Goal: Communication & Community: Connect with others

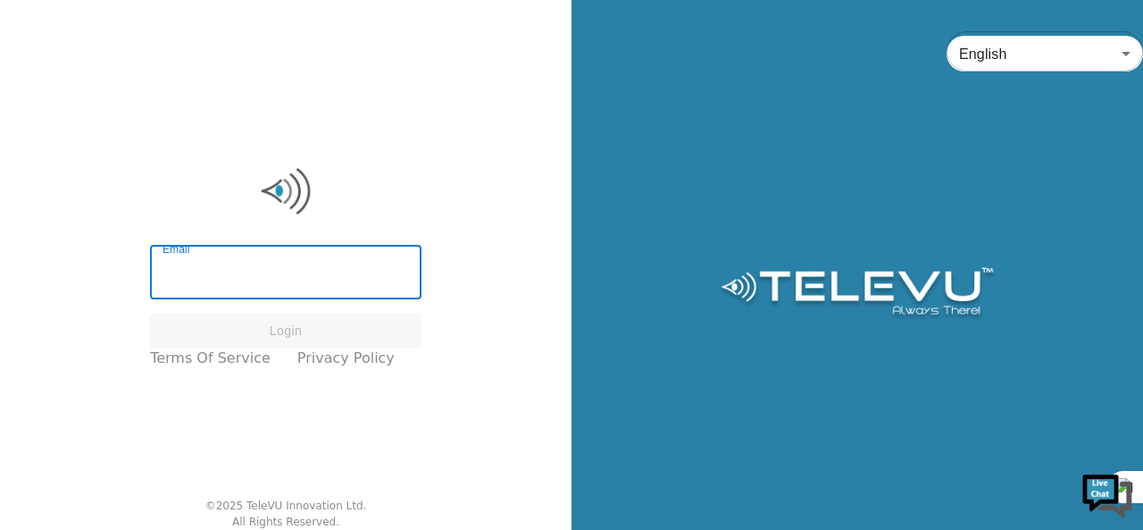
type input "[EMAIL_ADDRESS][DOMAIN_NAME]"
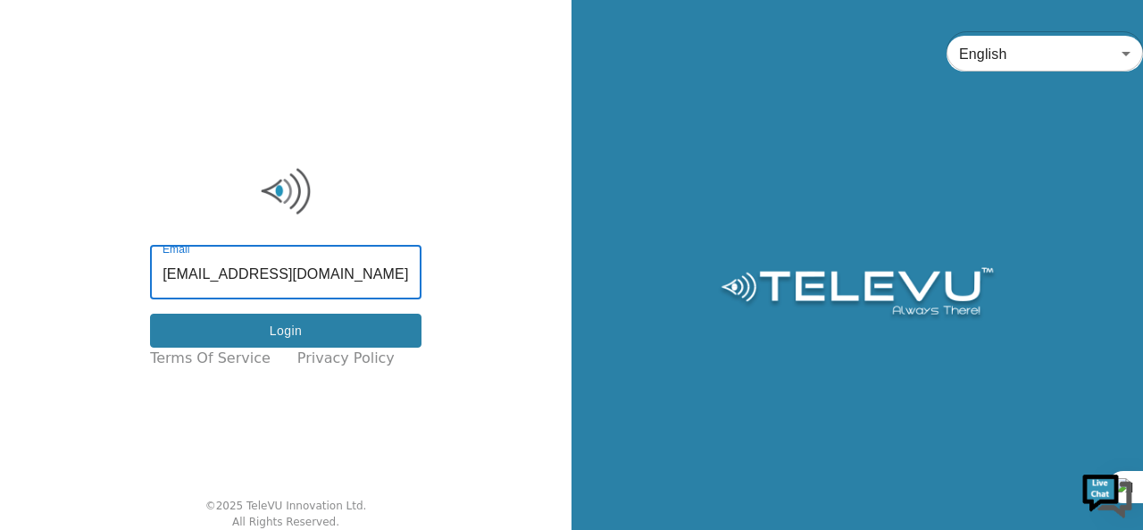
click at [261, 321] on button "Login" at bounding box center [286, 330] width 272 height 35
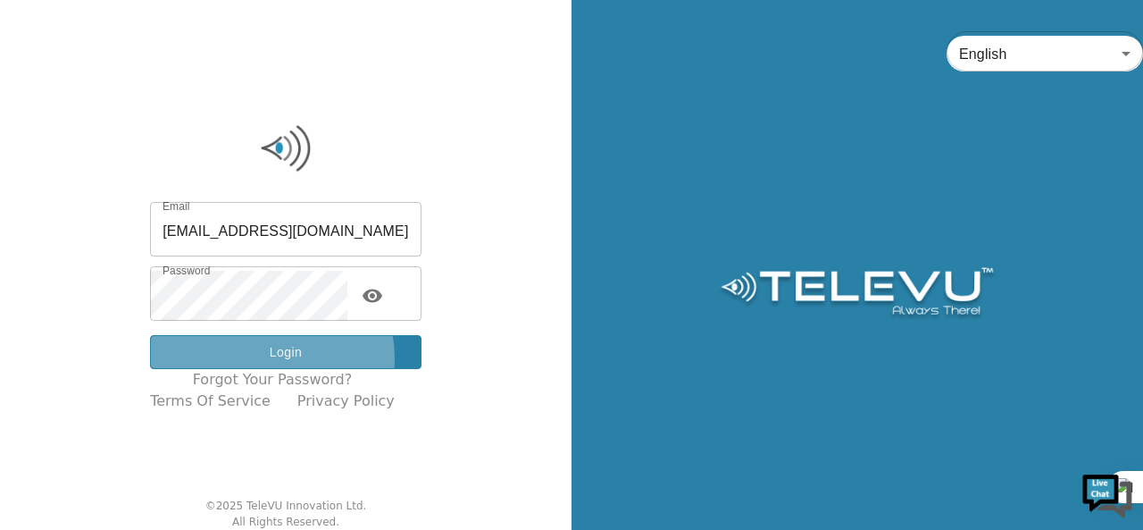
click at [284, 357] on button "Login" at bounding box center [286, 352] width 272 height 35
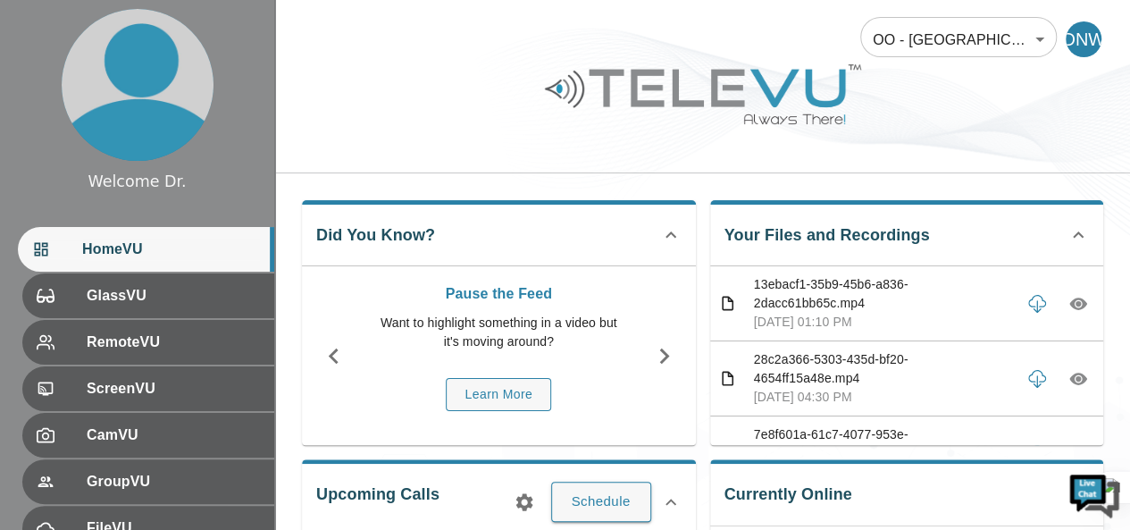
scroll to position [316, 0]
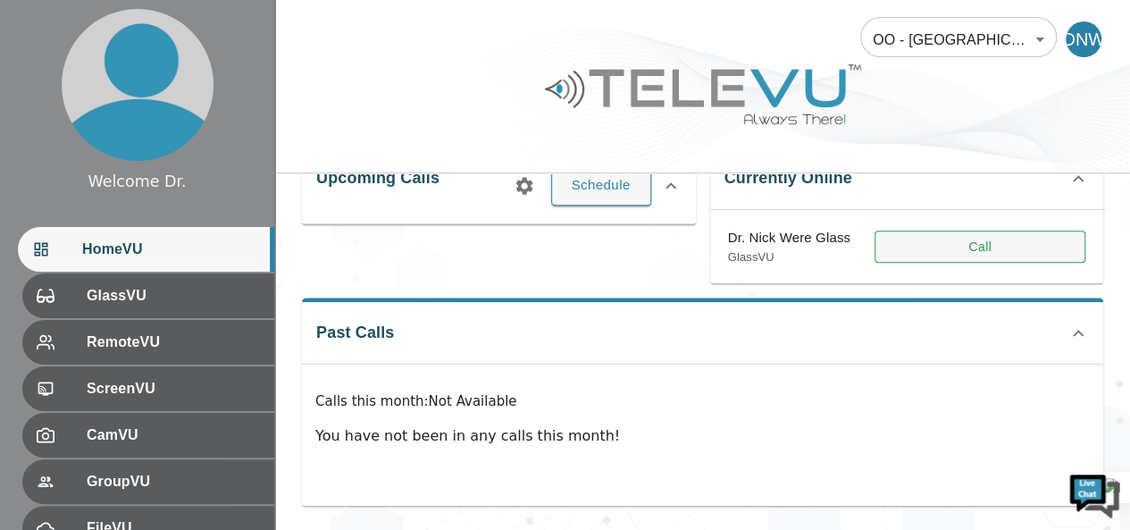
click at [954, 249] on button "Call" at bounding box center [979, 246] width 211 height 33
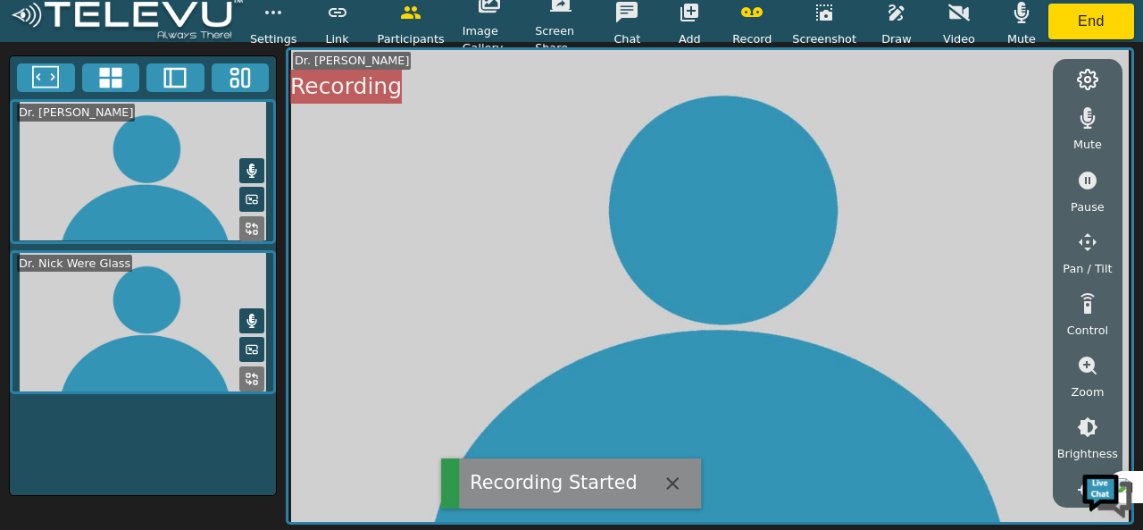
click at [252, 373] on icon at bounding box center [252, 379] width 14 height 14
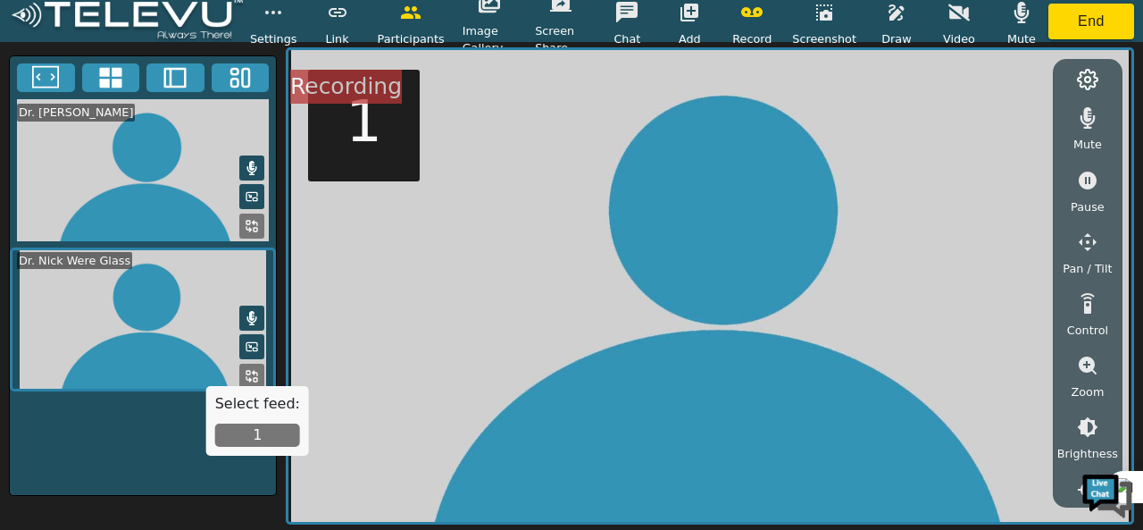
click at [1015, 21] on icon "button" at bounding box center [1021, 12] width 21 height 21
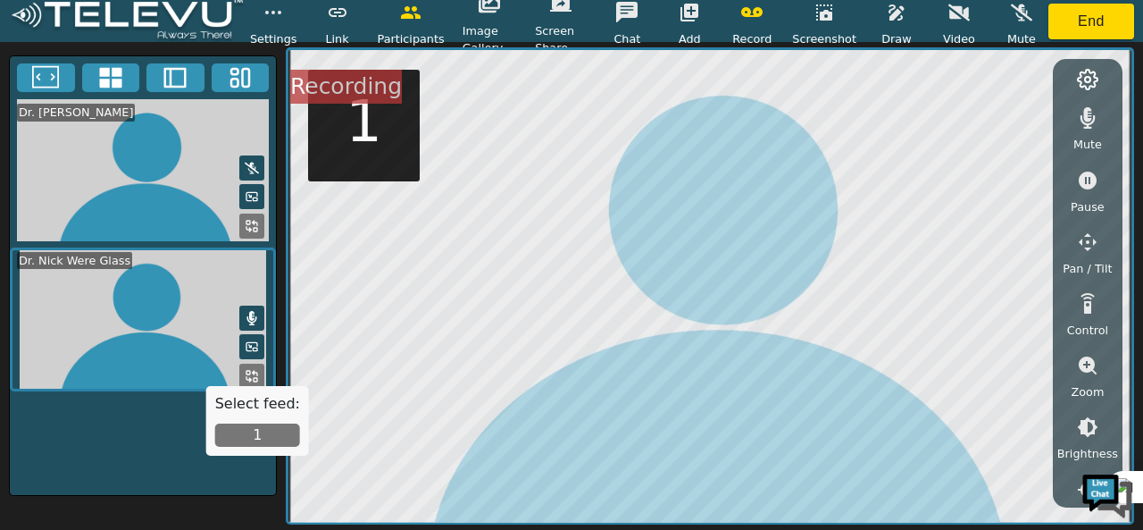
click at [1080, 126] on icon "button" at bounding box center [1087, 117] width 21 height 21
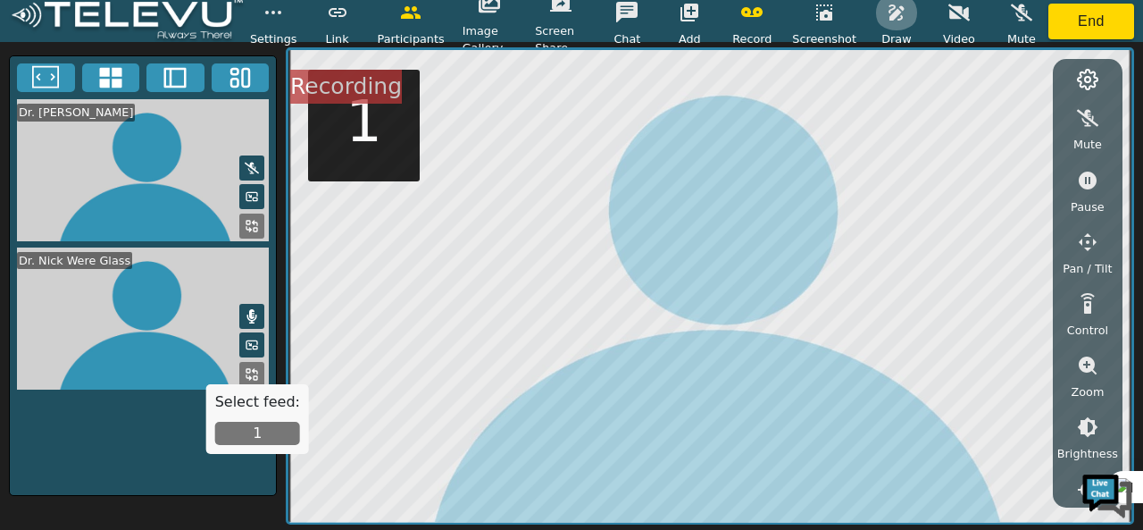
click at [894, 21] on icon "button" at bounding box center [896, 12] width 21 height 21
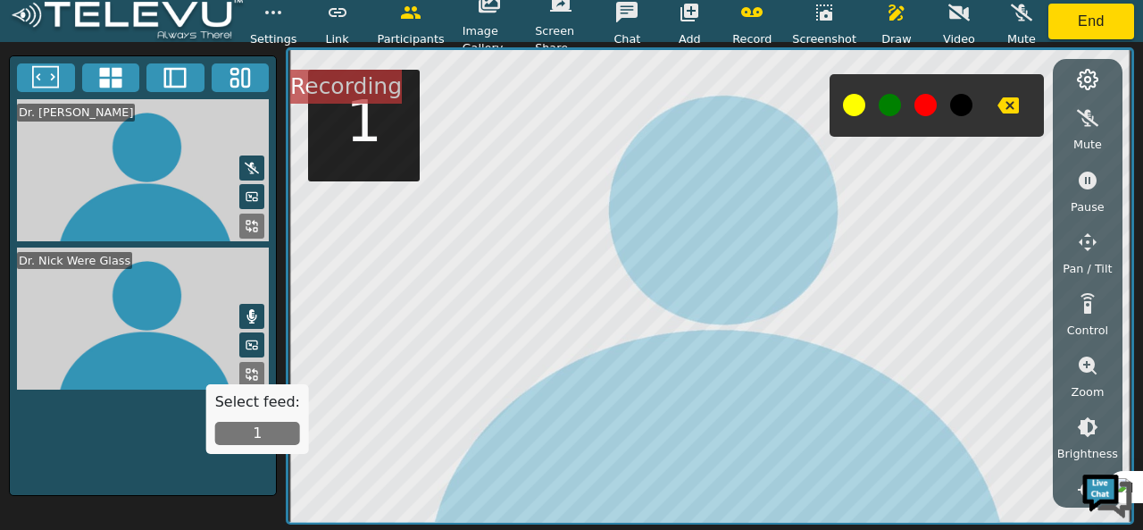
click at [916, 106] on button at bounding box center [926, 105] width 22 height 22
click at [926, 101] on button at bounding box center [926, 105] width 22 height 22
click at [1077, 369] on icon "button" at bounding box center [1087, 365] width 21 height 21
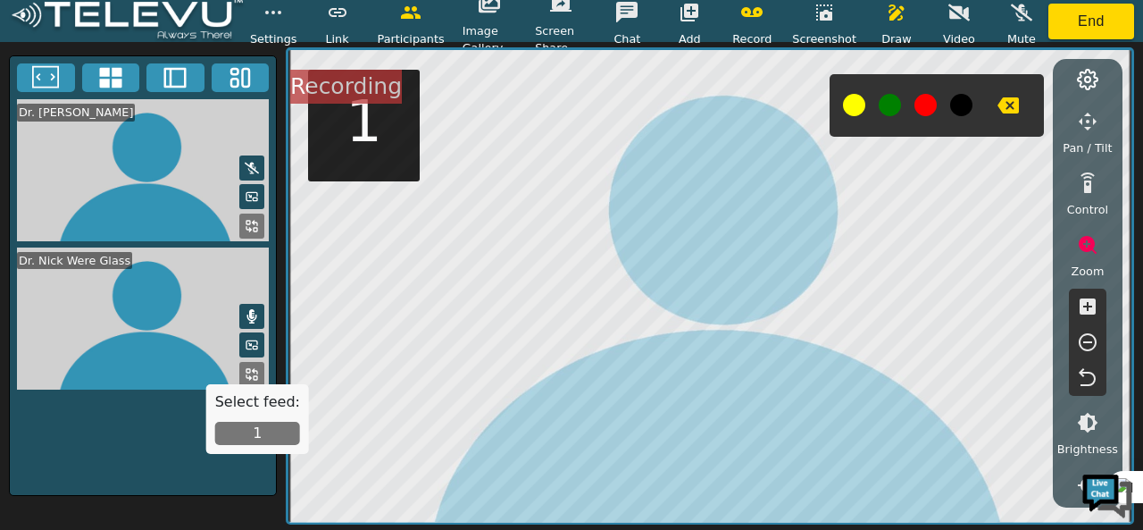
scroll to position [121, 0]
click at [1091, 310] on icon "button" at bounding box center [1088, 305] width 16 height 16
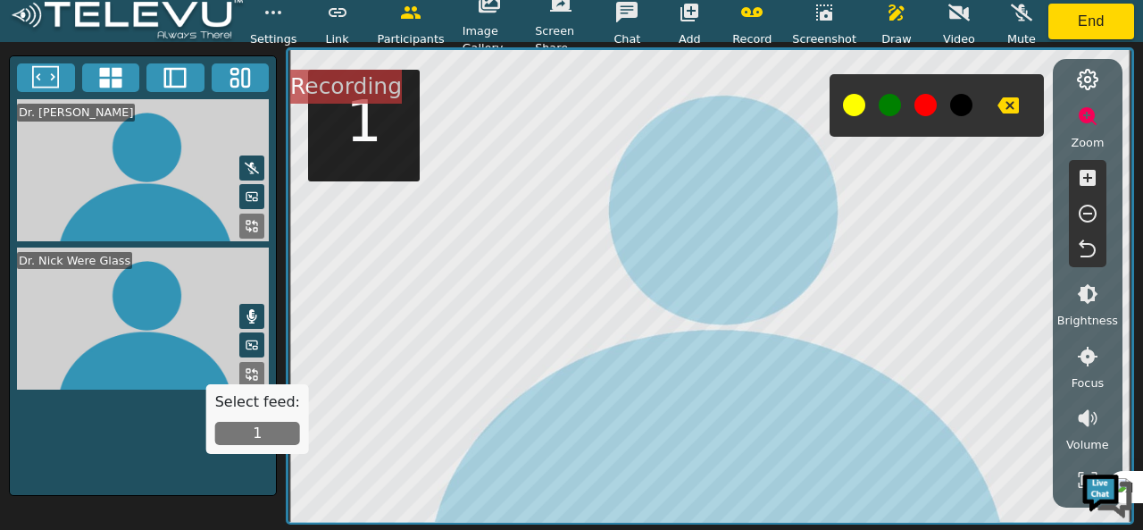
scroll to position [272, 0]
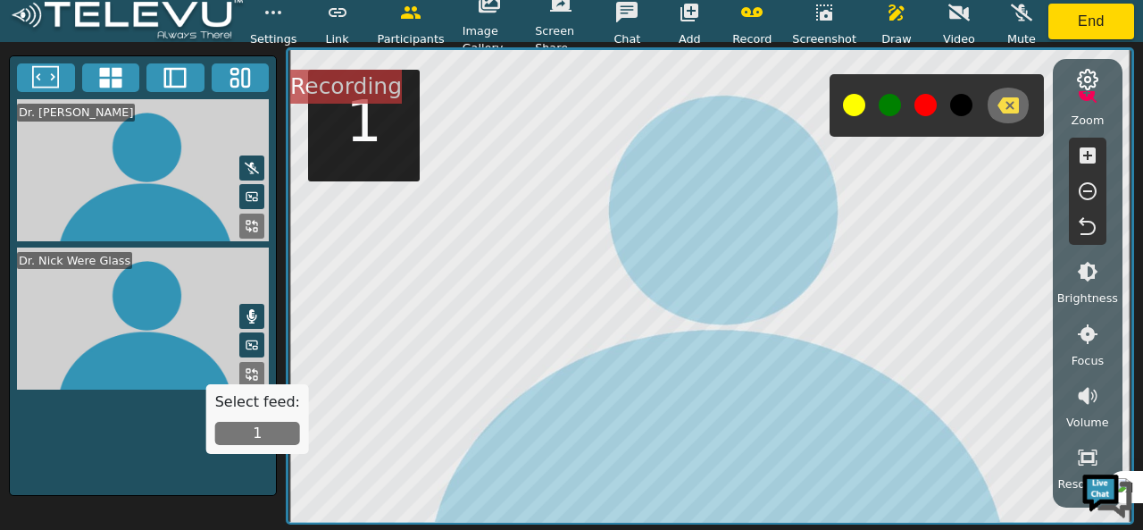
click at [1008, 108] on icon "button" at bounding box center [1008, 105] width 21 height 16
click at [890, 22] on icon "button" at bounding box center [896, 12] width 21 height 21
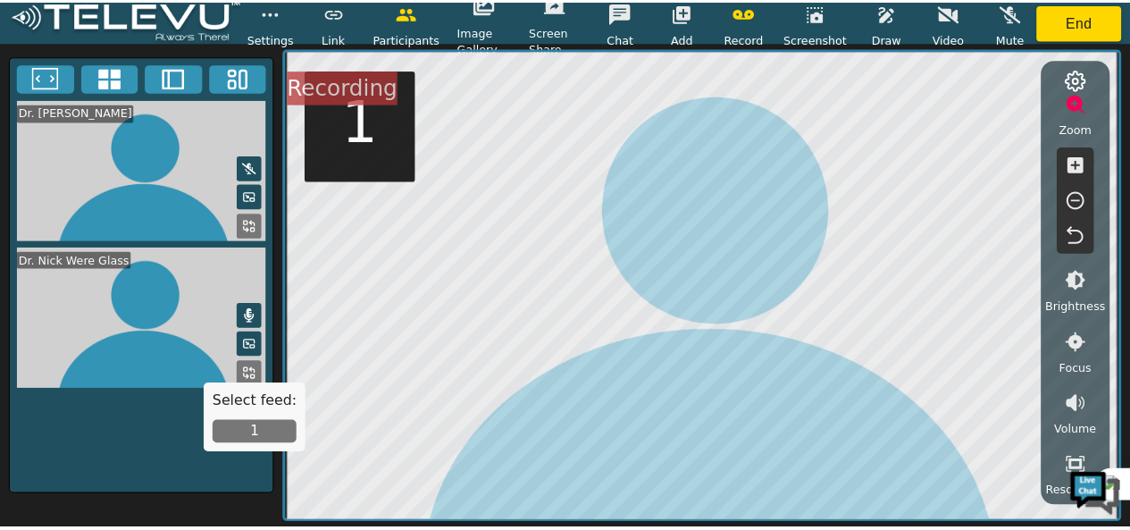
scroll to position [264, 0]
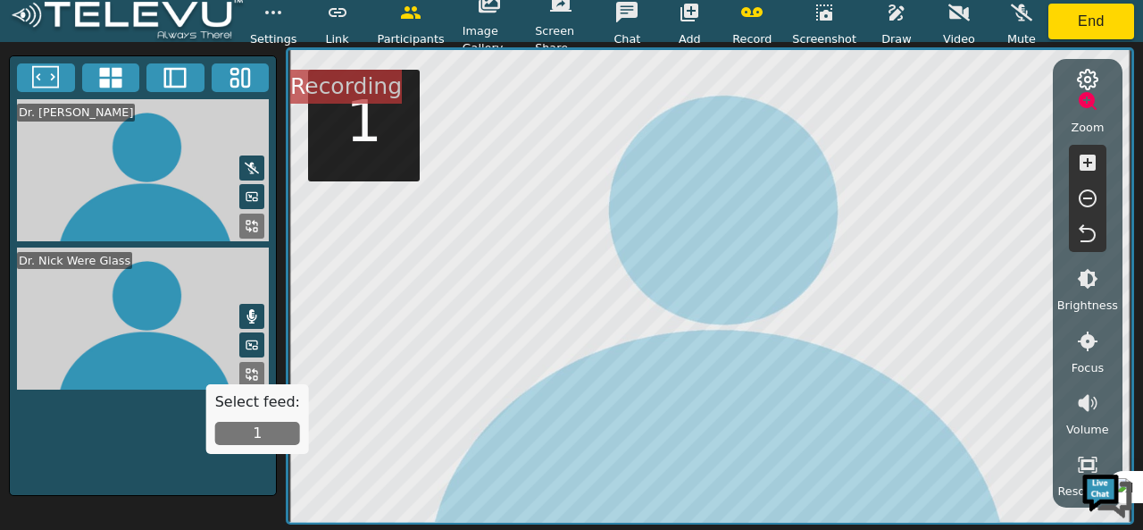
click at [1082, 287] on icon "button" at bounding box center [1087, 278] width 21 height 21
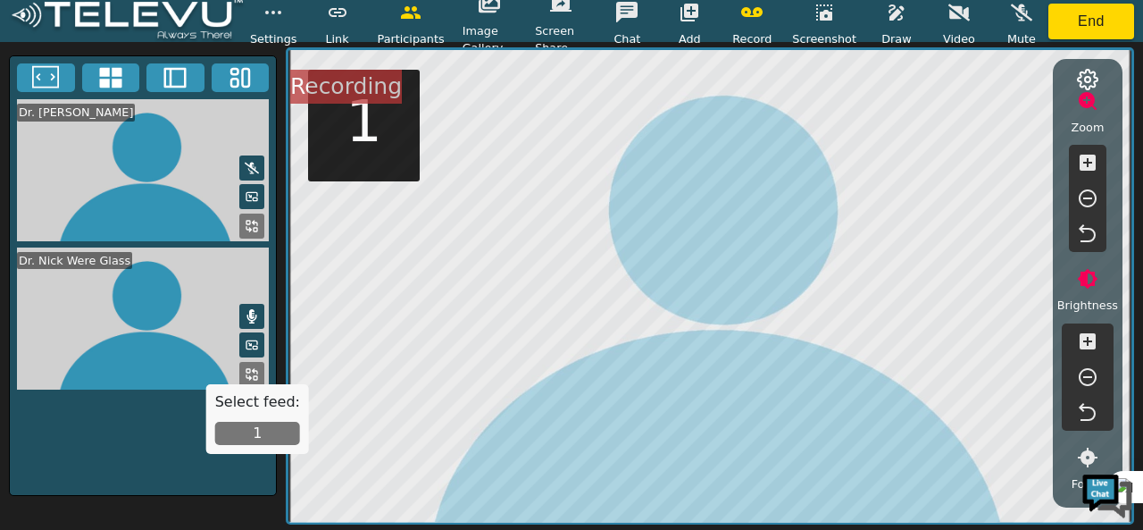
click at [1091, 369] on icon "button" at bounding box center [1088, 377] width 18 height 18
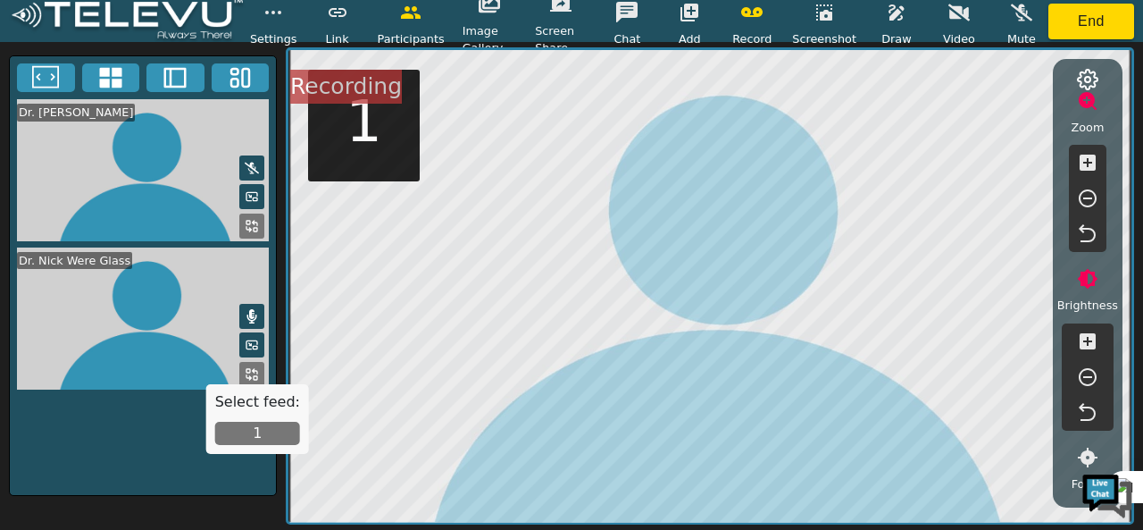
click at [1091, 340] on icon "button" at bounding box center [1087, 340] width 21 height 21
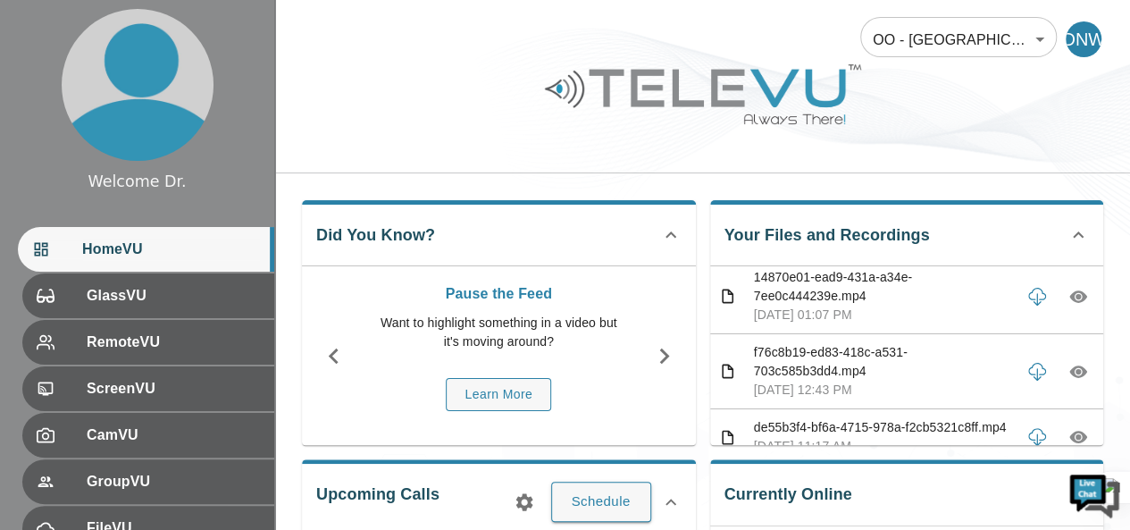
scroll to position [288, 0]
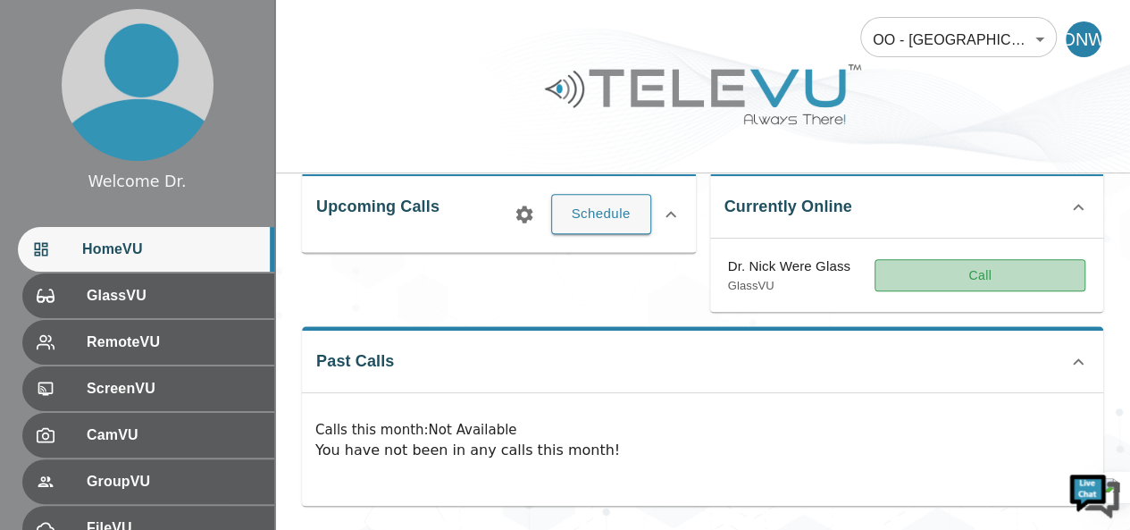
click at [979, 276] on button "Call" at bounding box center [979, 275] width 211 height 33
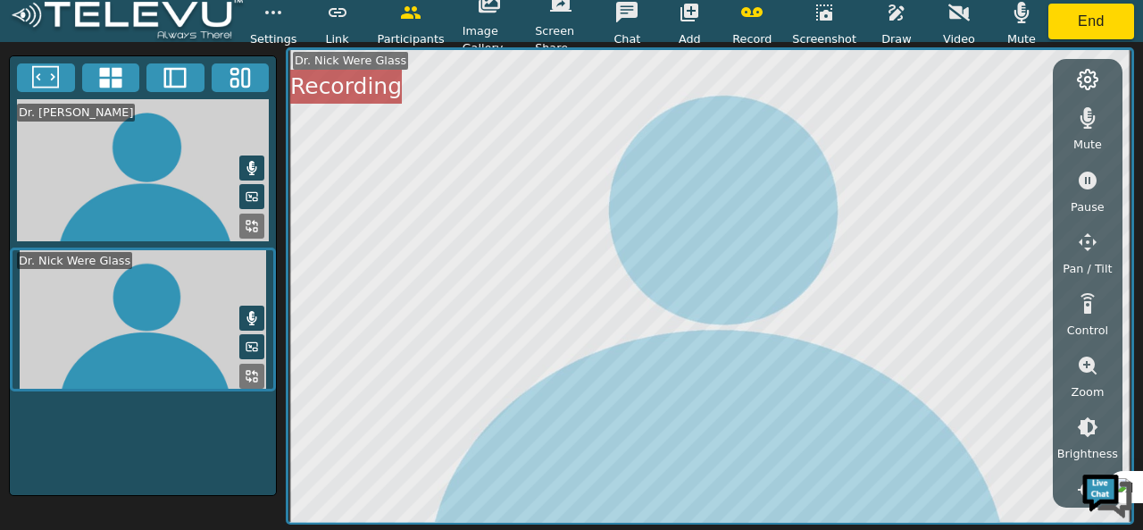
click at [1022, 19] on icon "button" at bounding box center [1022, 12] width 15 height 21
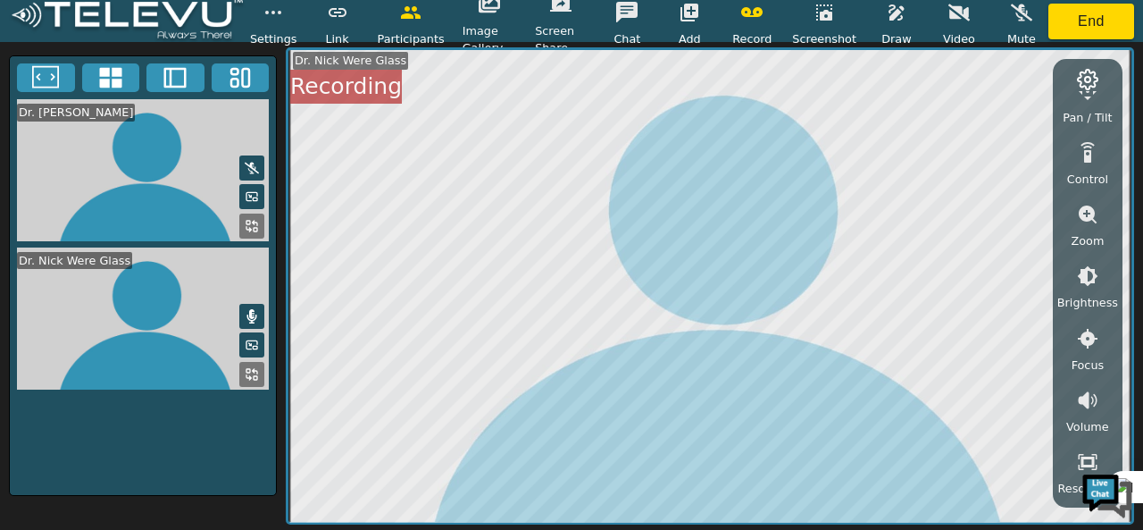
scroll to position [152, 0]
click at [1086, 288] on button "button" at bounding box center [1088, 275] width 45 height 36
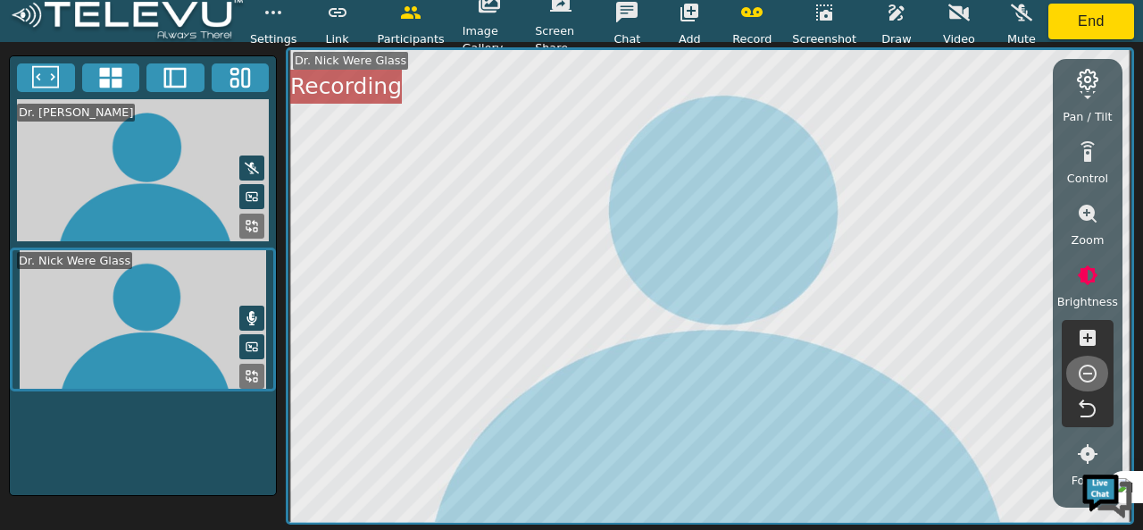
click at [1084, 371] on icon "button" at bounding box center [1087, 373] width 21 height 21
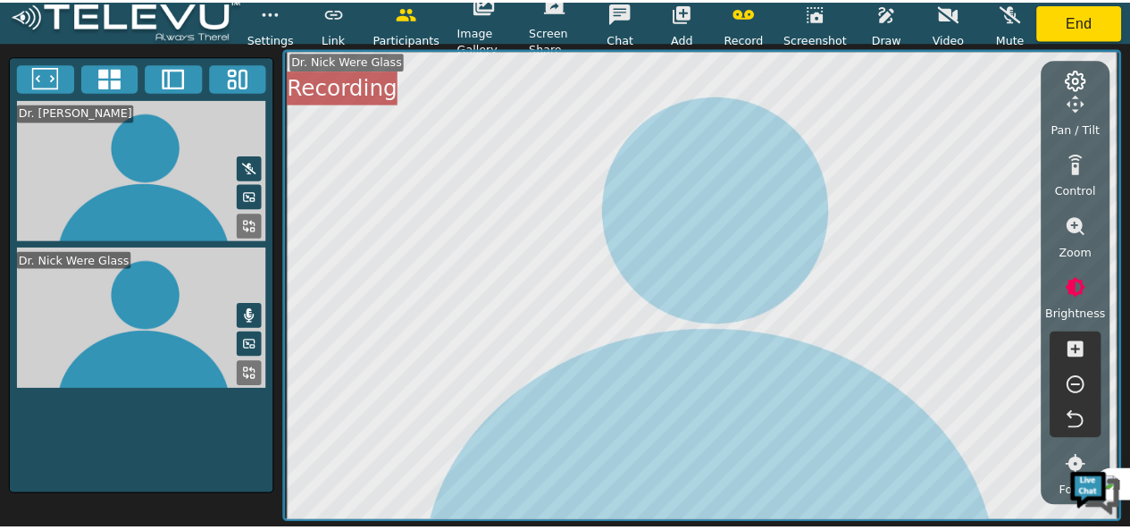
scroll to position [132, 0]
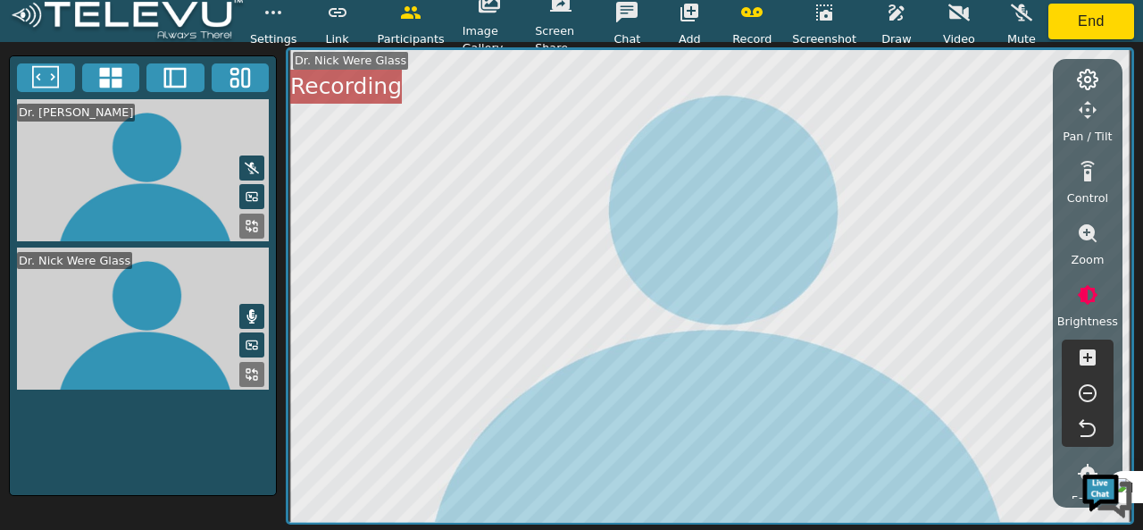
click at [1082, 232] on icon "button" at bounding box center [1088, 233] width 18 height 18
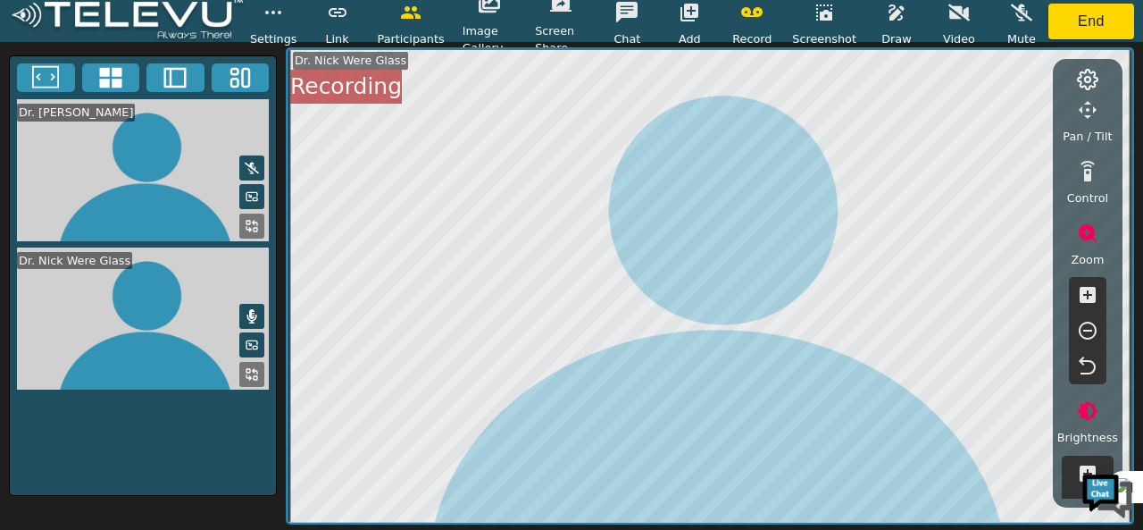
click at [1082, 296] on icon "button" at bounding box center [1088, 295] width 16 height 16
click at [1095, 320] on icon "button" at bounding box center [1087, 330] width 21 height 21
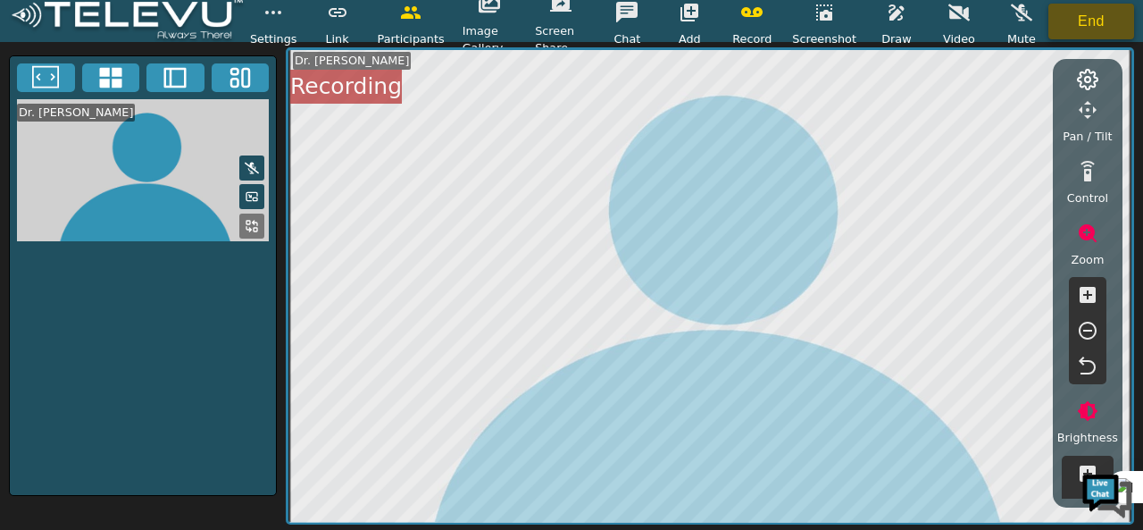
click at [1086, 29] on button "End" at bounding box center [1092, 22] width 86 height 36
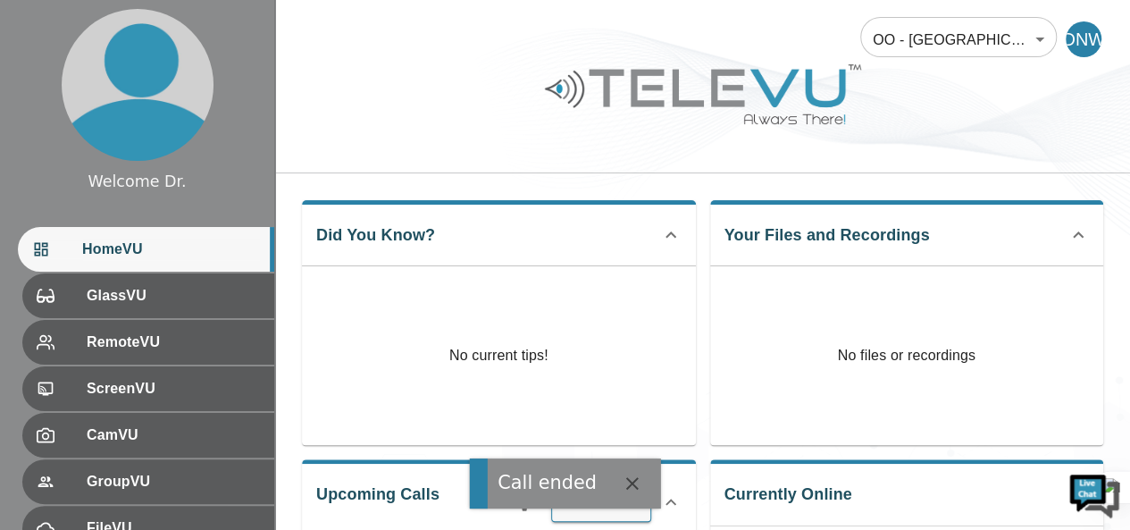
scroll to position [288, 0]
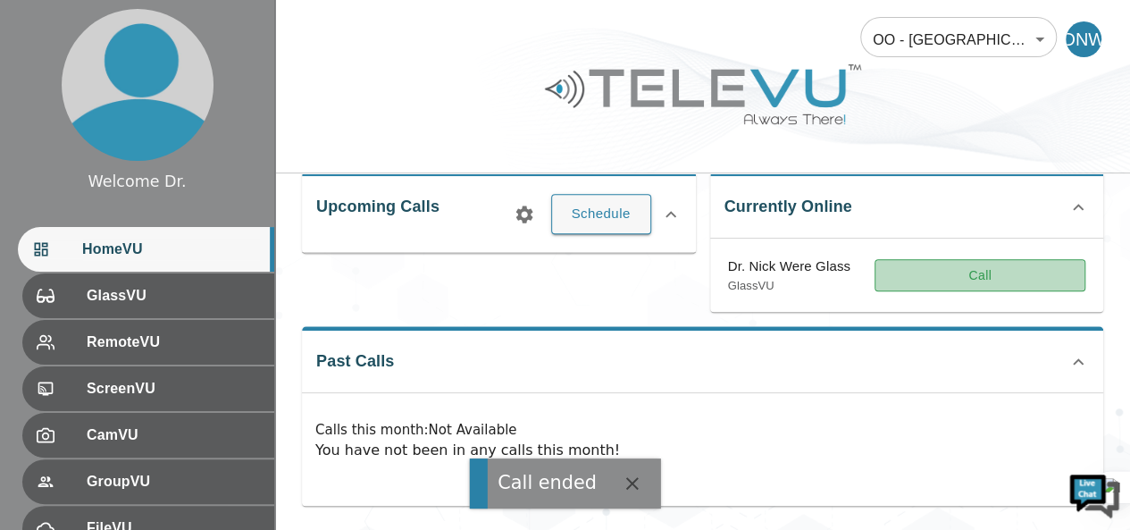
click at [899, 274] on button "Call" at bounding box center [979, 275] width 211 height 33
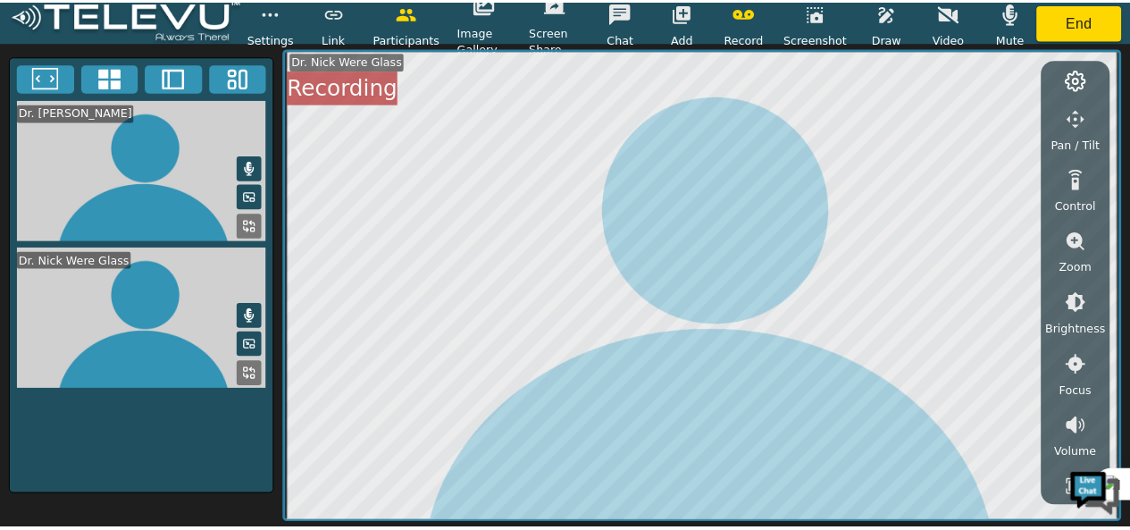
scroll to position [123, 0]
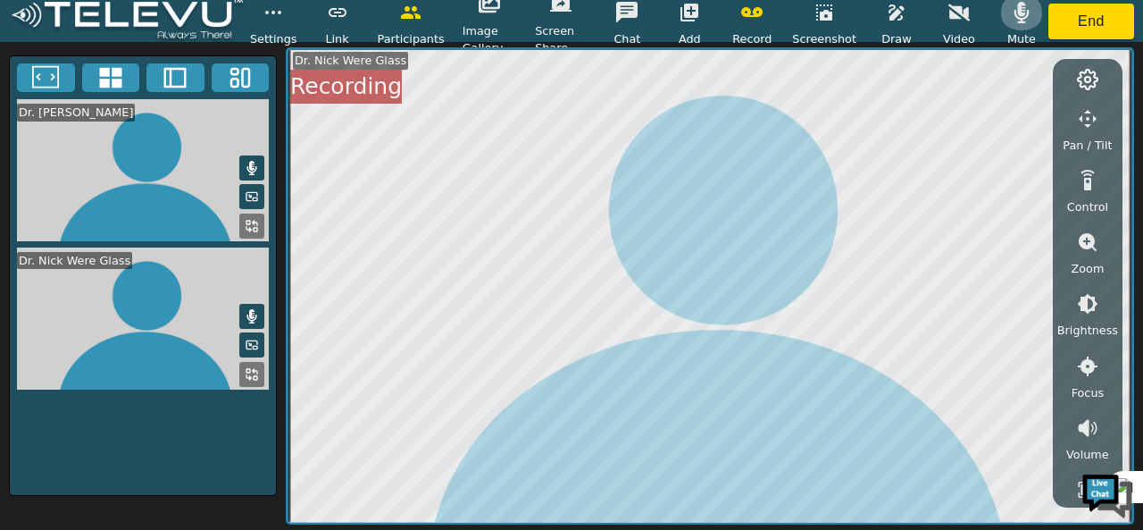
click at [1024, 28] on button "button" at bounding box center [1021, 13] width 45 height 36
click at [1091, 312] on icon "button" at bounding box center [1087, 303] width 21 height 21
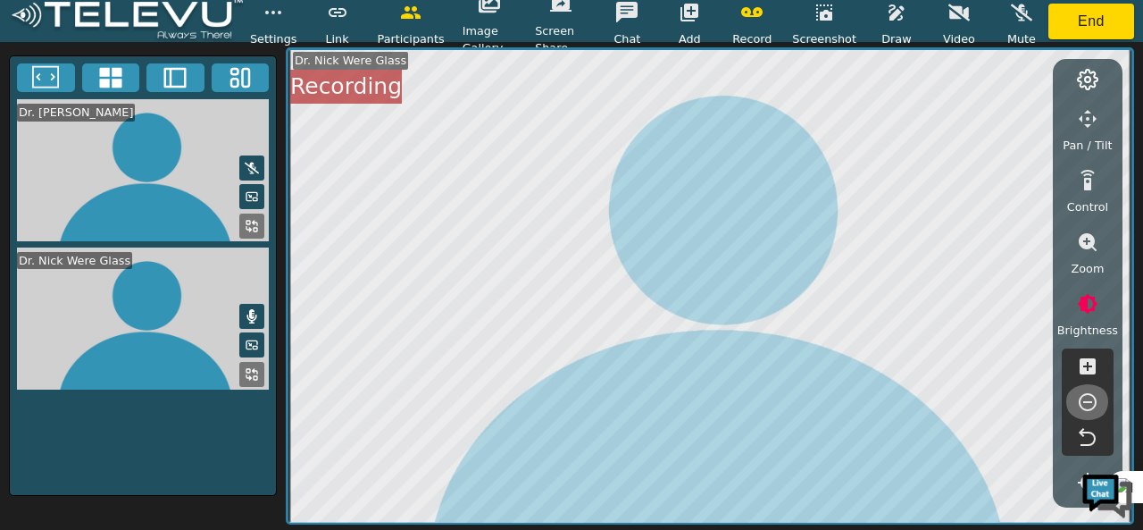
click at [1089, 391] on icon "button" at bounding box center [1087, 401] width 21 height 21
click at [1088, 394] on icon "button" at bounding box center [1087, 401] width 21 height 21
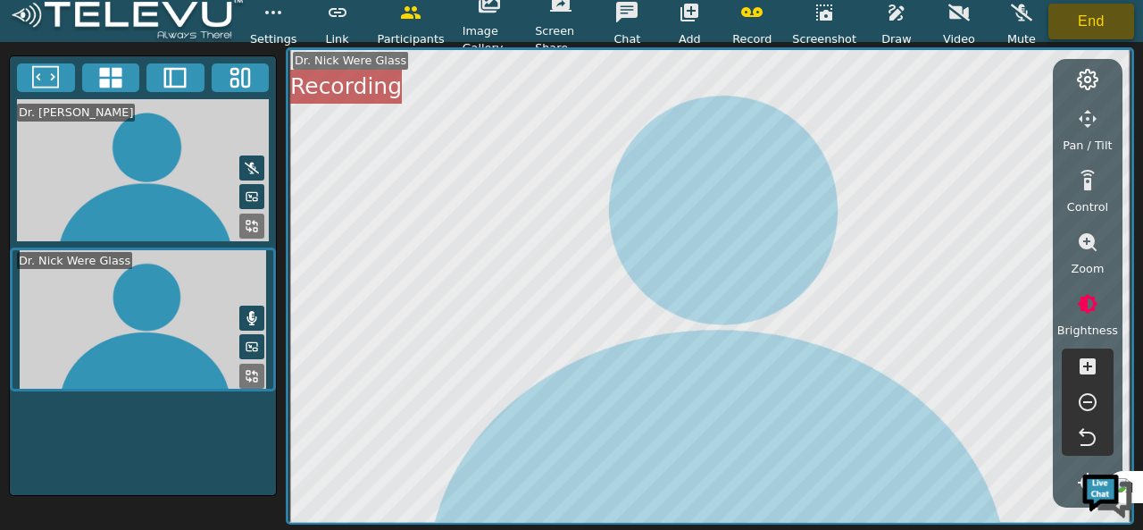
click at [1084, 28] on button "End" at bounding box center [1092, 22] width 86 height 36
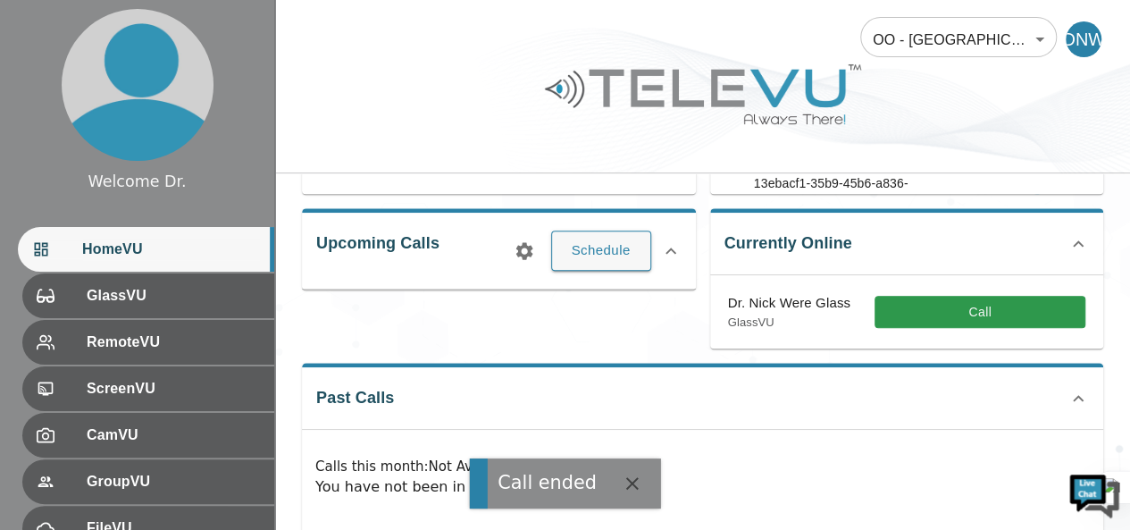
scroll to position [253, 0]
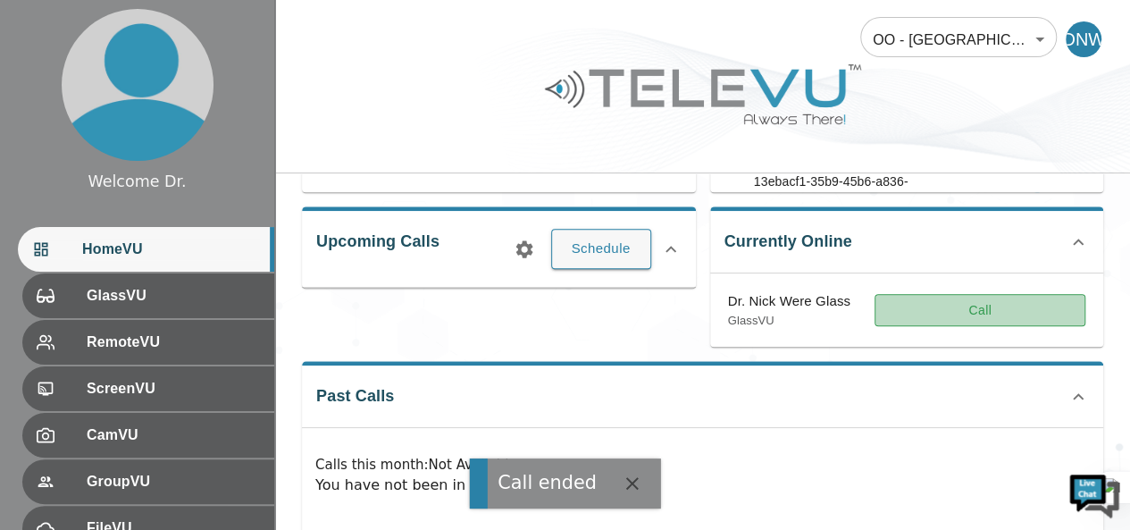
click at [945, 297] on button "Call" at bounding box center [979, 310] width 211 height 33
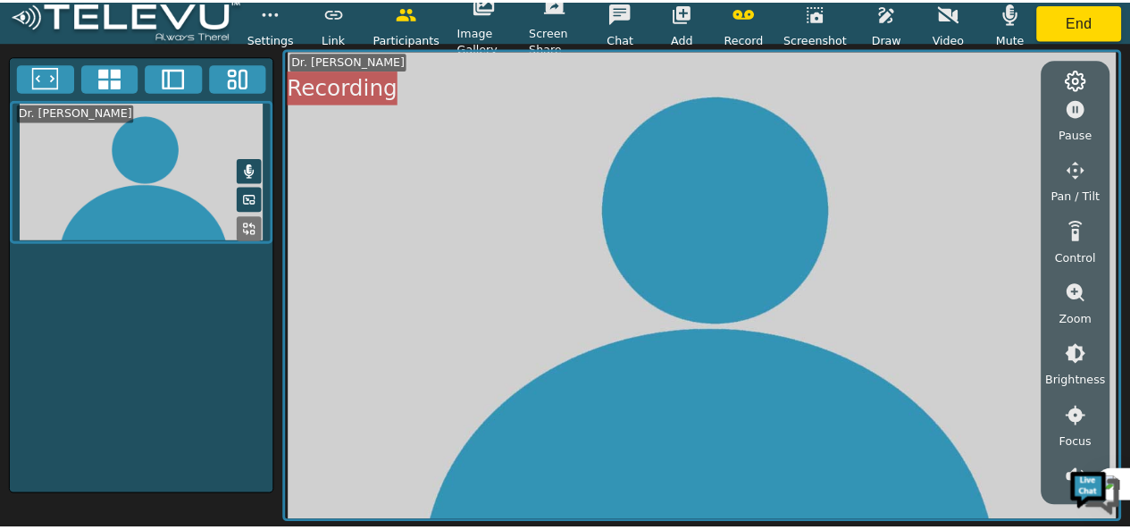
scroll to position [75, 0]
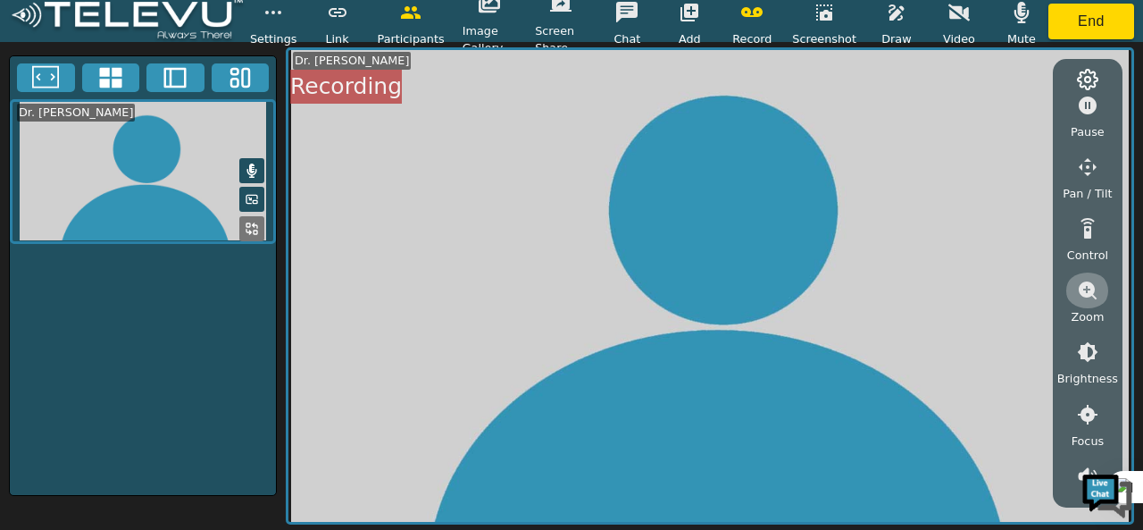
click at [1082, 291] on icon "button" at bounding box center [1088, 290] width 18 height 18
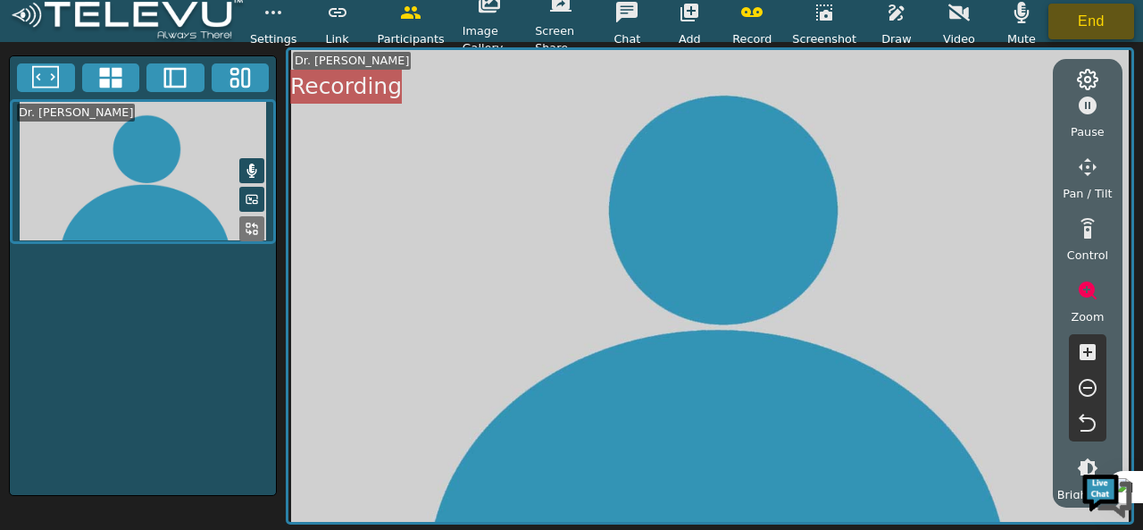
click at [1079, 20] on button "End" at bounding box center [1092, 22] width 86 height 36
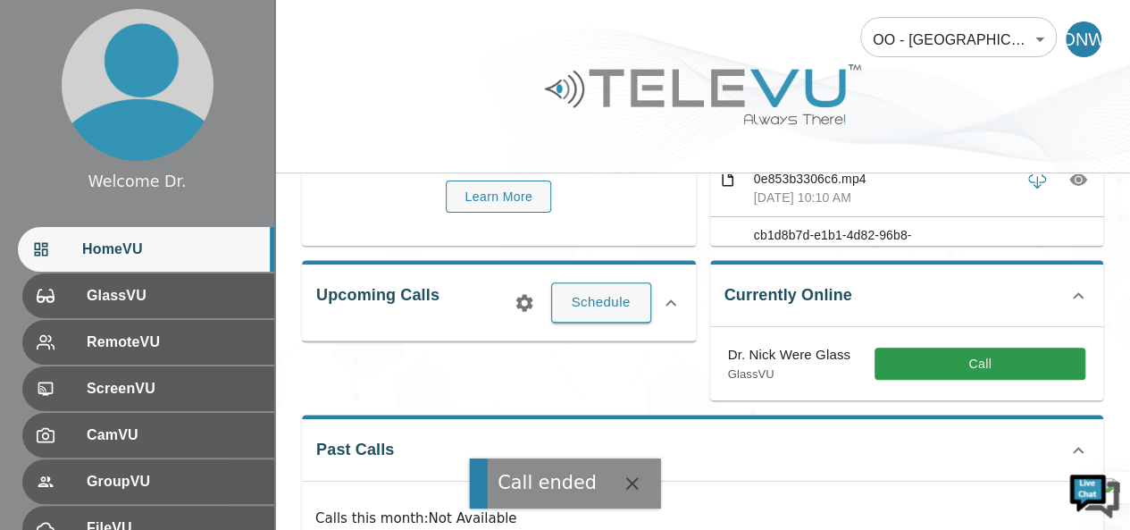
scroll to position [201, 0]
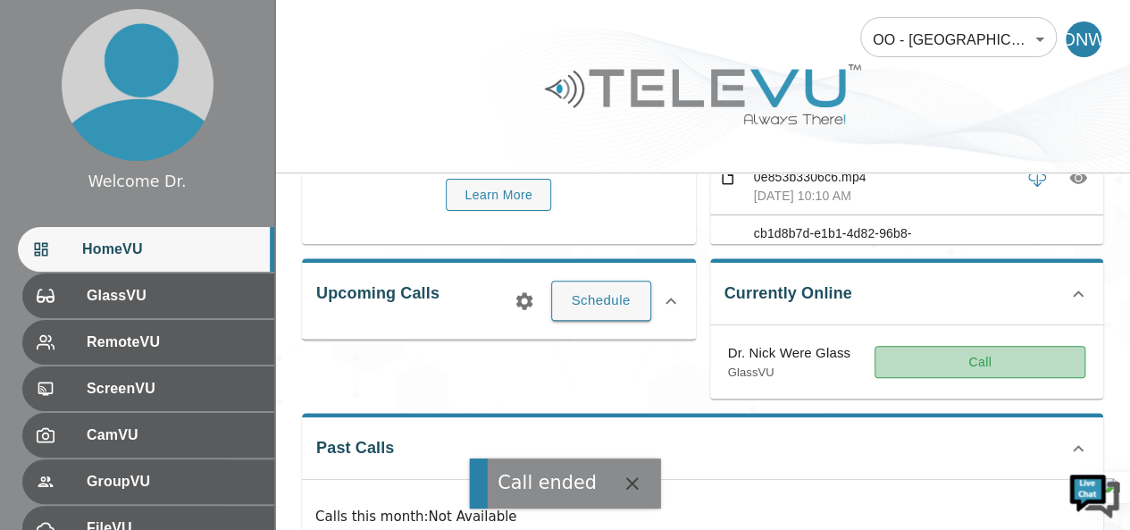
click at [967, 353] on button "Call" at bounding box center [979, 362] width 211 height 33
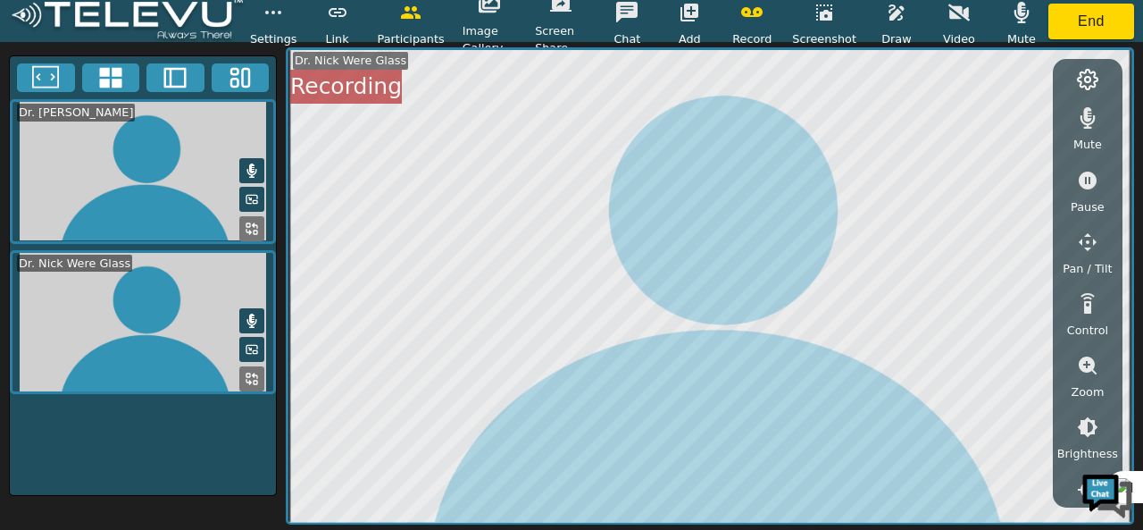
click at [248, 375] on icon at bounding box center [252, 379] width 14 height 14
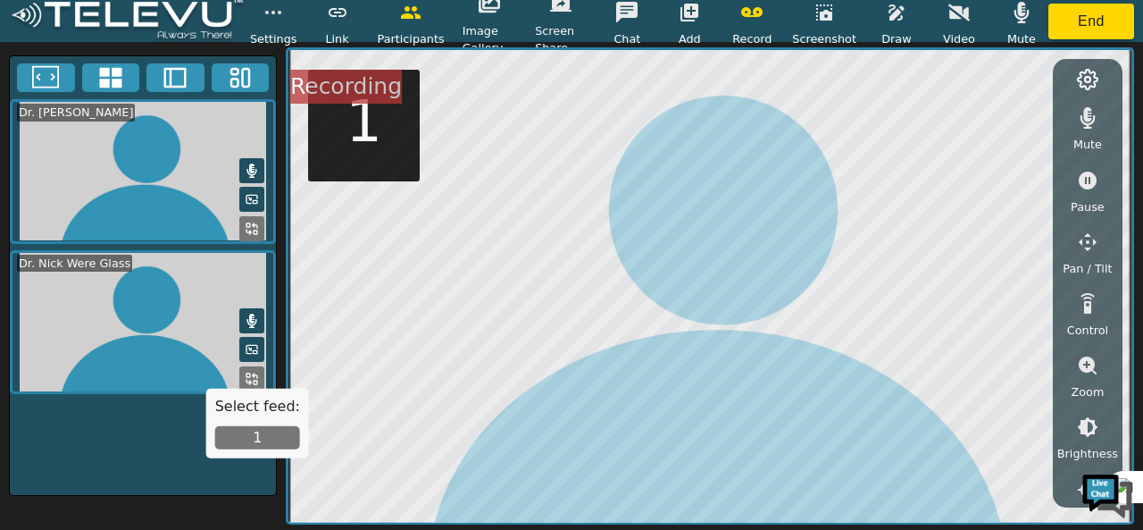
click at [257, 433] on button "1" at bounding box center [257, 437] width 85 height 23
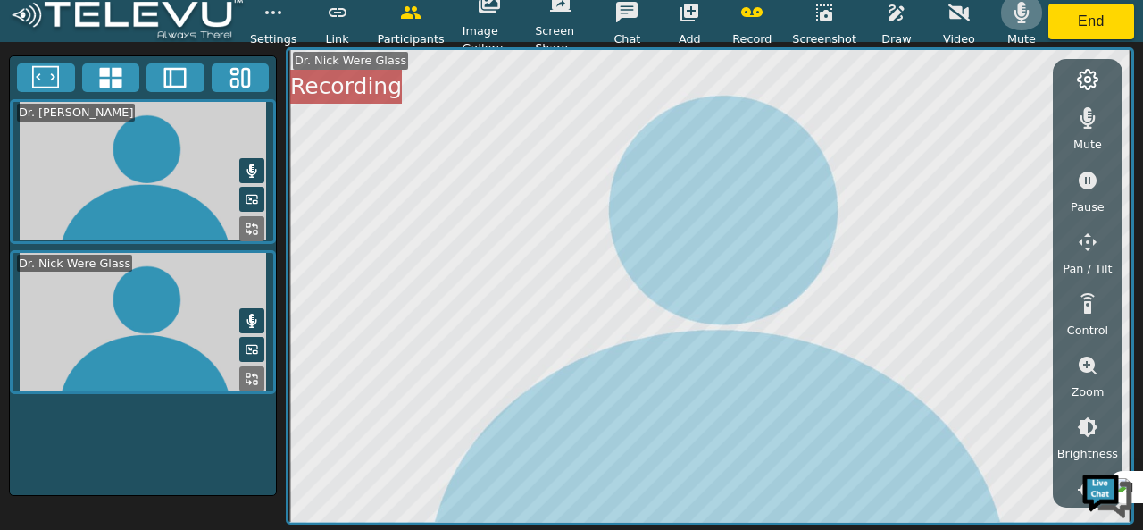
click at [1020, 7] on icon "button" at bounding box center [1022, 12] width 15 height 21
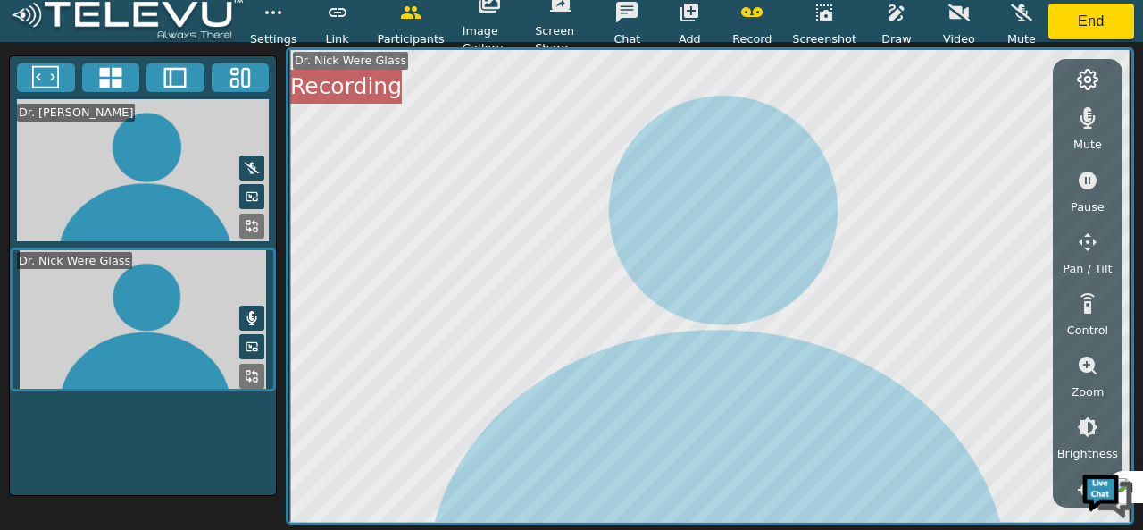
click at [1079, 269] on div "Dr. [PERSON_NAME] Were Glass Mute Pause Pan / Tilt Control Zoom Brightness Focu…" at bounding box center [710, 285] width 848 height 477
click at [1088, 352] on button "button" at bounding box center [1088, 365] width 45 height 36
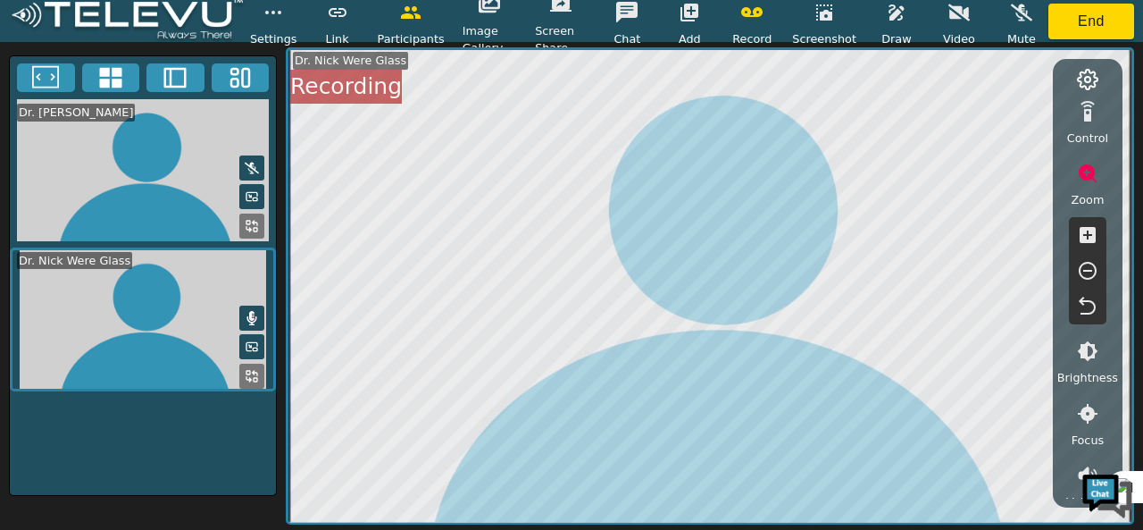
scroll to position [191, 0]
click at [1084, 344] on icon "button" at bounding box center [1087, 351] width 21 height 21
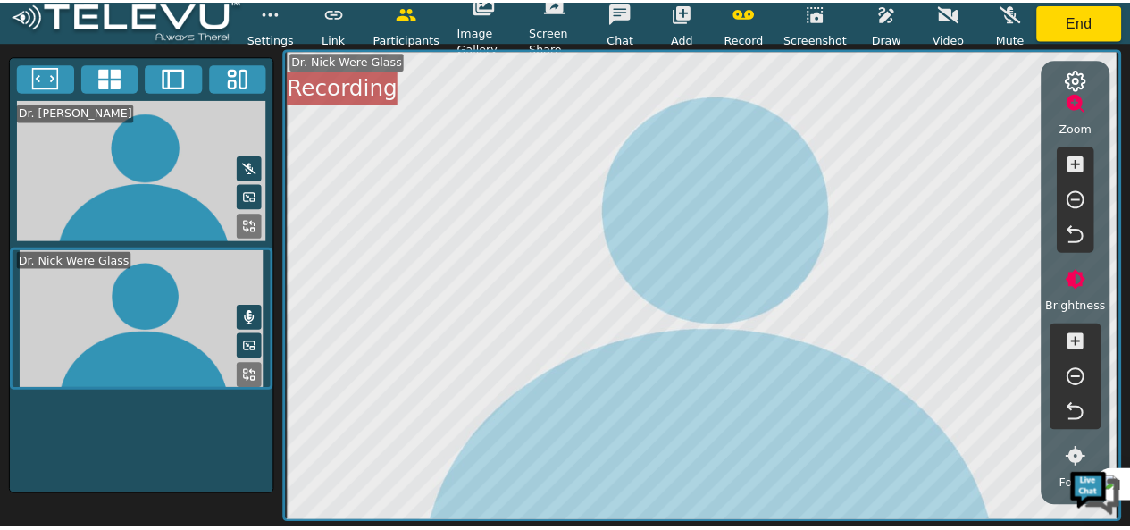
scroll to position [264, 0]
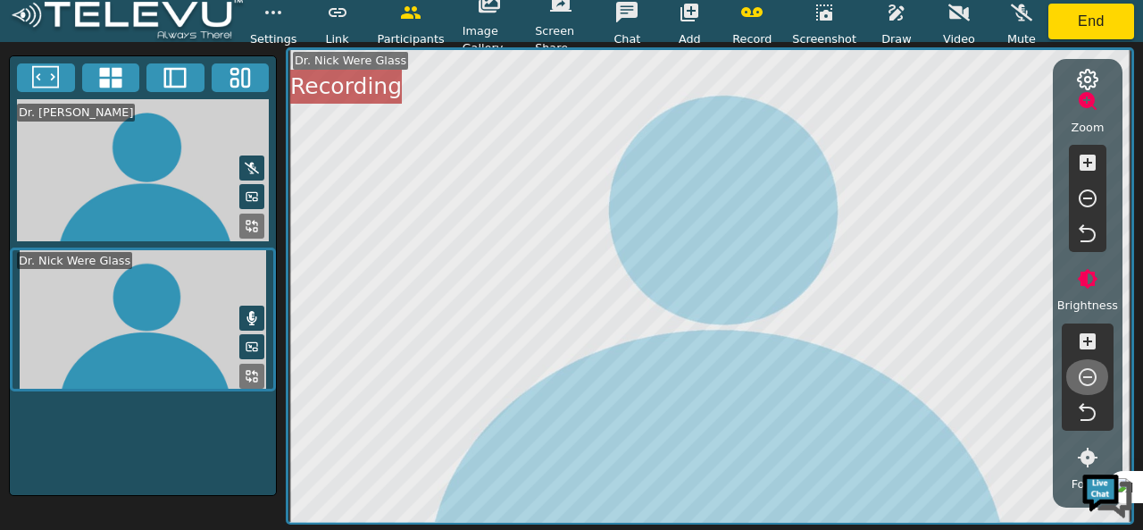
click at [1091, 377] on icon "button" at bounding box center [1087, 376] width 21 height 21
click at [1072, 31] on button "End" at bounding box center [1092, 22] width 86 height 36
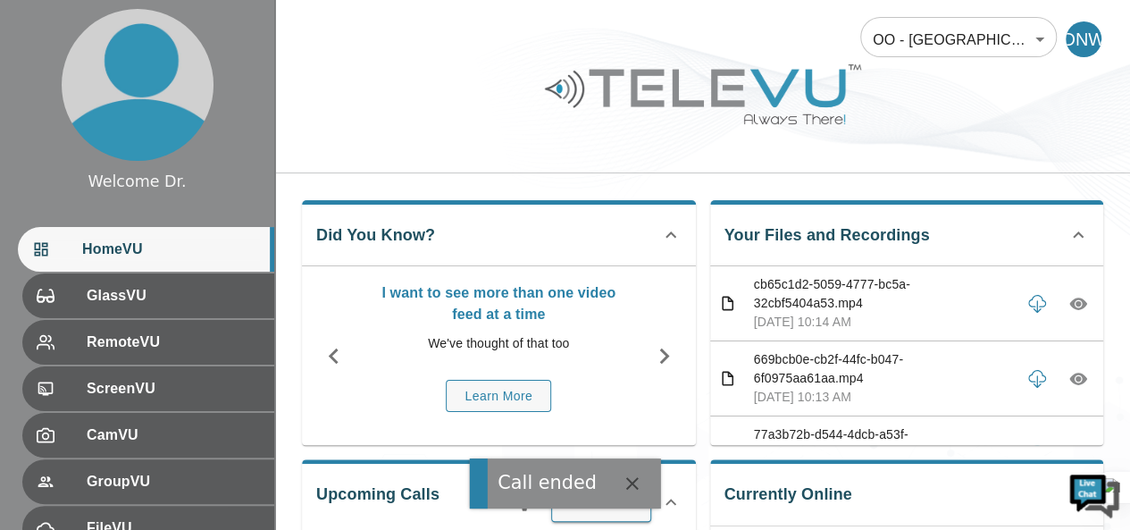
scroll to position [288, 0]
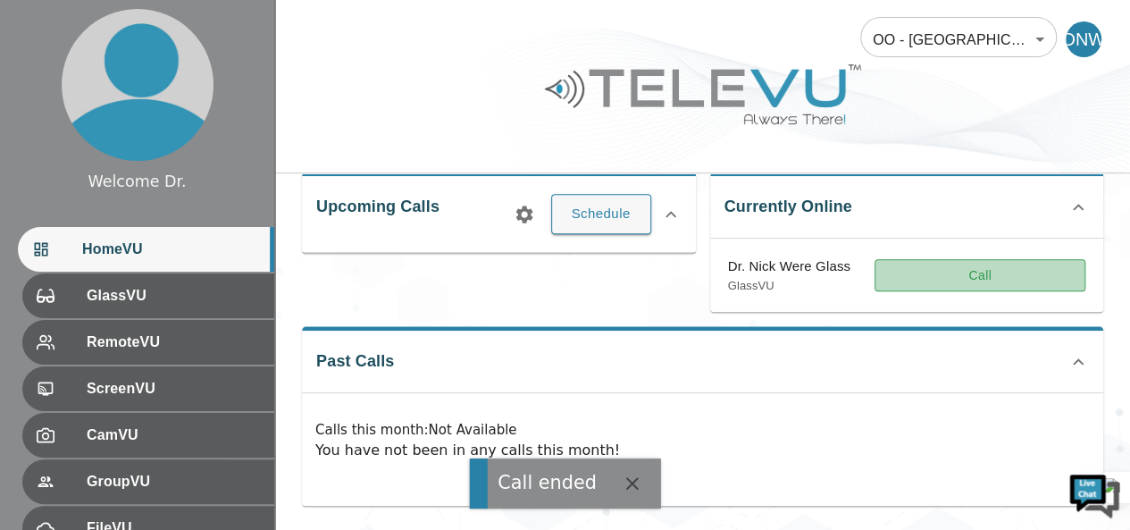
click at [1035, 280] on button "Call" at bounding box center [979, 275] width 211 height 33
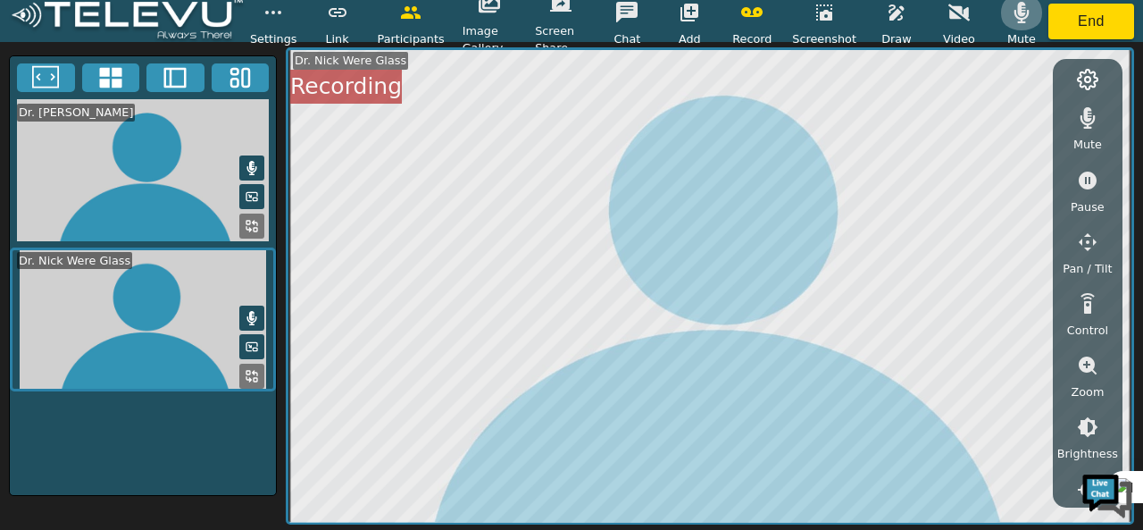
click at [1018, 27] on button "button" at bounding box center [1021, 13] width 45 height 36
click at [1090, 419] on icon "button" at bounding box center [1088, 427] width 21 height 21
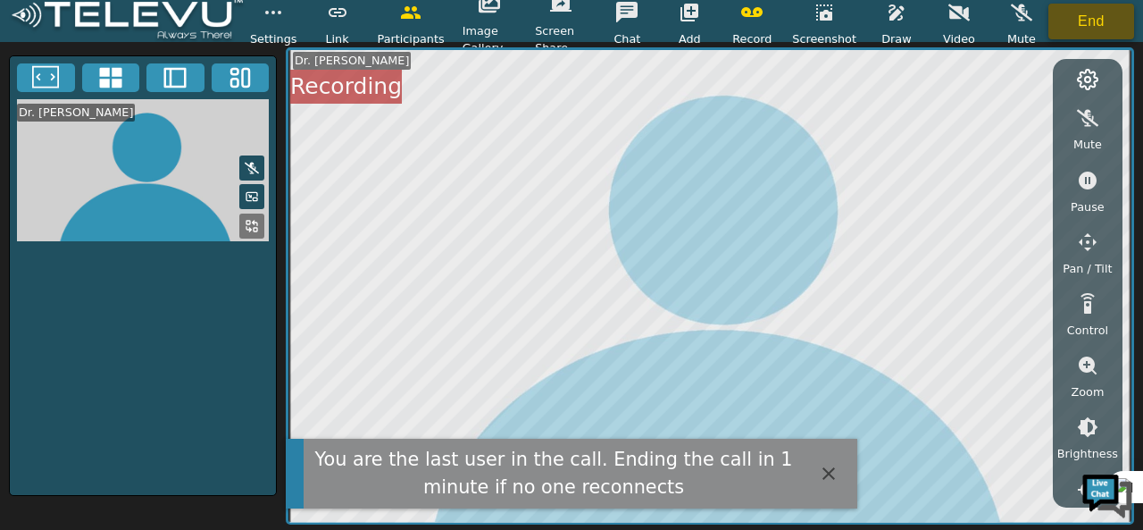
click at [1091, 28] on button "End" at bounding box center [1092, 22] width 86 height 36
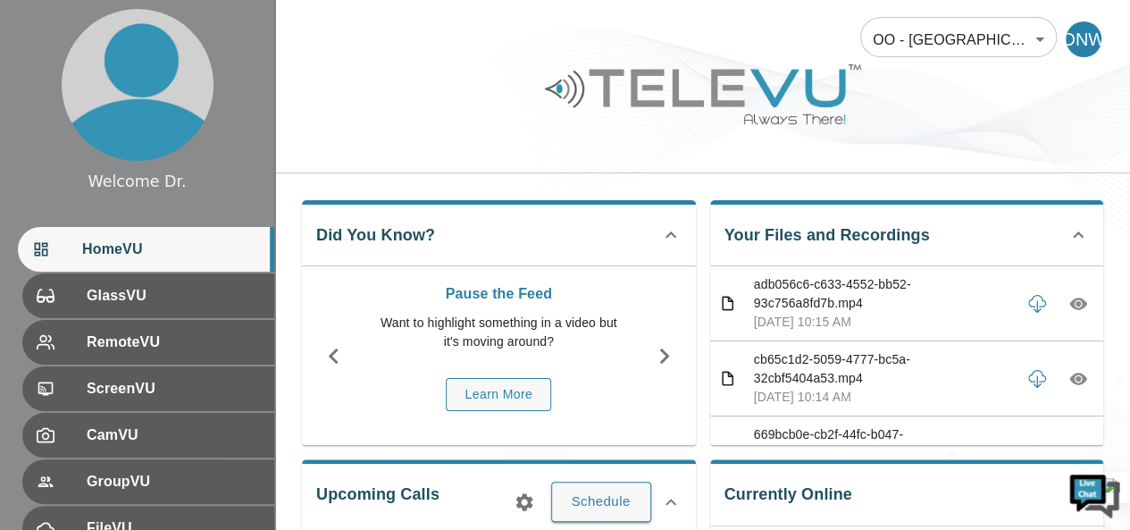
scroll to position [288, 0]
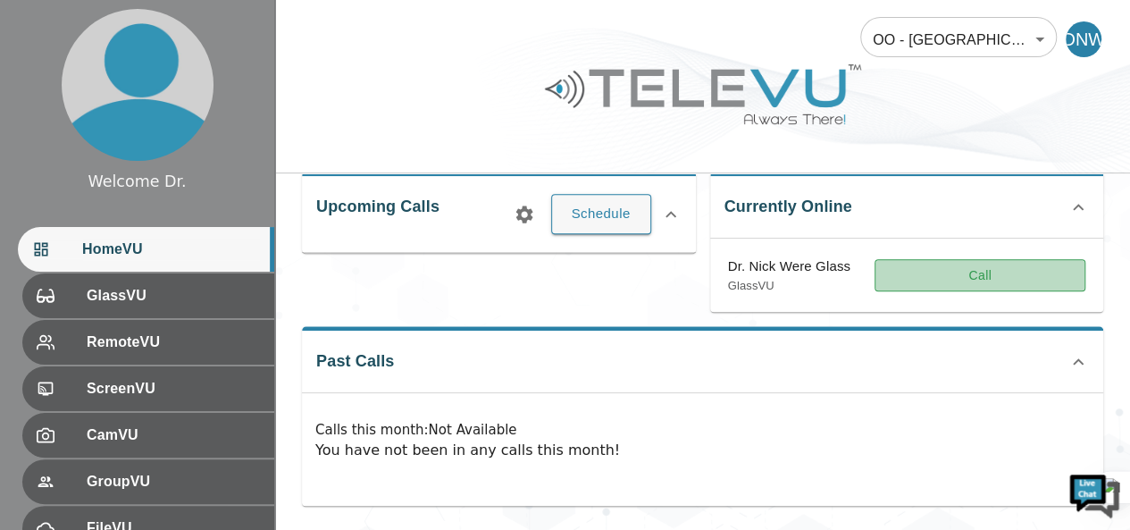
click at [1014, 276] on button "Call" at bounding box center [979, 275] width 211 height 33
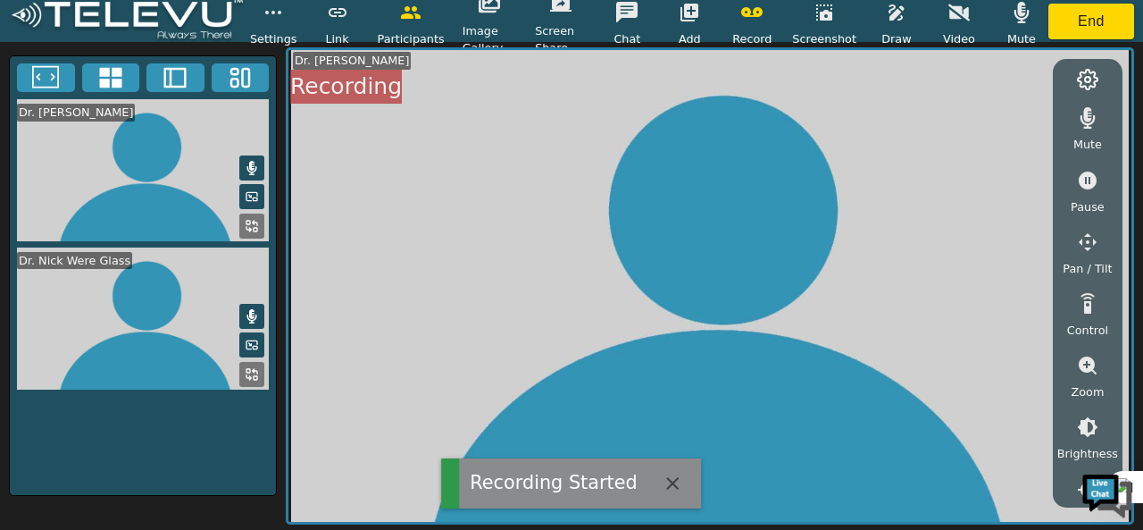
click at [1018, 35] on span "Mute" at bounding box center [1021, 38] width 29 height 17
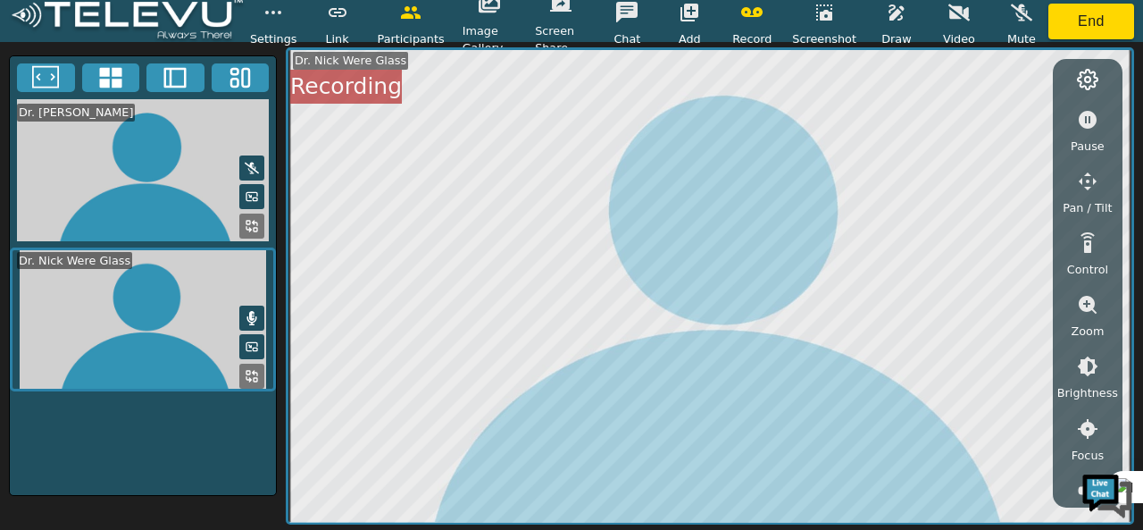
scroll to position [64, 0]
click at [1088, 368] on icon "button" at bounding box center [1088, 363] width 21 height 21
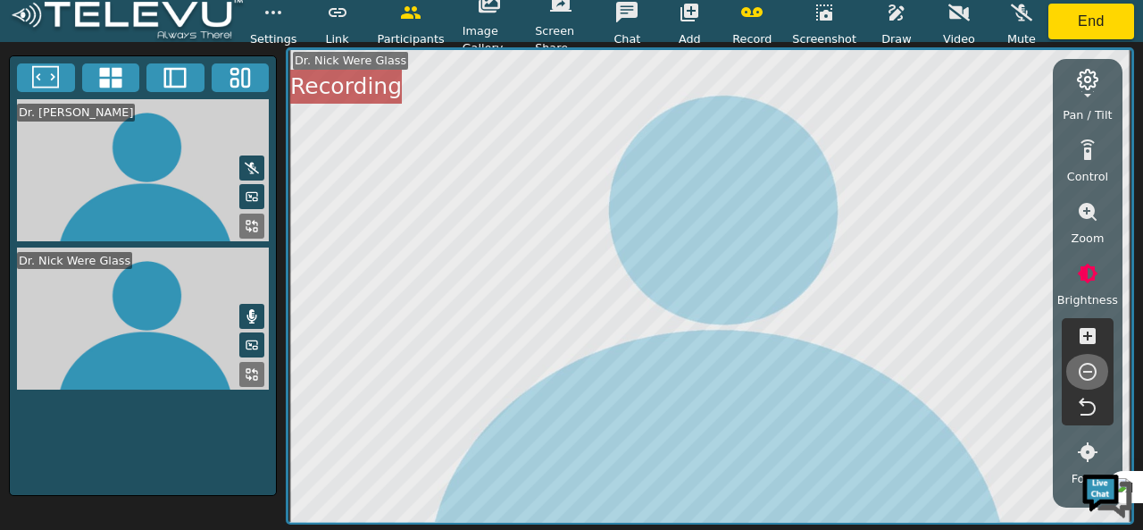
click at [1084, 373] on icon "button" at bounding box center [1087, 371] width 21 height 21
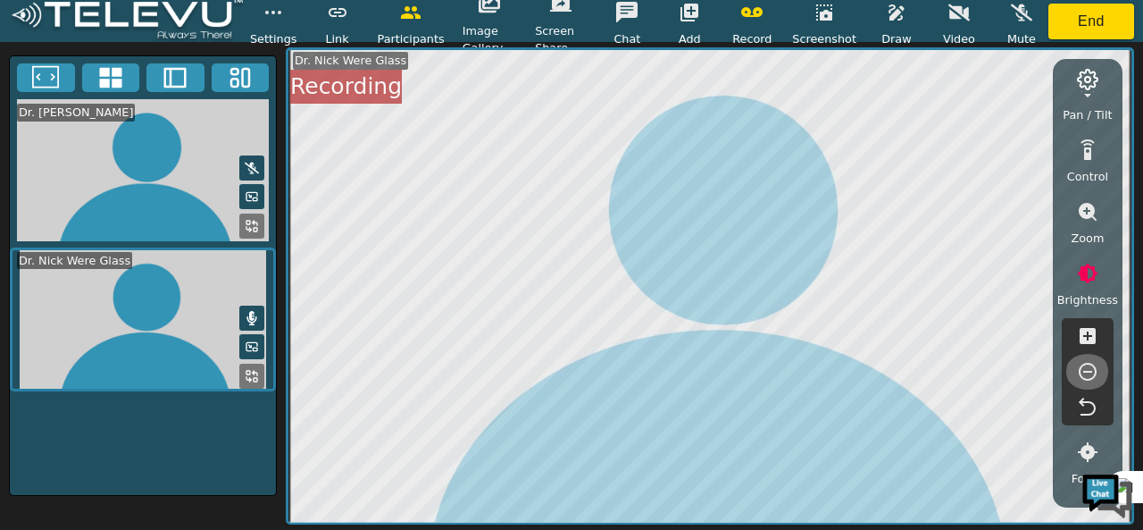
click at [1084, 373] on icon "button" at bounding box center [1087, 371] width 21 height 21
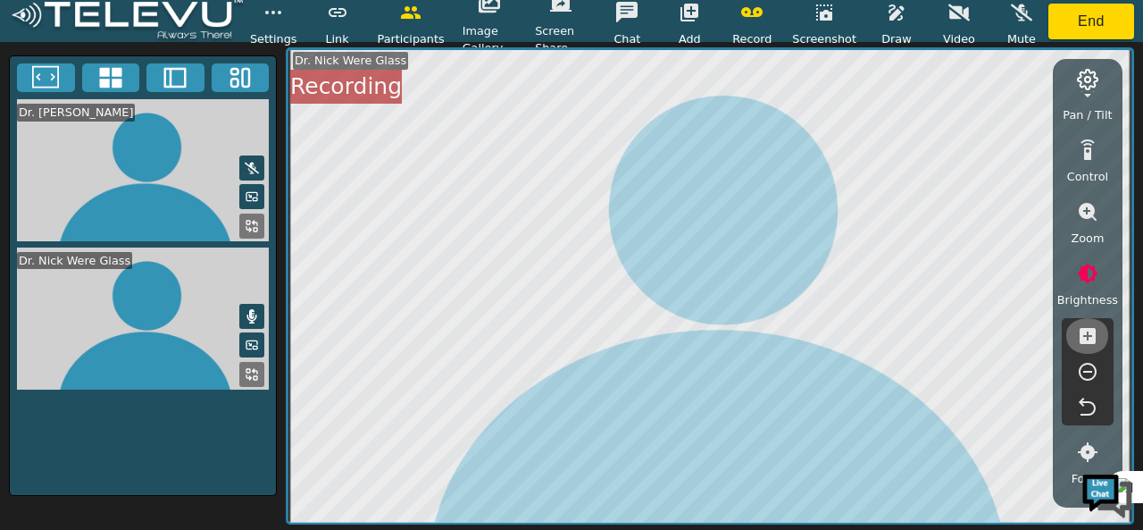
click at [1088, 338] on icon "button" at bounding box center [1087, 335] width 21 height 21
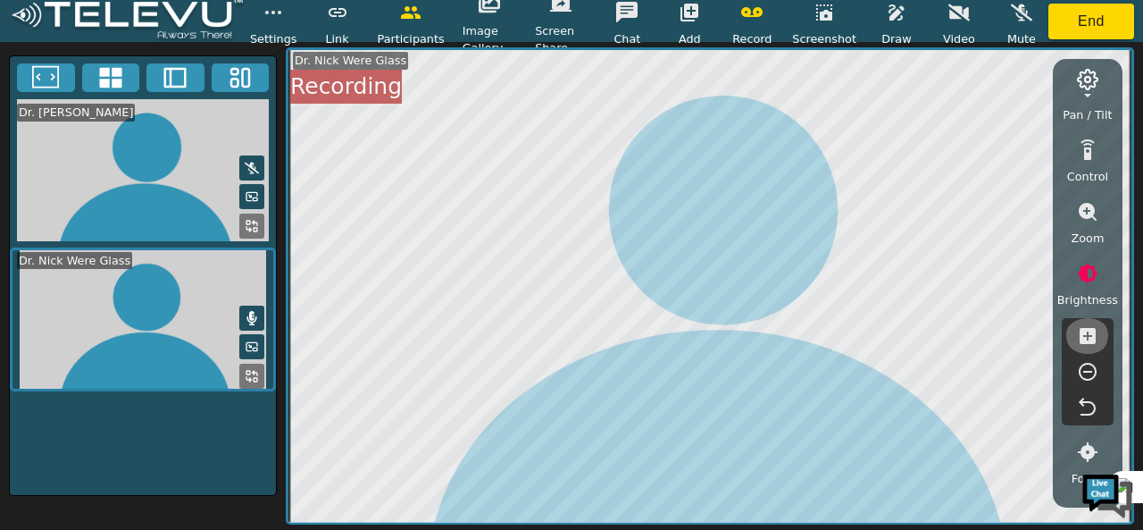
click at [1088, 338] on icon "button" at bounding box center [1087, 335] width 21 height 21
click at [1093, 373] on icon "button" at bounding box center [1087, 371] width 21 height 21
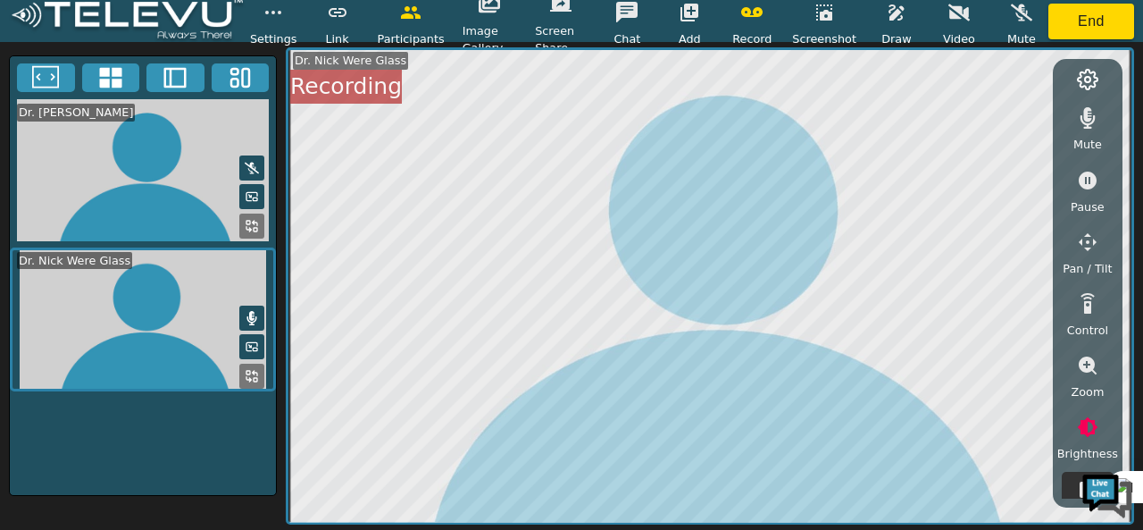
click at [1082, 121] on icon "button" at bounding box center [1088, 117] width 15 height 21
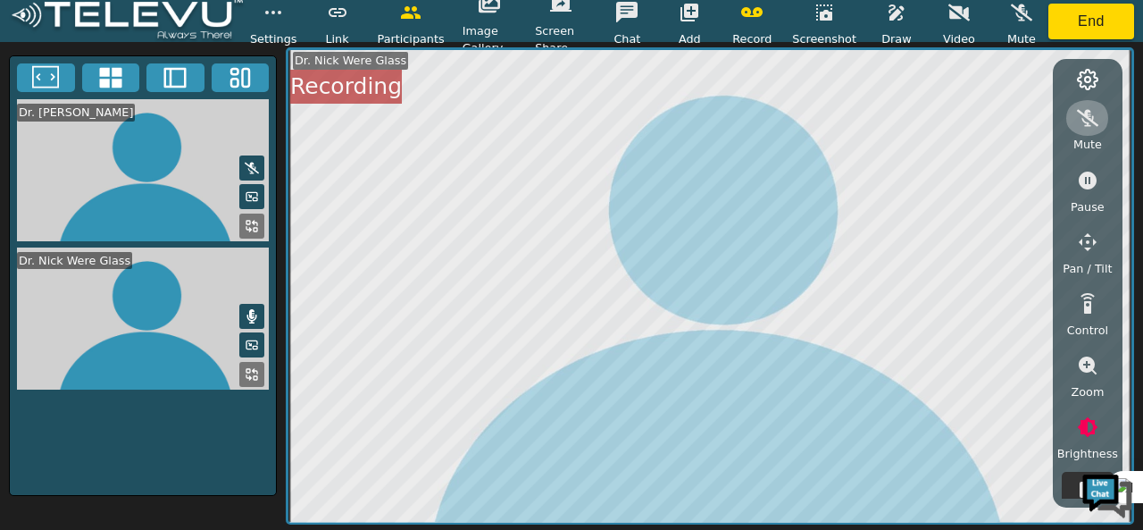
click at [1099, 117] on button "button" at bounding box center [1088, 118] width 45 height 36
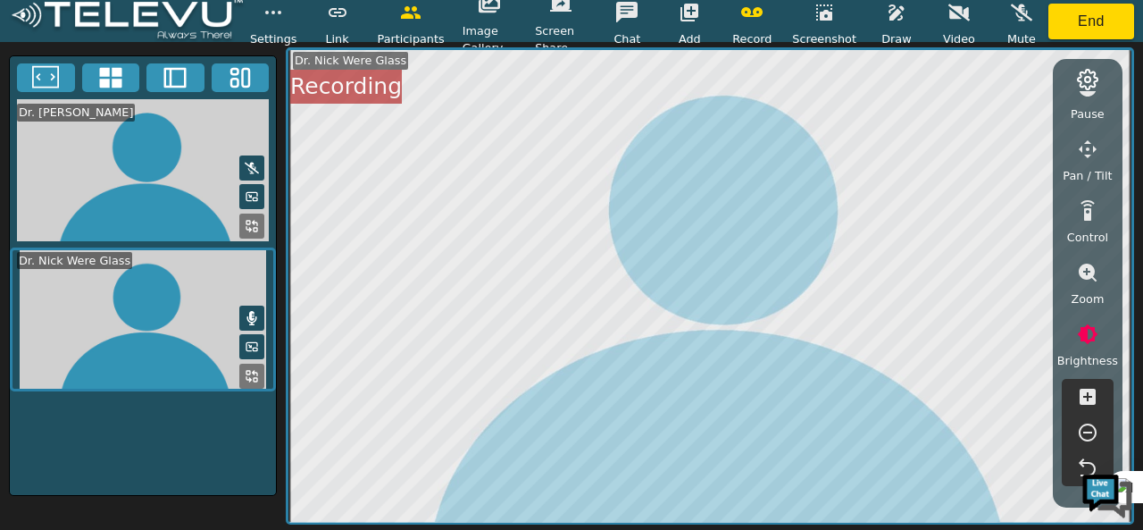
scroll to position [124, 0]
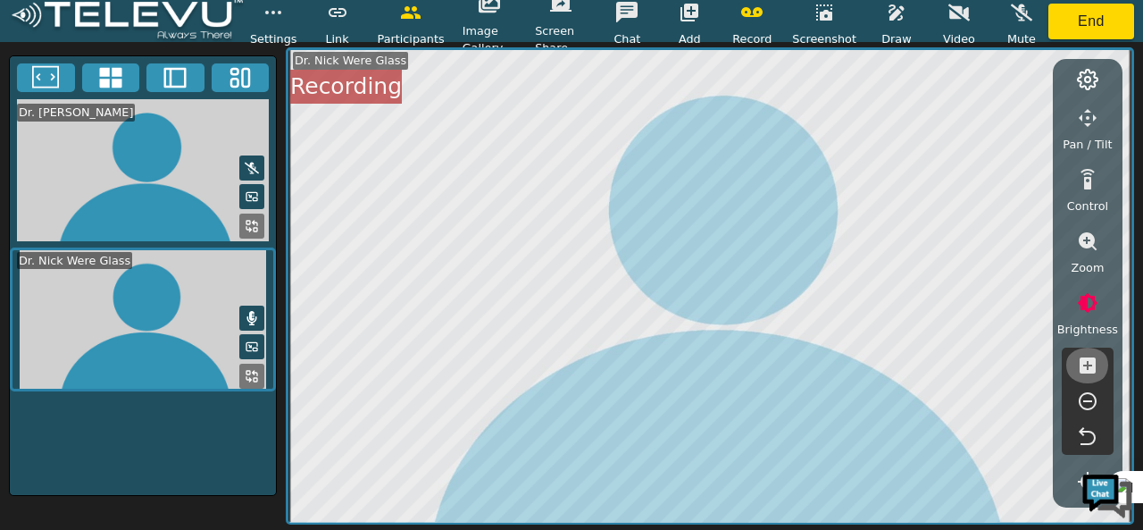
click at [1090, 357] on icon "button" at bounding box center [1088, 365] width 16 height 16
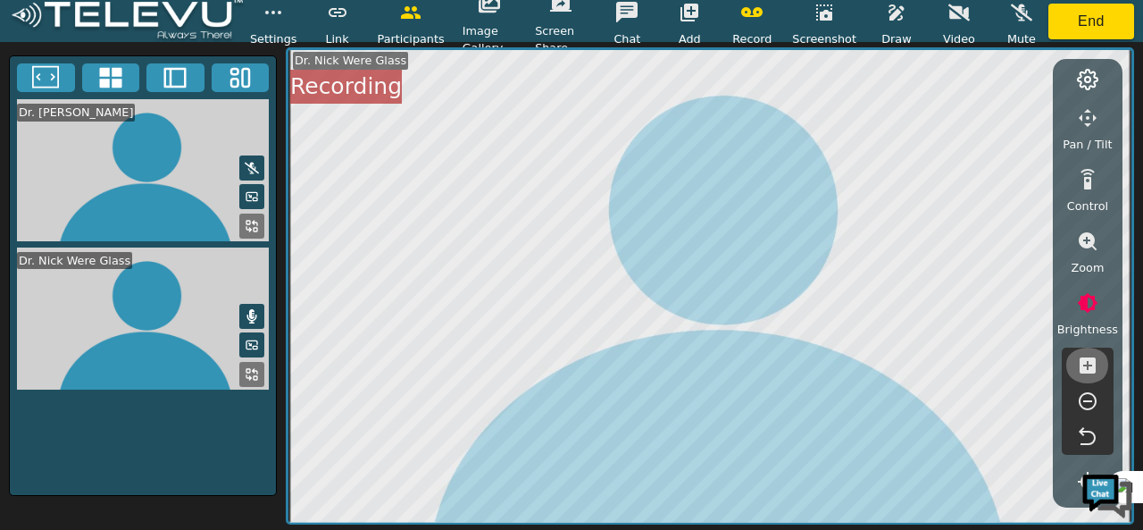
click at [1090, 357] on icon "button" at bounding box center [1088, 365] width 16 height 16
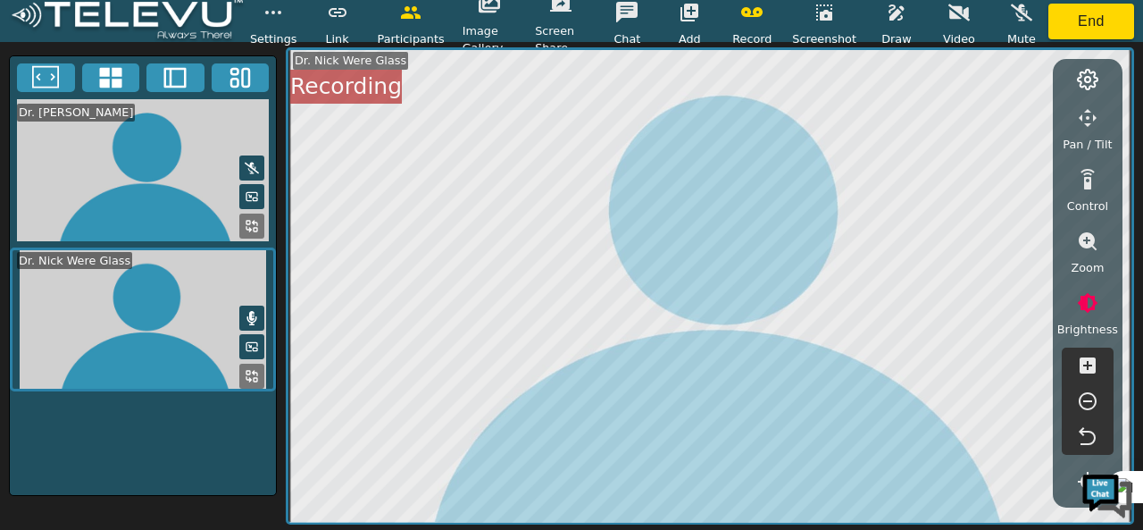
click at [1090, 400] on icon "button" at bounding box center [1088, 401] width 18 height 18
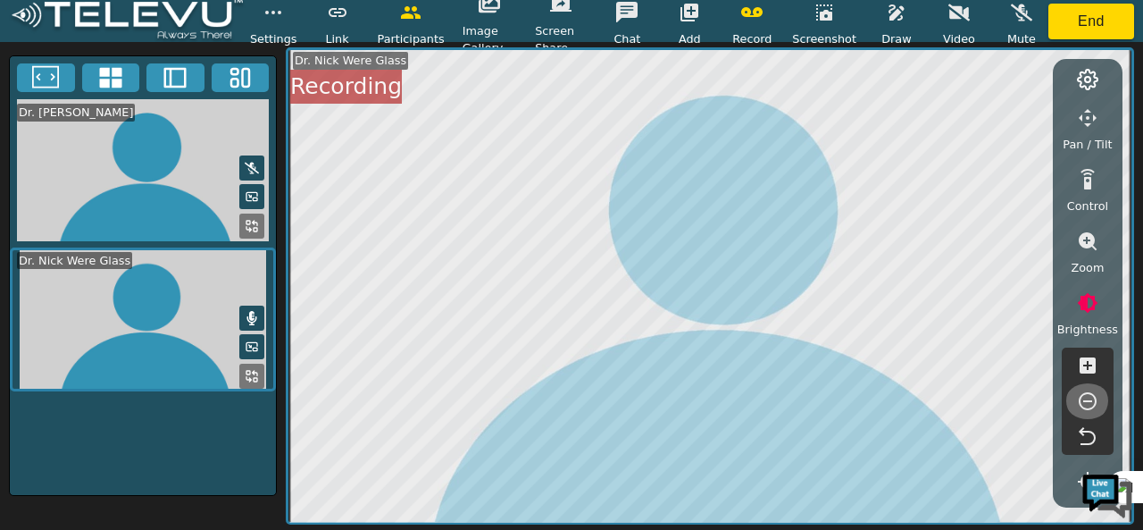
click at [1090, 400] on icon "button" at bounding box center [1088, 401] width 18 height 18
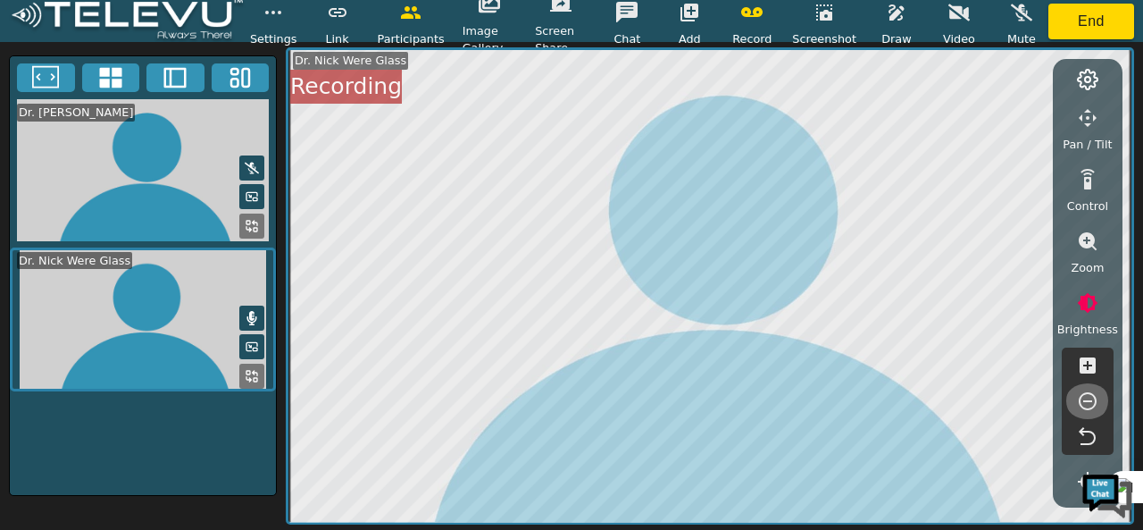
click at [1090, 400] on icon "button" at bounding box center [1088, 401] width 18 height 18
click at [1092, 364] on icon "button" at bounding box center [1088, 365] width 16 height 16
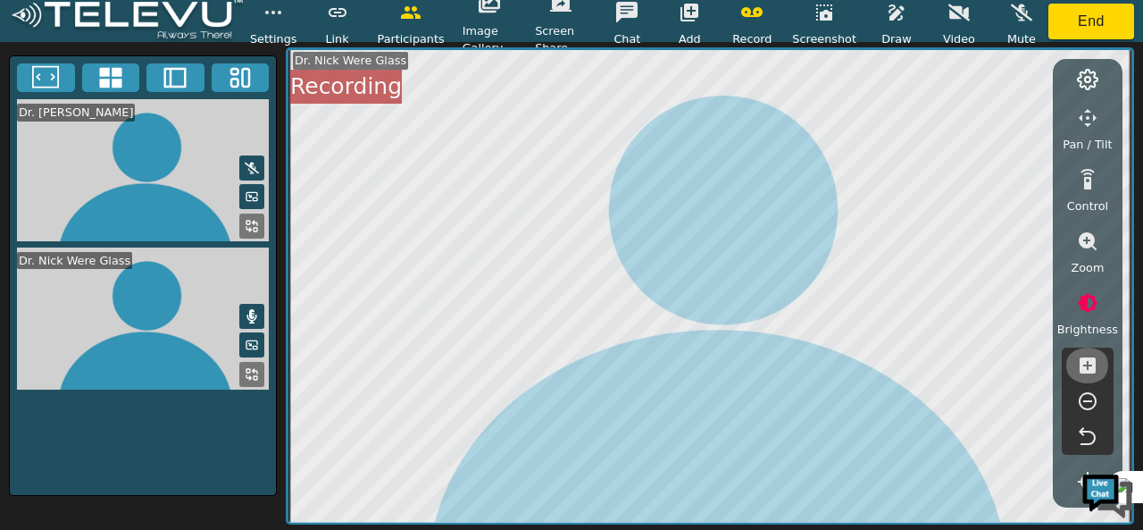
click at [1092, 364] on icon "button" at bounding box center [1088, 365] width 16 height 16
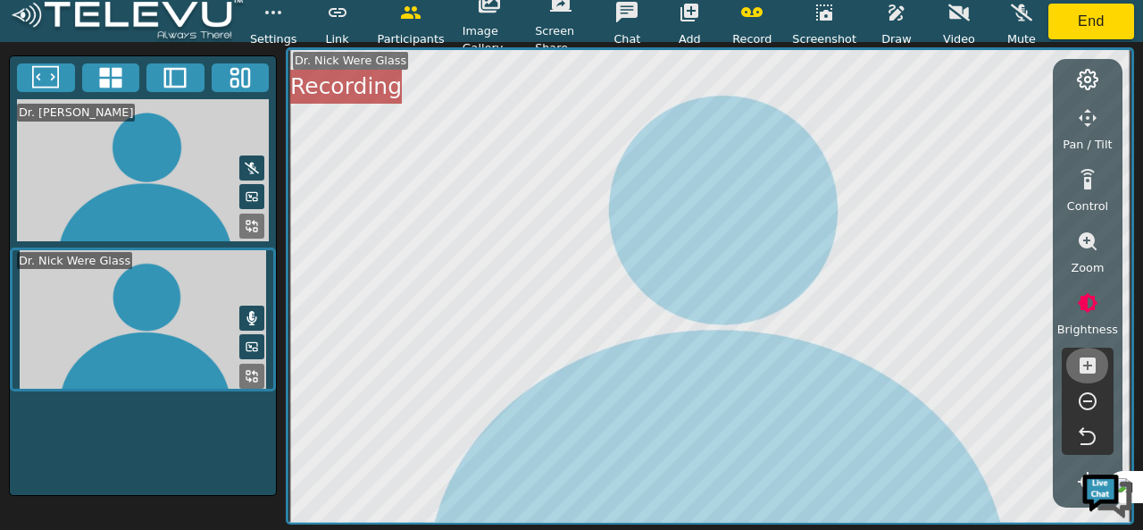
click at [1092, 364] on icon "button" at bounding box center [1088, 365] width 16 height 16
click at [1091, 394] on icon "button" at bounding box center [1087, 400] width 21 height 21
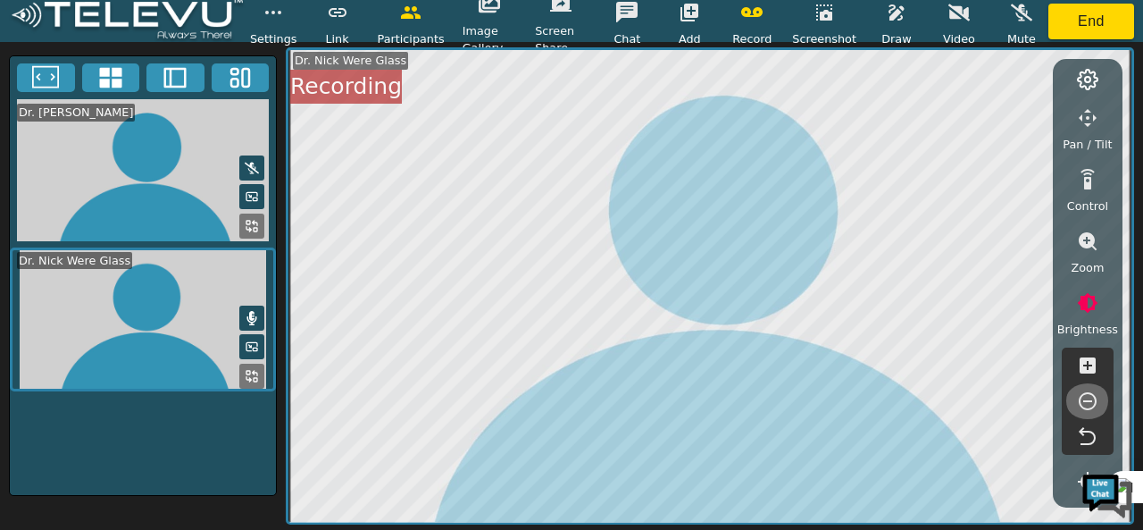
click at [1091, 394] on icon "button" at bounding box center [1087, 400] width 21 height 21
click at [1085, 370] on icon "button" at bounding box center [1088, 365] width 16 height 16
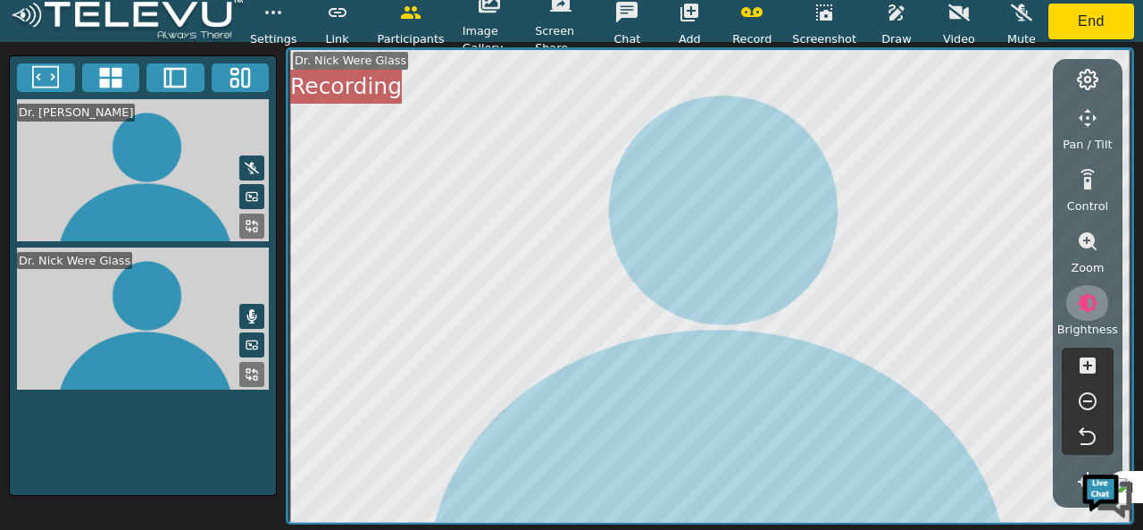
click at [1091, 312] on icon "button" at bounding box center [1087, 302] width 21 height 21
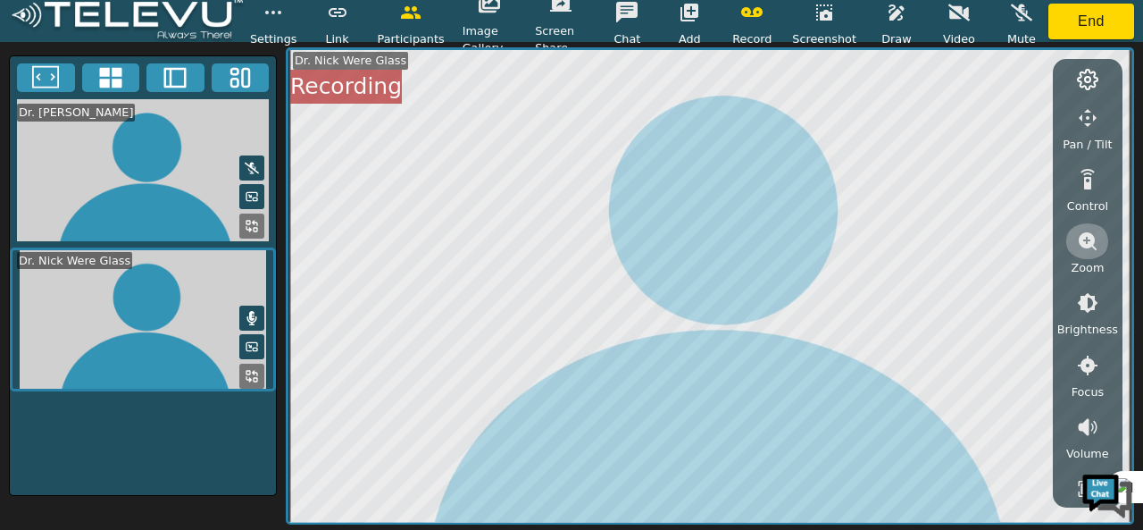
click at [1086, 238] on icon "button" at bounding box center [1087, 240] width 21 height 21
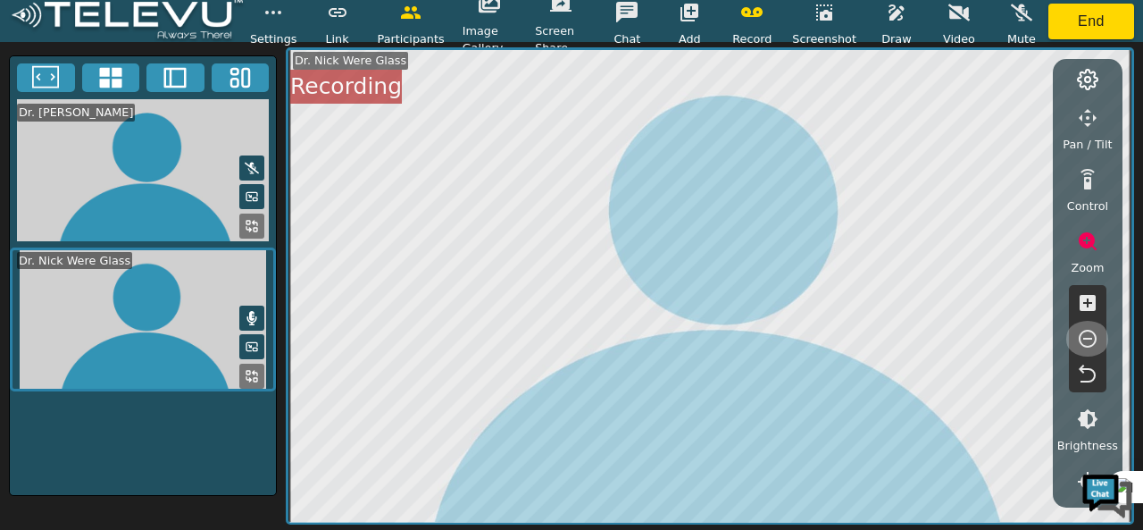
click at [1083, 332] on icon "button" at bounding box center [1087, 338] width 21 height 21
click at [1091, 242] on icon "button" at bounding box center [1088, 241] width 18 height 18
click at [1086, 308] on icon "button" at bounding box center [1088, 303] width 21 height 21
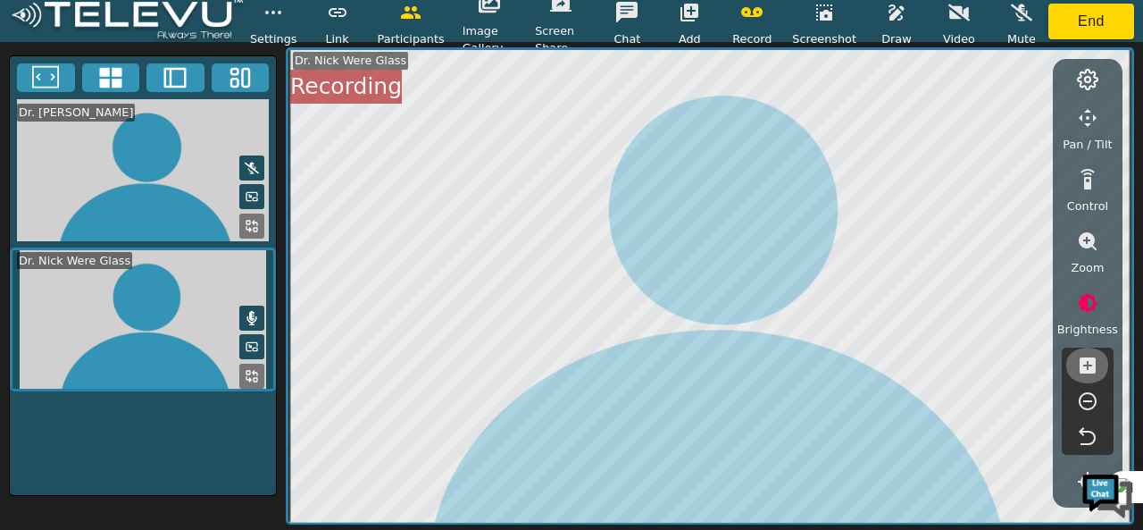
click at [1086, 357] on icon "button" at bounding box center [1088, 365] width 16 height 16
click at [1085, 397] on icon "button" at bounding box center [1087, 400] width 21 height 21
click at [1086, 367] on icon "button" at bounding box center [1088, 365] width 16 height 16
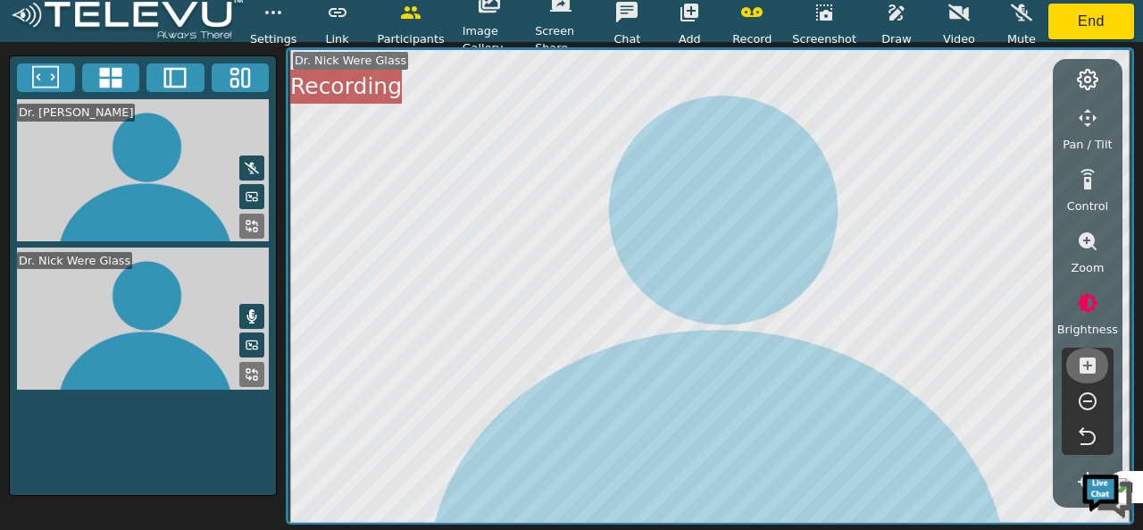
click at [1086, 367] on icon "button" at bounding box center [1088, 365] width 16 height 16
click at [1084, 297] on icon "button" at bounding box center [1088, 303] width 21 height 21
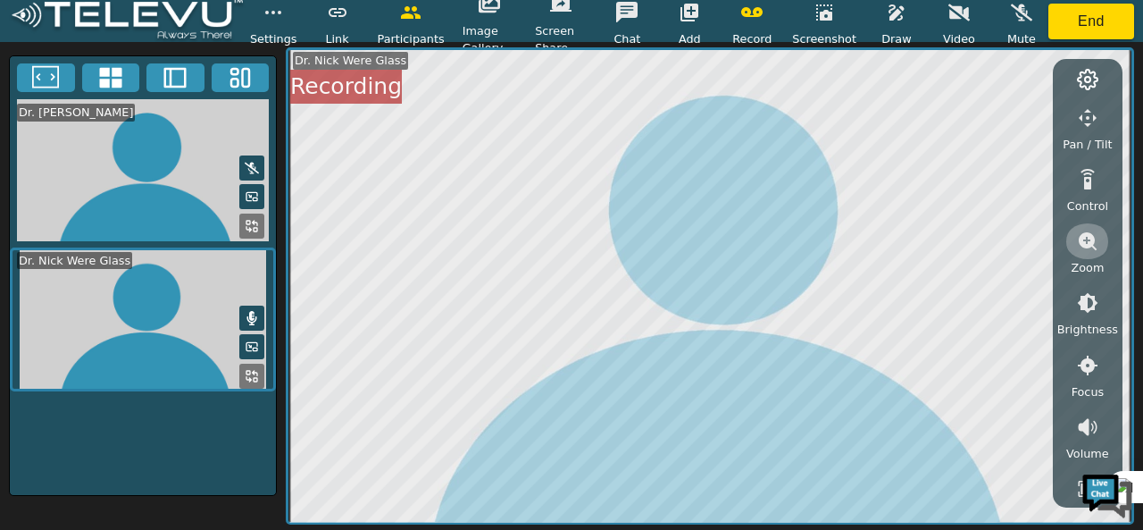
click at [1089, 244] on icon "button" at bounding box center [1088, 241] width 18 height 18
click at [1084, 300] on icon "button" at bounding box center [1088, 303] width 16 height 16
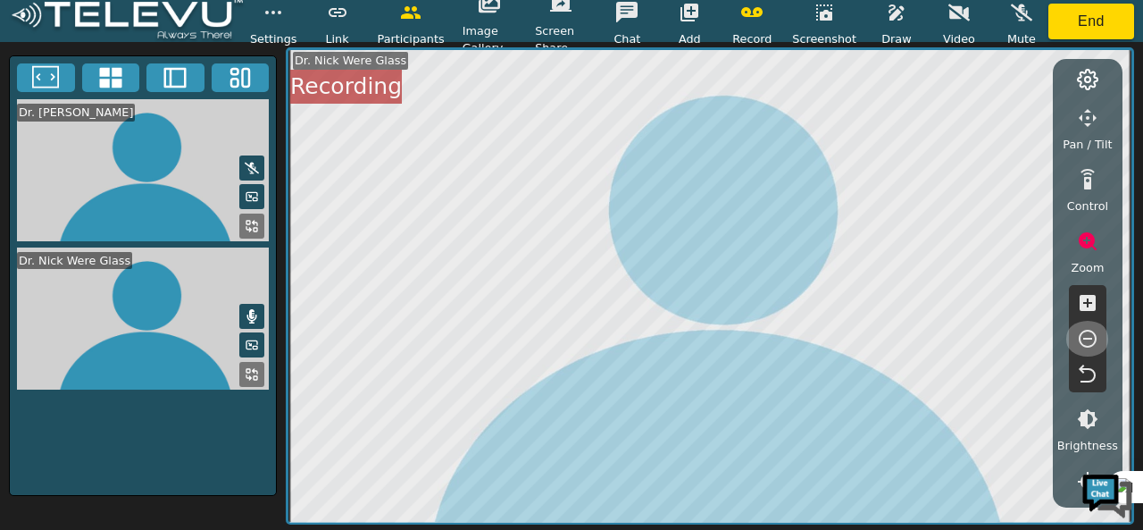
click at [1084, 334] on icon "button" at bounding box center [1087, 338] width 21 height 21
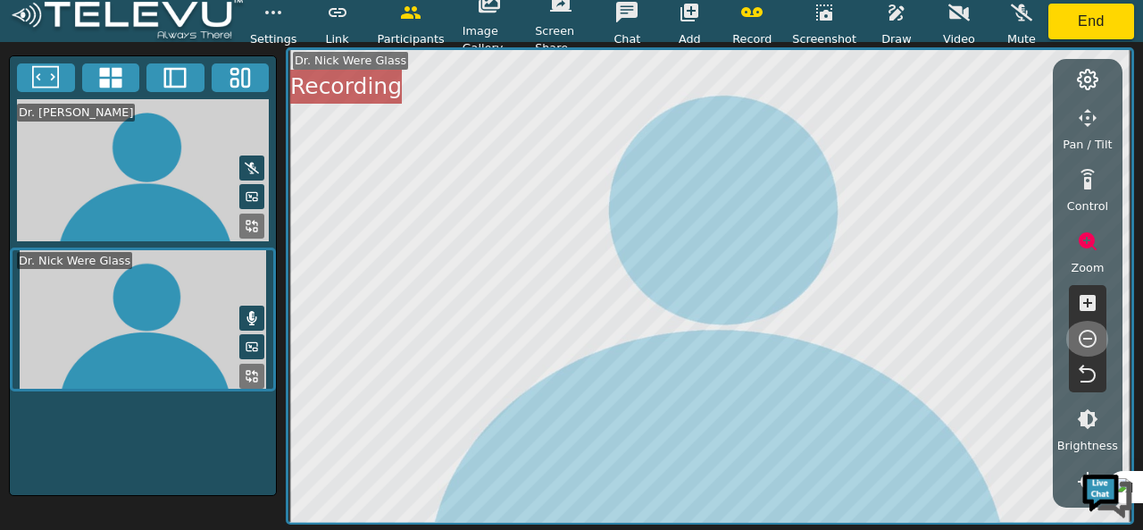
click at [1081, 336] on icon "button" at bounding box center [1087, 338] width 21 height 21
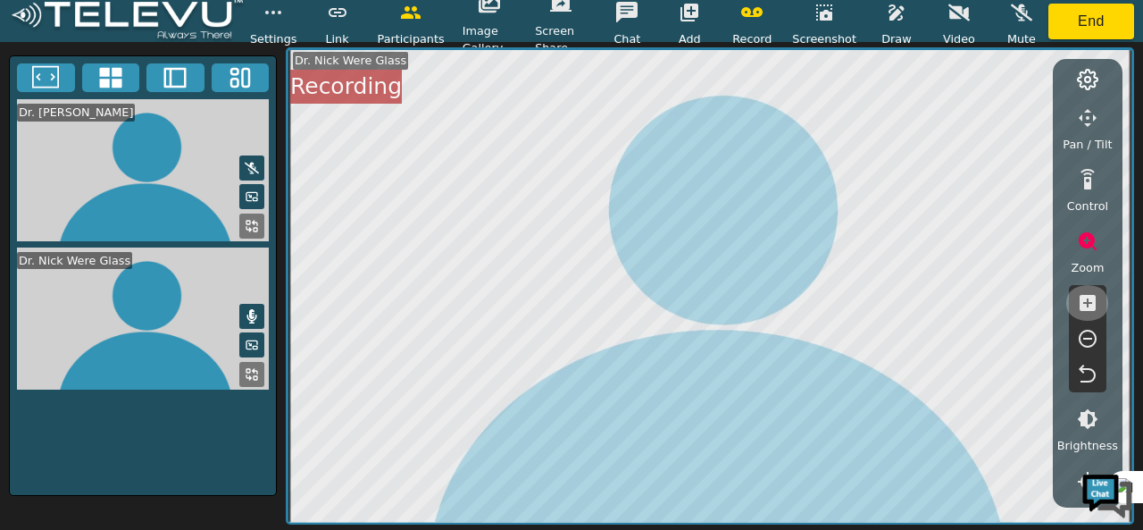
click at [1091, 299] on icon "button" at bounding box center [1088, 303] width 16 height 16
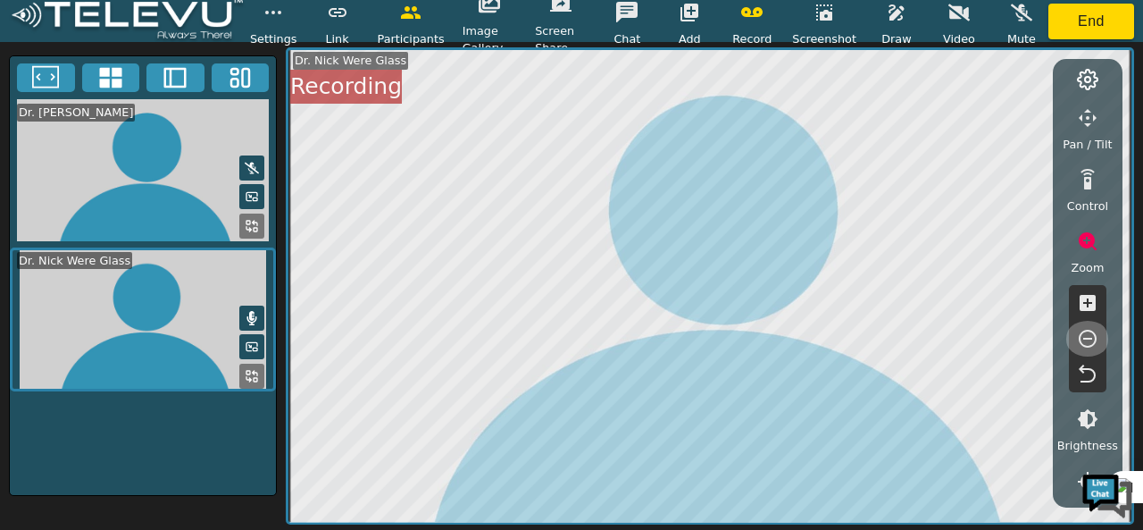
click at [1086, 346] on icon "button" at bounding box center [1088, 339] width 18 height 18
click at [1092, 305] on icon "button" at bounding box center [1088, 303] width 16 height 16
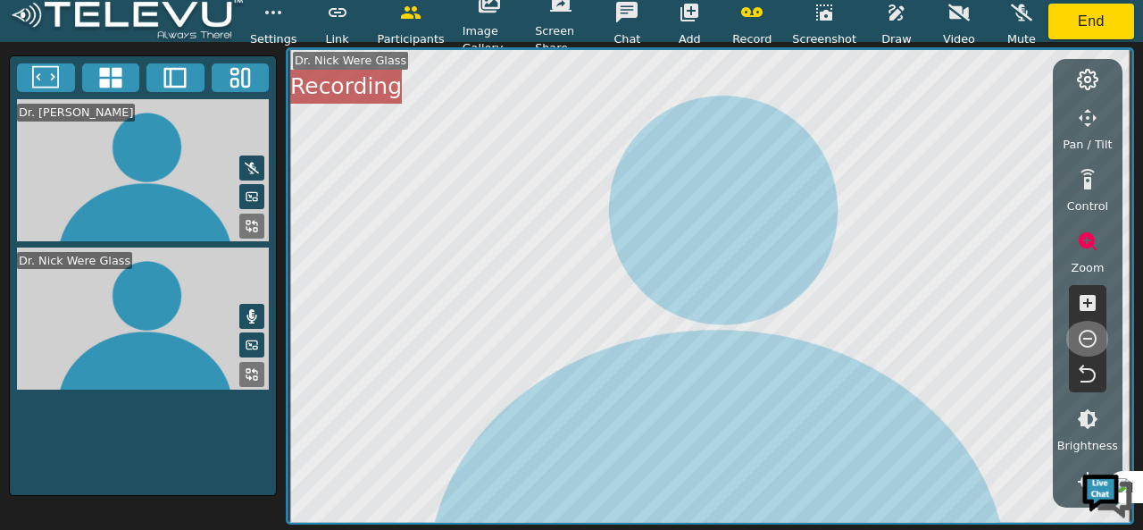
click at [1082, 331] on icon "button" at bounding box center [1088, 339] width 18 height 18
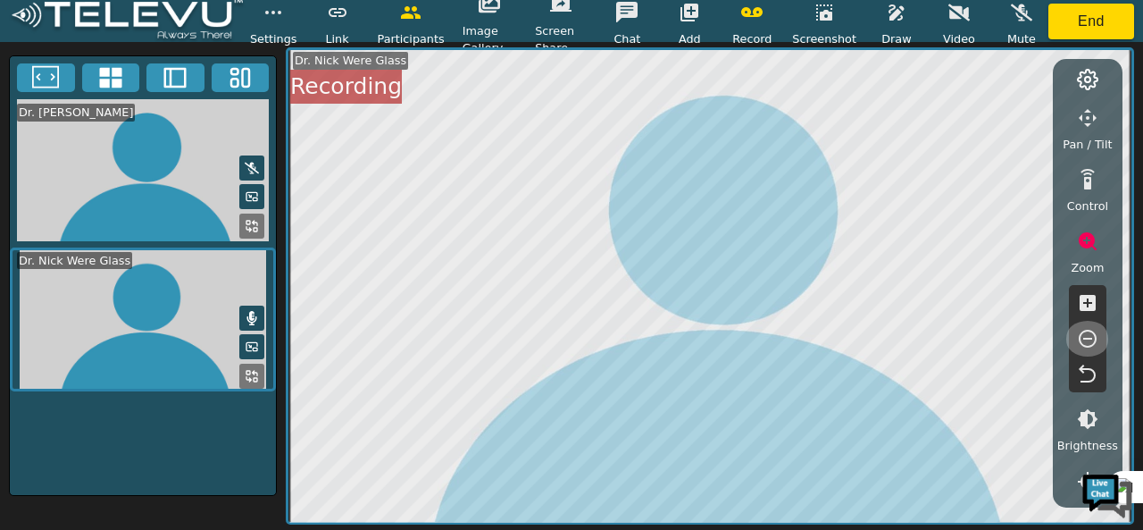
click at [1082, 333] on icon "button" at bounding box center [1088, 339] width 18 height 18
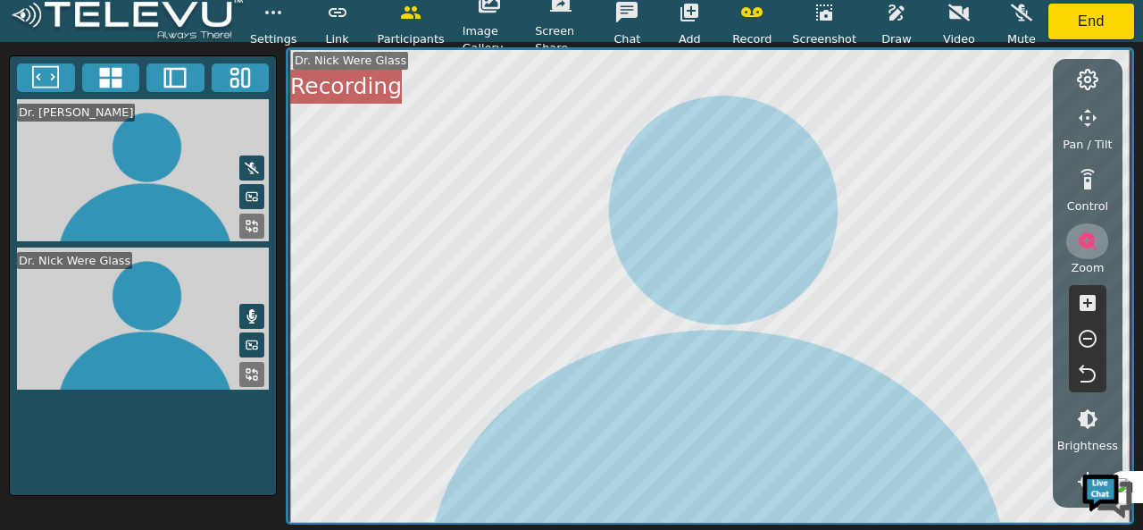
click at [1086, 245] on icon "button" at bounding box center [1088, 241] width 18 height 18
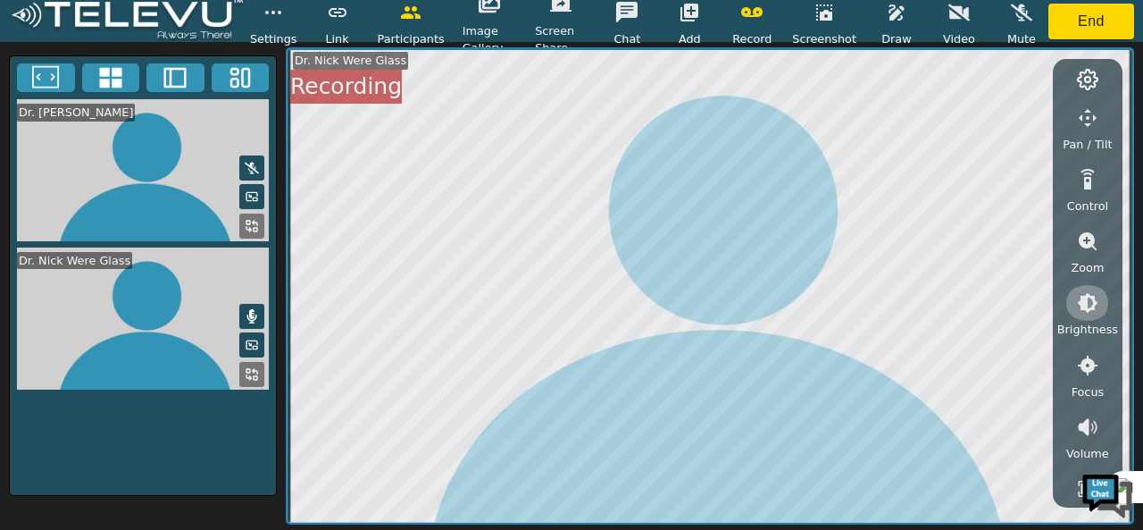
click at [1082, 303] on icon "button" at bounding box center [1088, 303] width 21 height 21
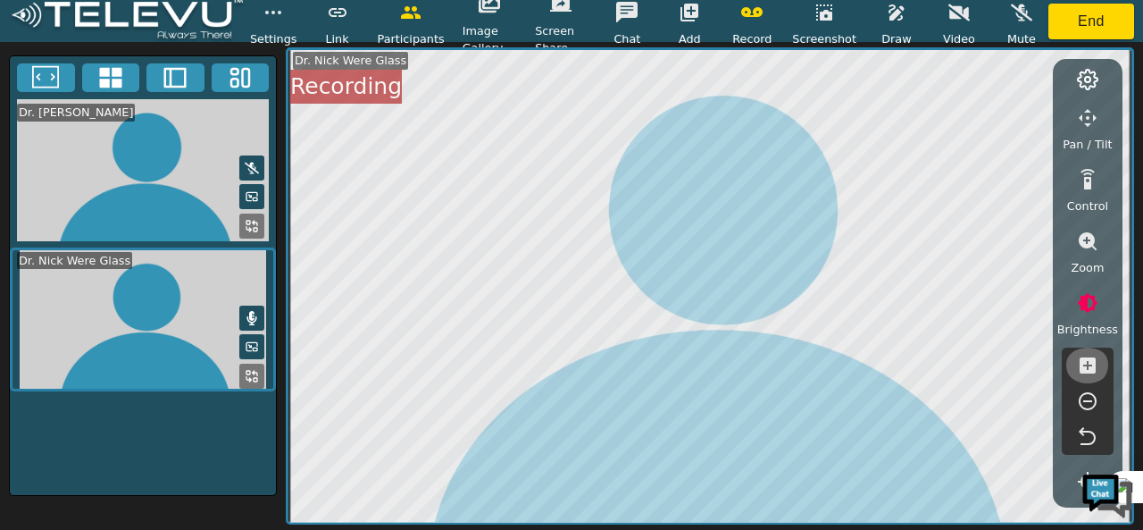
click at [1082, 364] on icon "button" at bounding box center [1088, 365] width 16 height 16
click at [1082, 395] on icon "button" at bounding box center [1088, 401] width 18 height 18
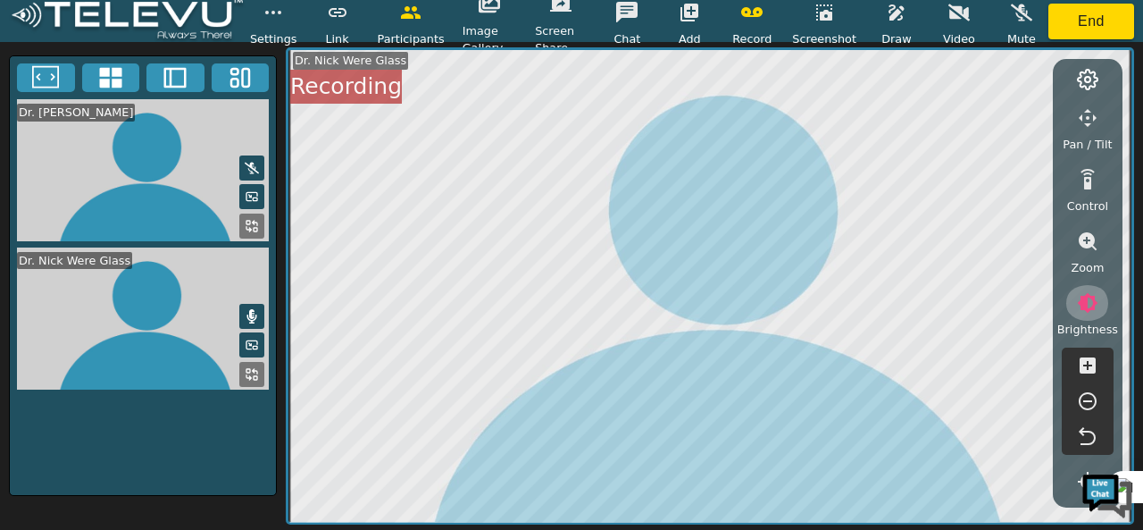
click at [1095, 311] on icon "button" at bounding box center [1087, 302] width 21 height 21
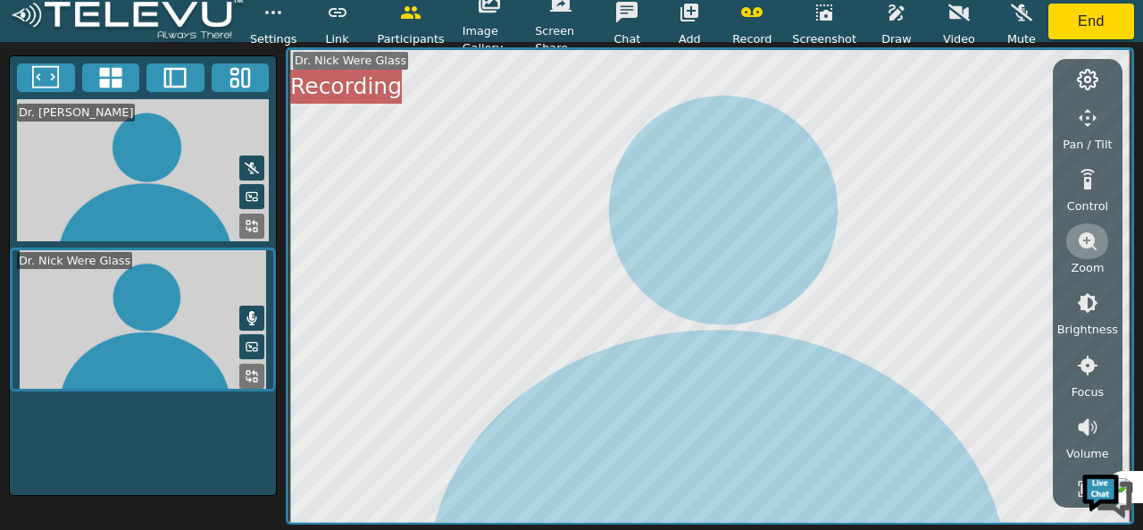
click at [1095, 245] on icon "button" at bounding box center [1087, 240] width 21 height 21
click at [1088, 303] on icon "button" at bounding box center [1087, 302] width 21 height 21
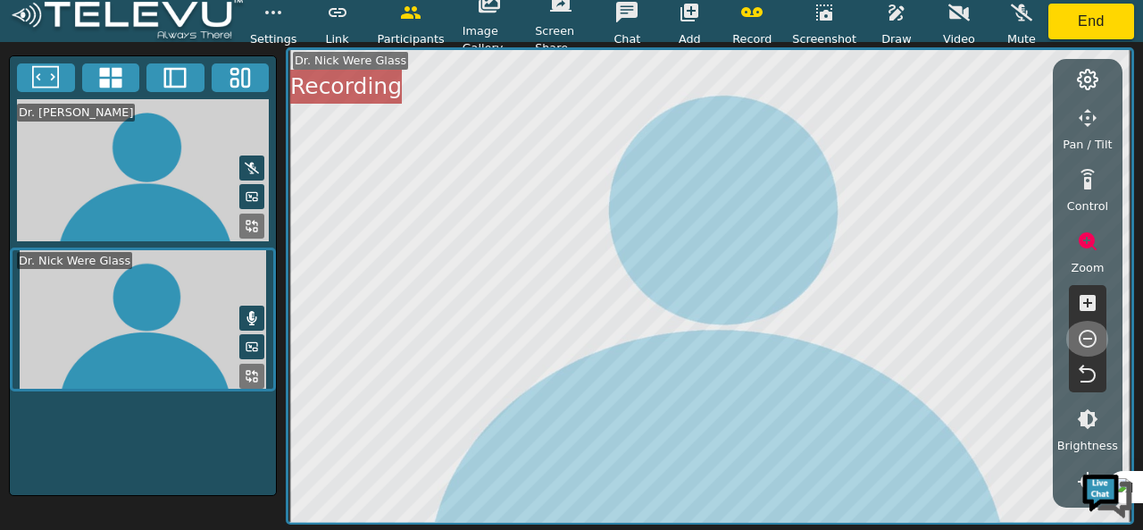
click at [1088, 338] on icon "button" at bounding box center [1088, 339] width 18 height 18
click at [1088, 303] on icon "button" at bounding box center [1087, 302] width 21 height 21
click at [1091, 331] on icon "button" at bounding box center [1088, 339] width 18 height 18
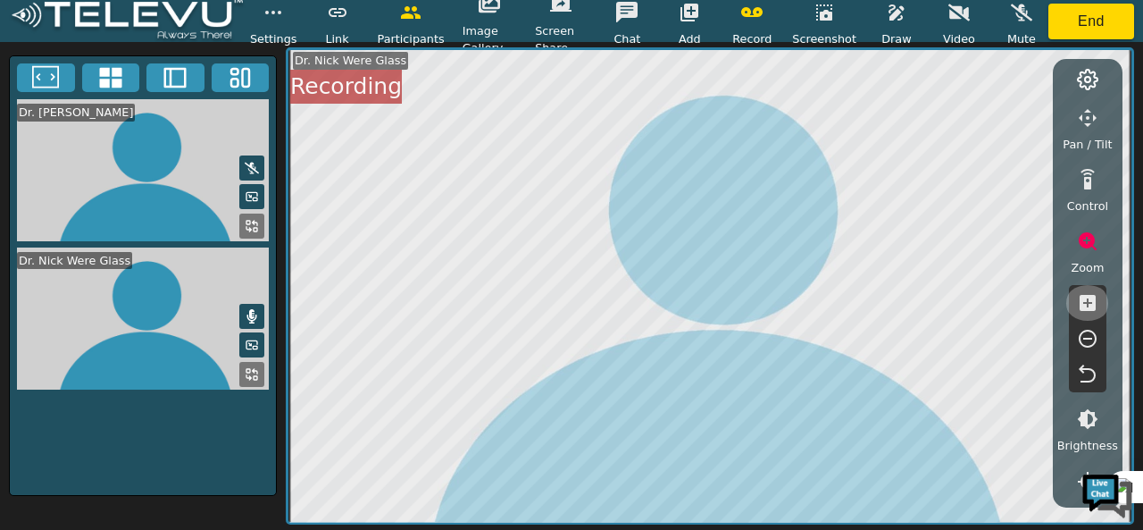
click at [1091, 305] on icon "button" at bounding box center [1088, 303] width 16 height 16
click at [1086, 338] on icon "button" at bounding box center [1088, 339] width 18 height 18
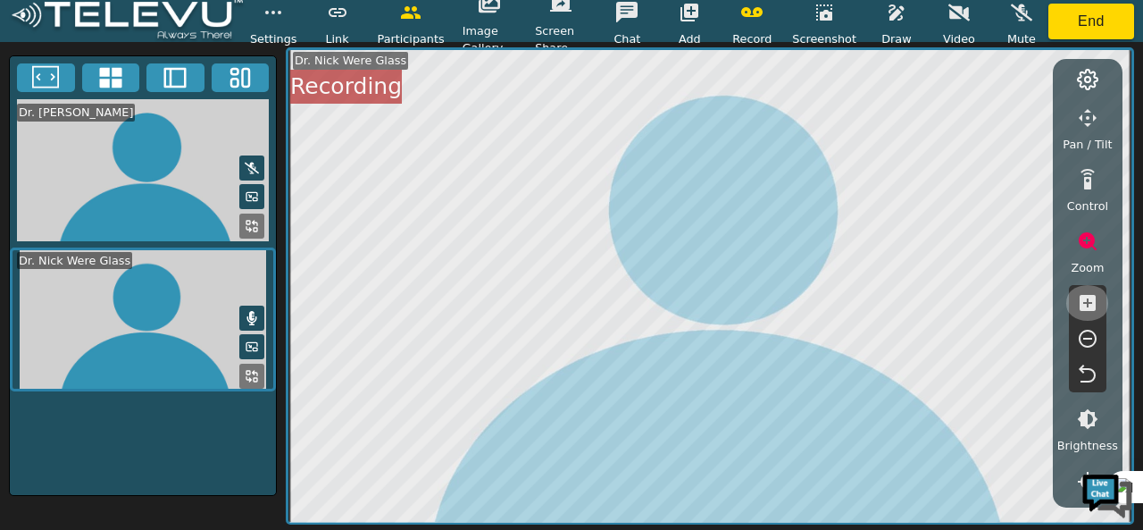
click at [1086, 305] on icon "button" at bounding box center [1088, 303] width 16 height 16
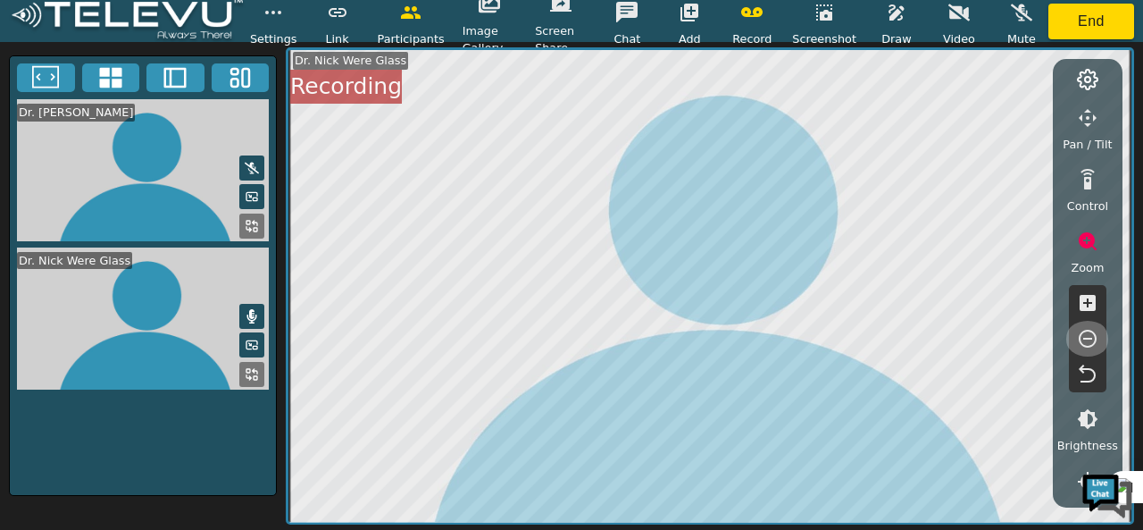
click at [1086, 342] on icon "button" at bounding box center [1087, 338] width 21 height 21
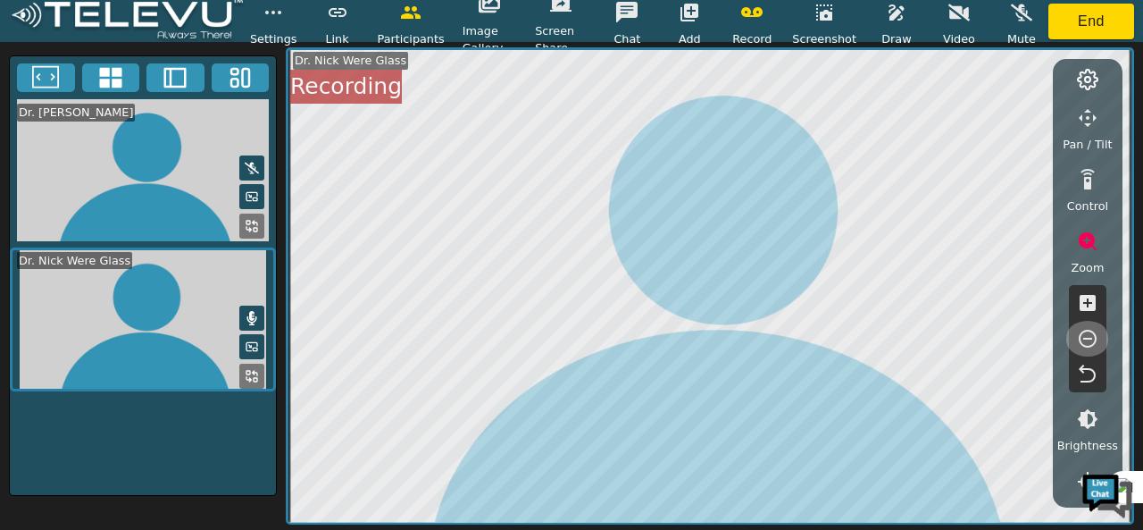
click at [1094, 342] on icon "button" at bounding box center [1088, 339] width 18 height 18
click at [1088, 246] on icon "button" at bounding box center [1088, 241] width 18 height 18
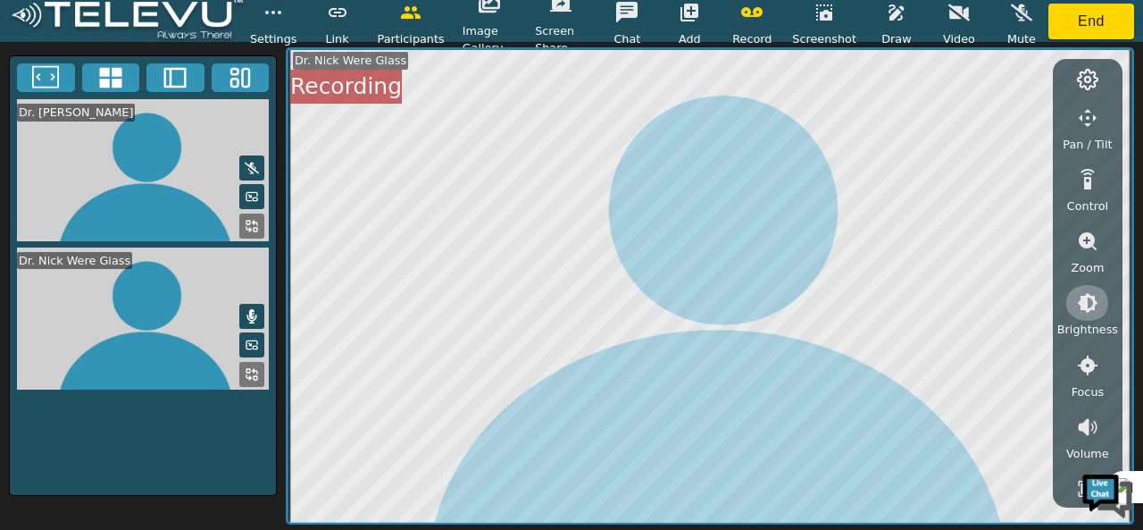
click at [1093, 305] on icon "button" at bounding box center [1088, 303] width 21 height 21
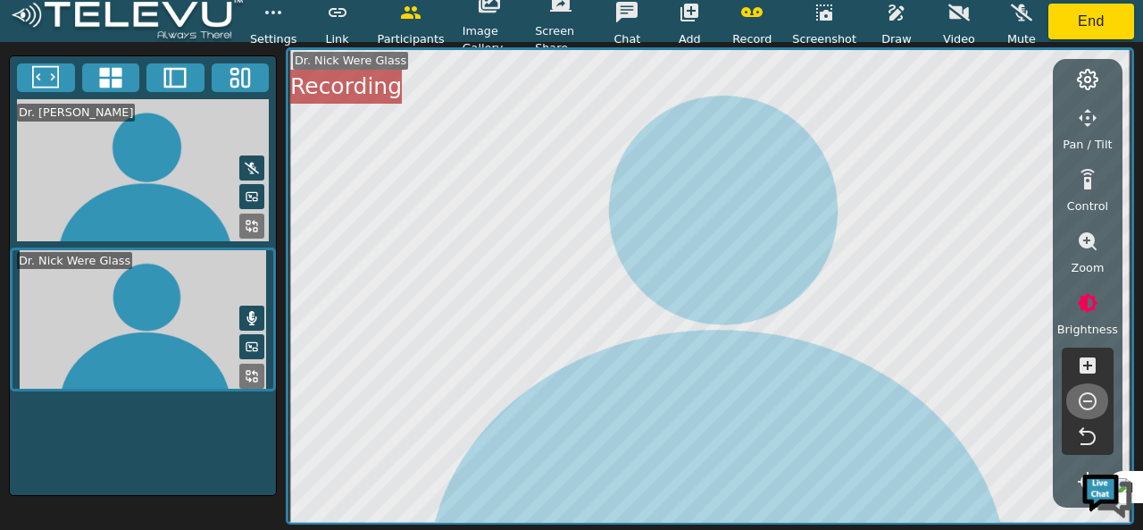
click at [1084, 394] on icon "button" at bounding box center [1087, 400] width 21 height 21
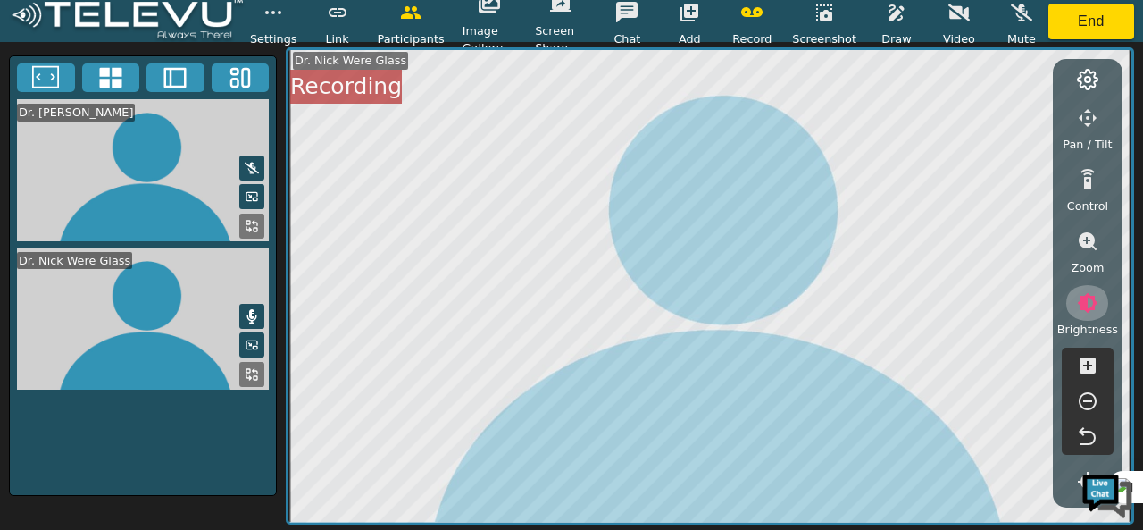
click at [1095, 301] on icon "button" at bounding box center [1088, 303] width 21 height 21
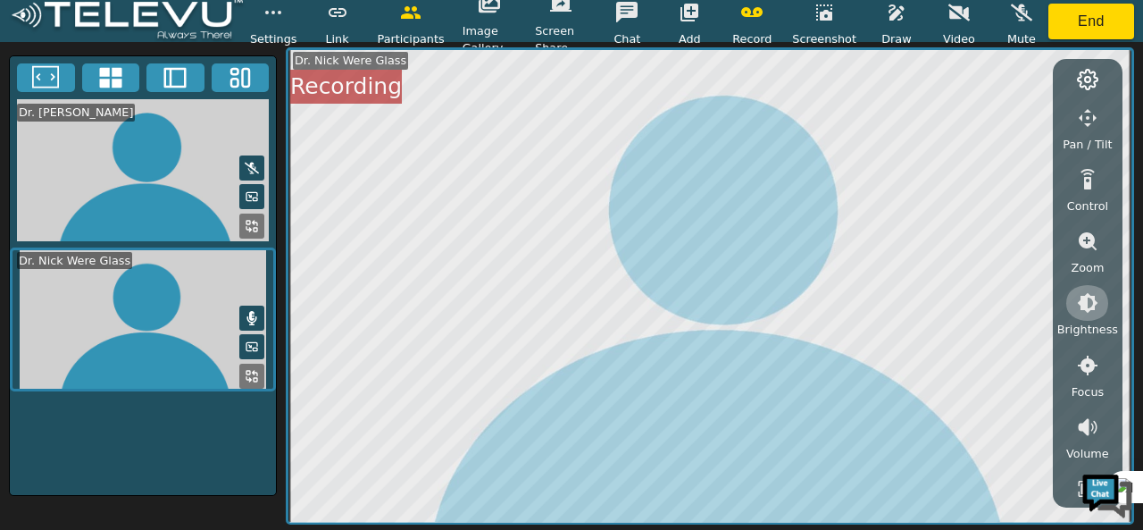
click at [1094, 317] on button "button" at bounding box center [1088, 303] width 45 height 36
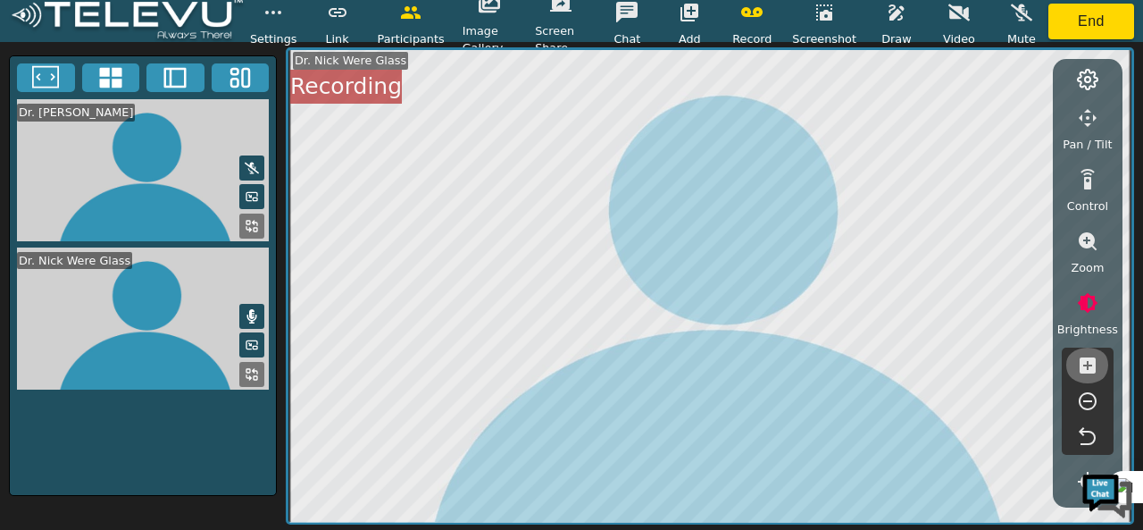
click at [1091, 364] on icon "button" at bounding box center [1087, 365] width 21 height 21
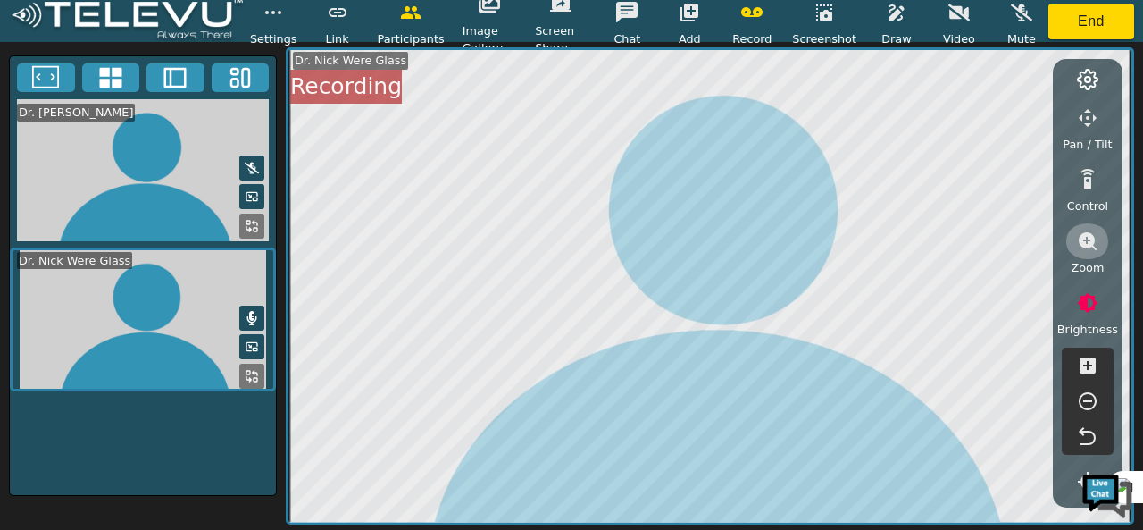
click at [1085, 254] on button "button" at bounding box center [1088, 241] width 45 height 36
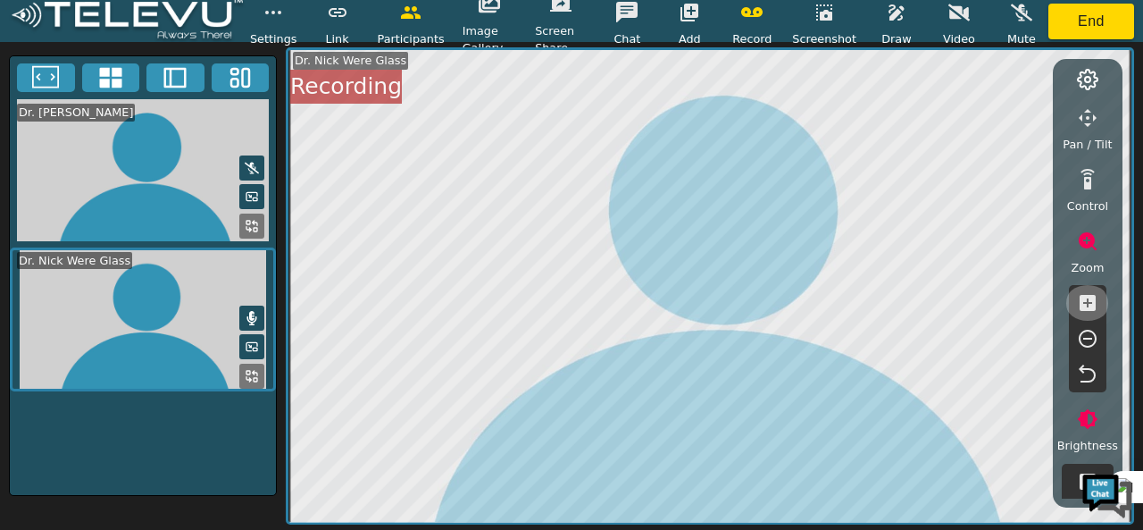
click at [1085, 303] on icon "button" at bounding box center [1087, 302] width 21 height 21
click at [1091, 335] on icon "button" at bounding box center [1087, 338] width 21 height 21
click at [1085, 240] on icon "button" at bounding box center [1087, 240] width 21 height 21
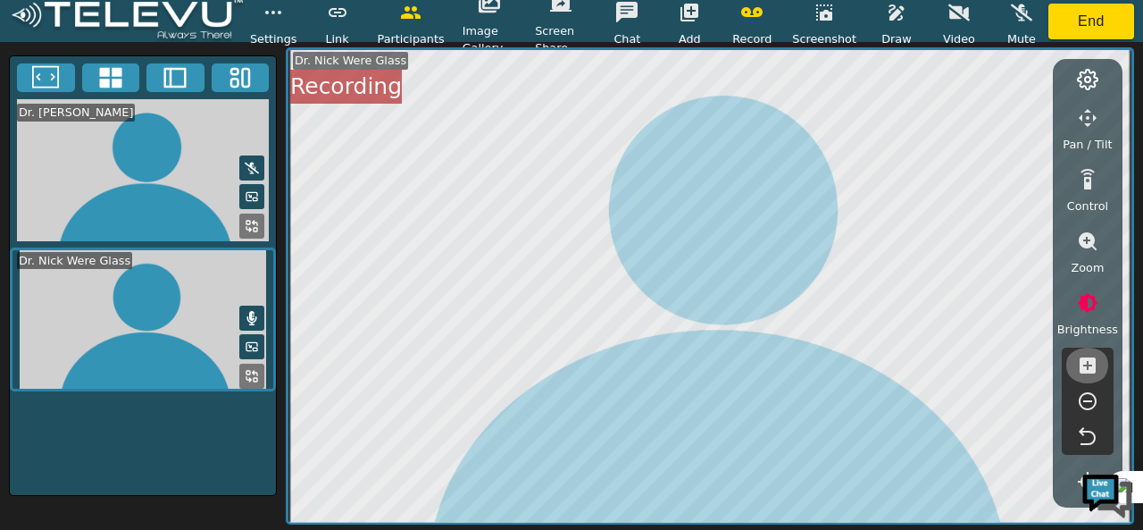
click at [1085, 371] on icon "button" at bounding box center [1088, 365] width 16 height 16
click at [1086, 406] on icon "button" at bounding box center [1087, 400] width 21 height 21
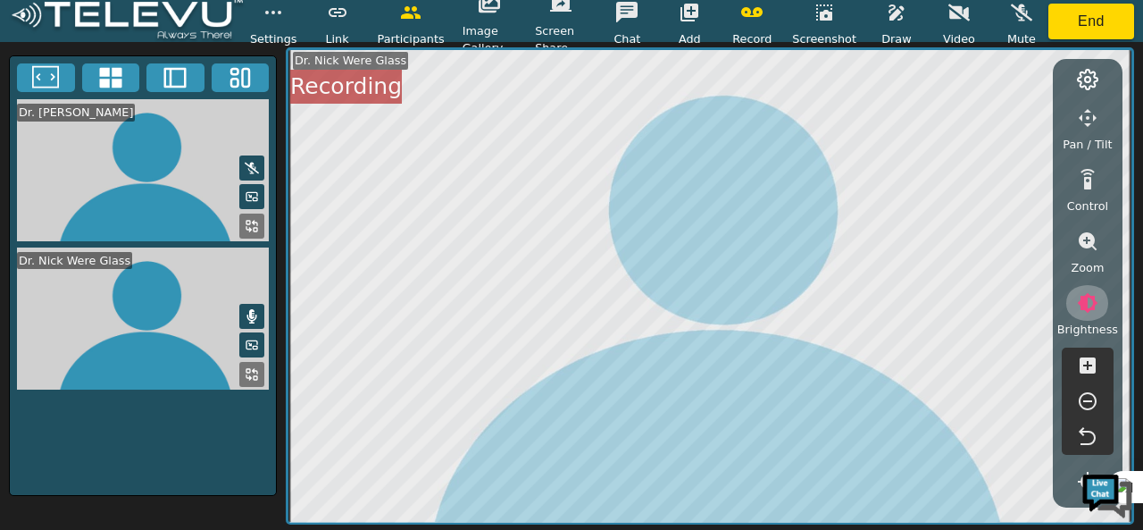
click at [1088, 301] on icon "button" at bounding box center [1087, 302] width 21 height 21
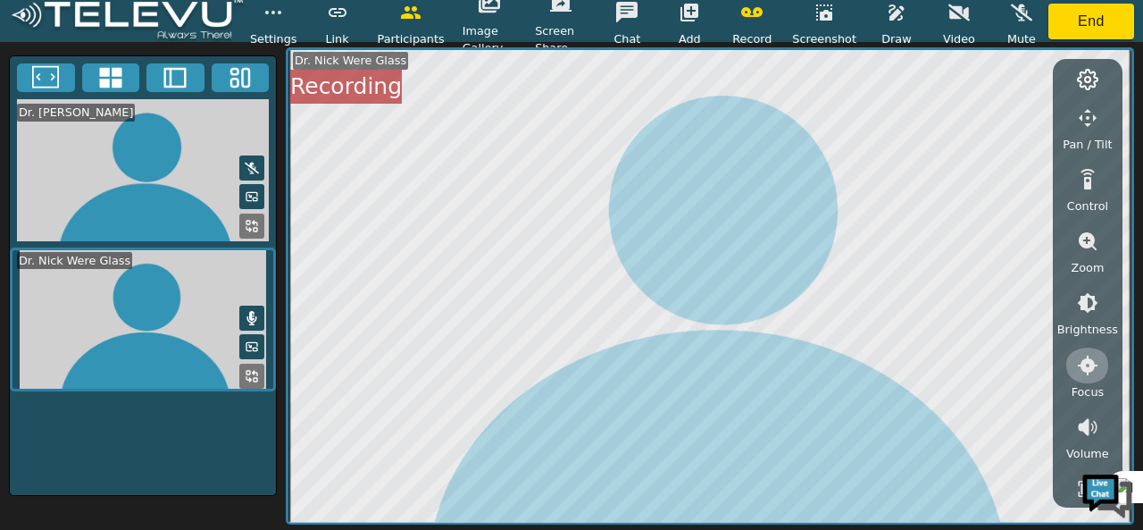
click at [1084, 364] on icon "button" at bounding box center [1088, 365] width 20 height 20
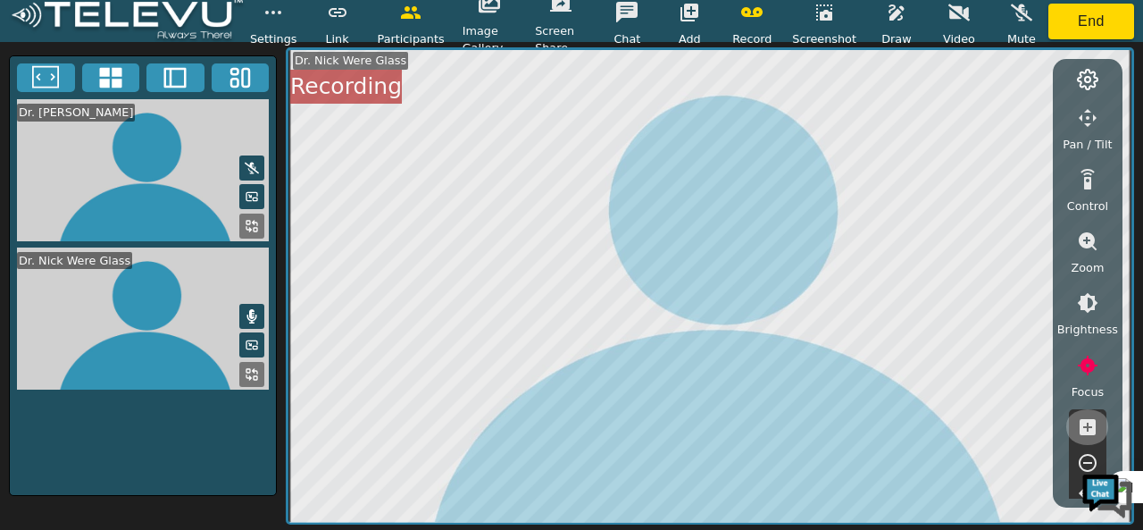
click at [1088, 421] on icon "button" at bounding box center [1088, 427] width 16 height 16
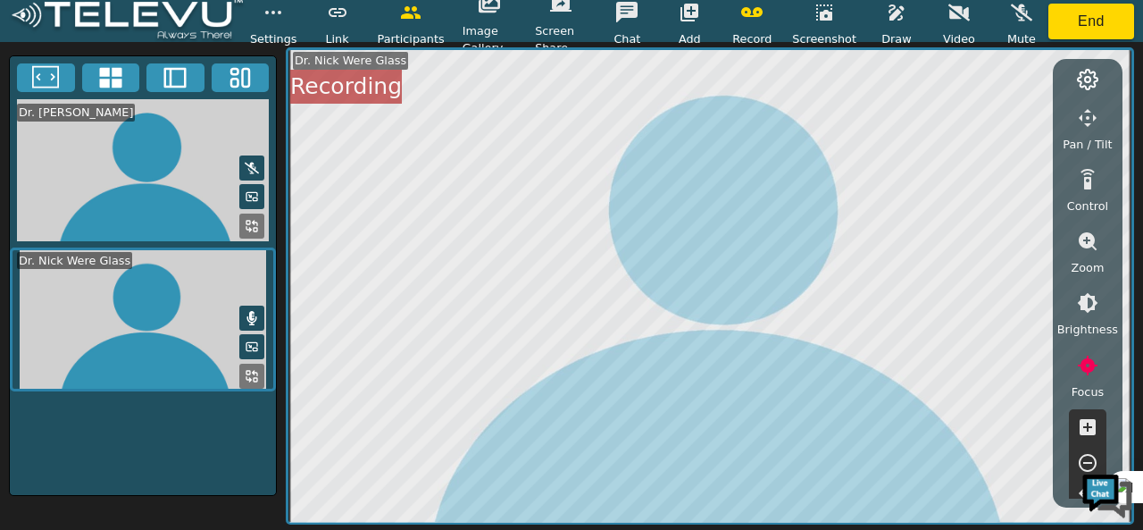
click at [1087, 462] on icon "button" at bounding box center [1088, 463] width 18 height 18
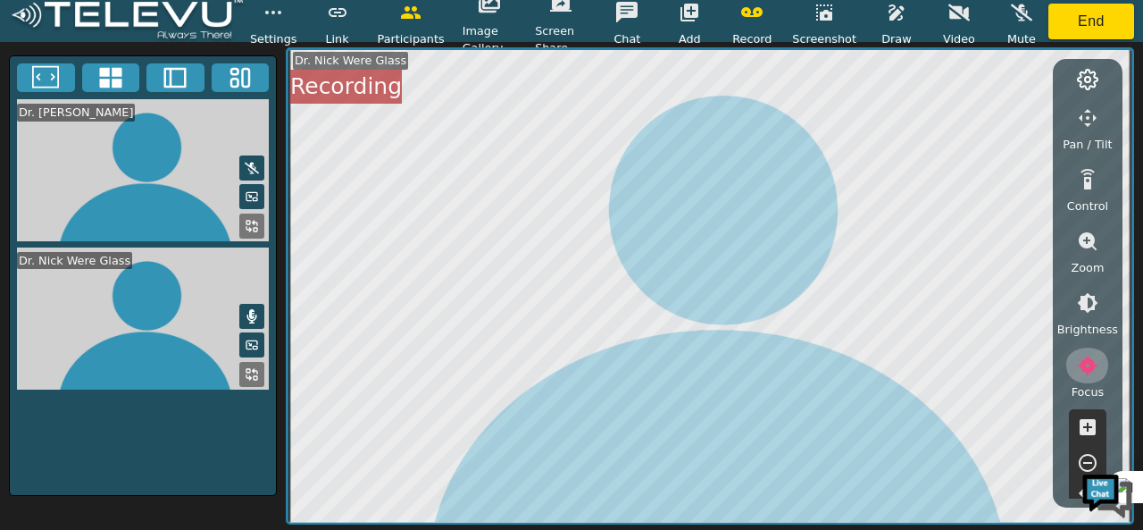
click at [1087, 367] on icon "button" at bounding box center [1088, 365] width 20 height 20
click at [1091, 369] on icon "button" at bounding box center [1088, 365] width 20 height 20
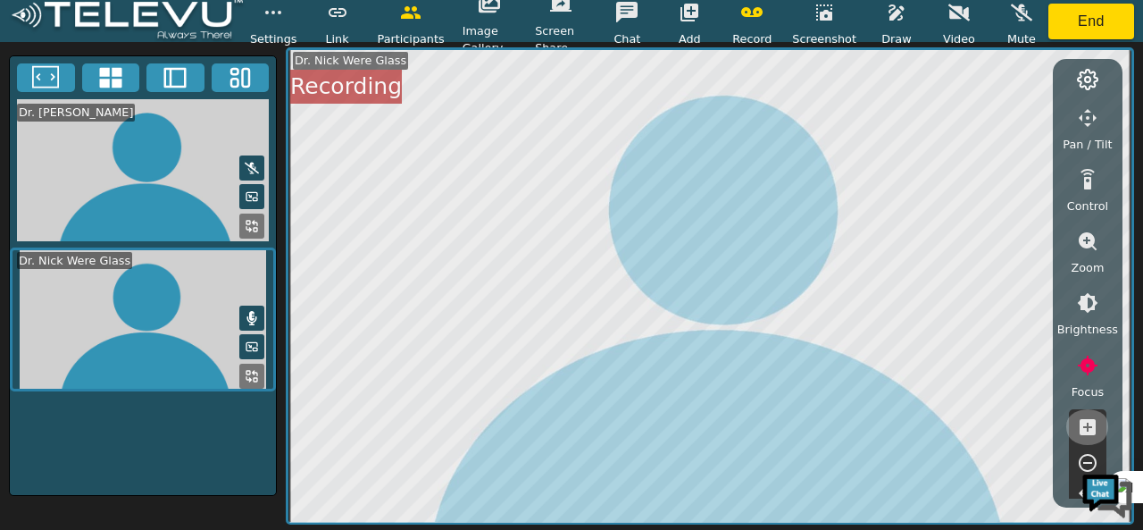
click at [1085, 421] on icon "button" at bounding box center [1088, 427] width 16 height 16
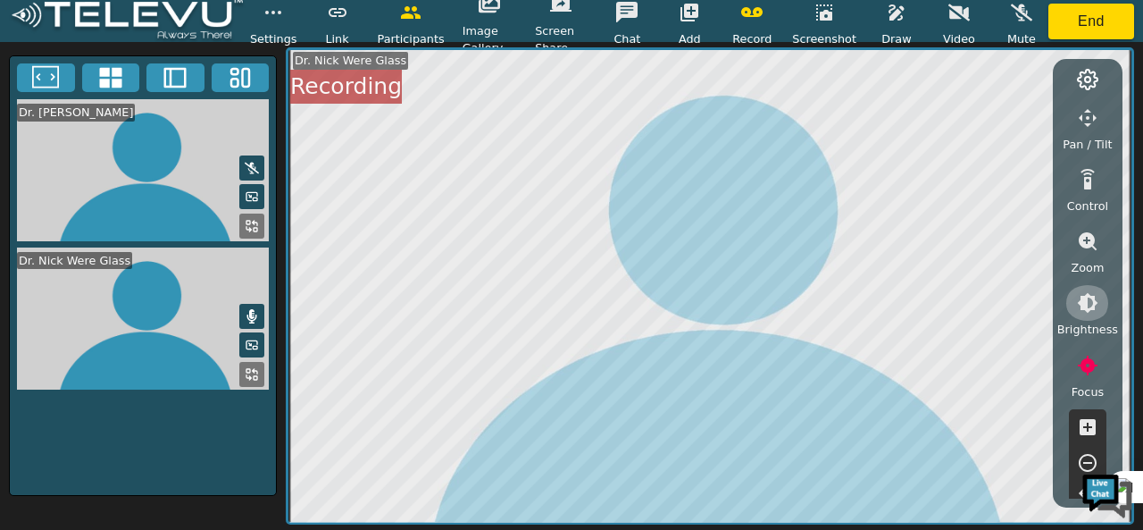
click at [1085, 306] on icon "button" at bounding box center [1088, 303] width 21 height 21
click at [1090, 366] on icon "button" at bounding box center [1088, 365] width 16 height 16
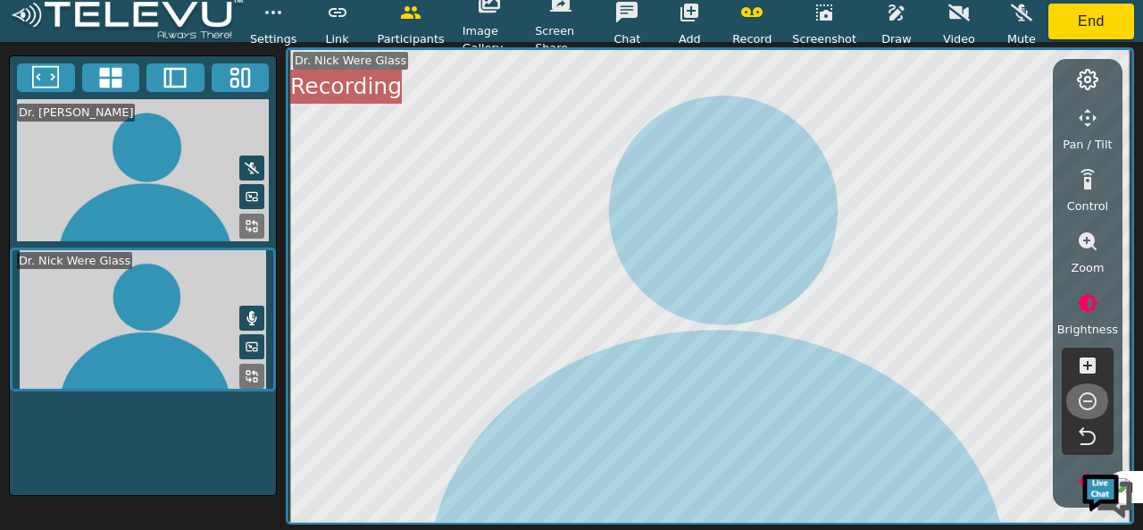
click at [1085, 403] on icon "button" at bounding box center [1087, 400] width 21 height 21
click at [1091, 243] on icon "button" at bounding box center [1088, 241] width 18 height 18
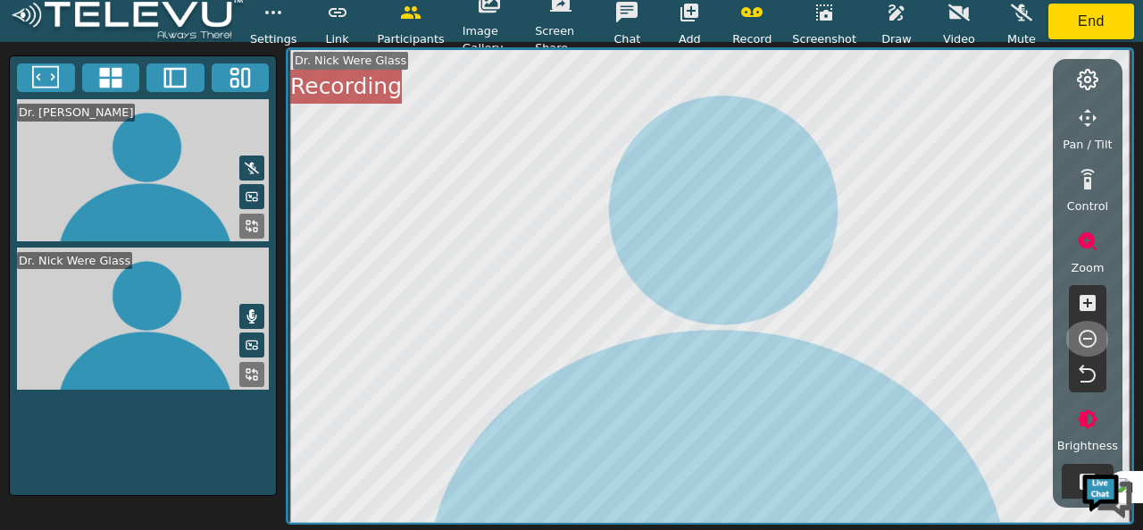
click at [1083, 338] on icon "button" at bounding box center [1088, 339] width 18 height 18
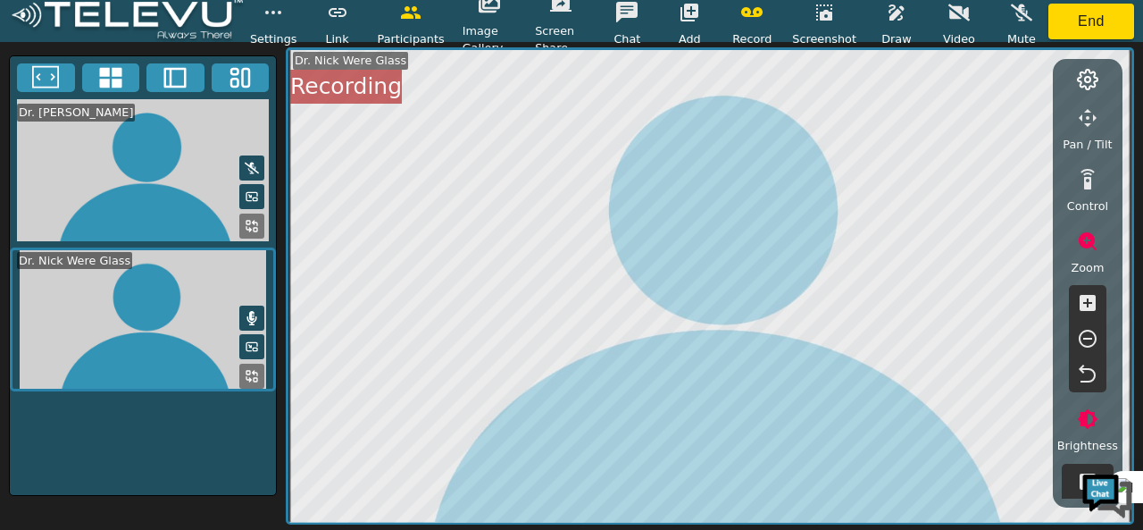
click at [1084, 242] on icon "button" at bounding box center [1088, 241] width 18 height 18
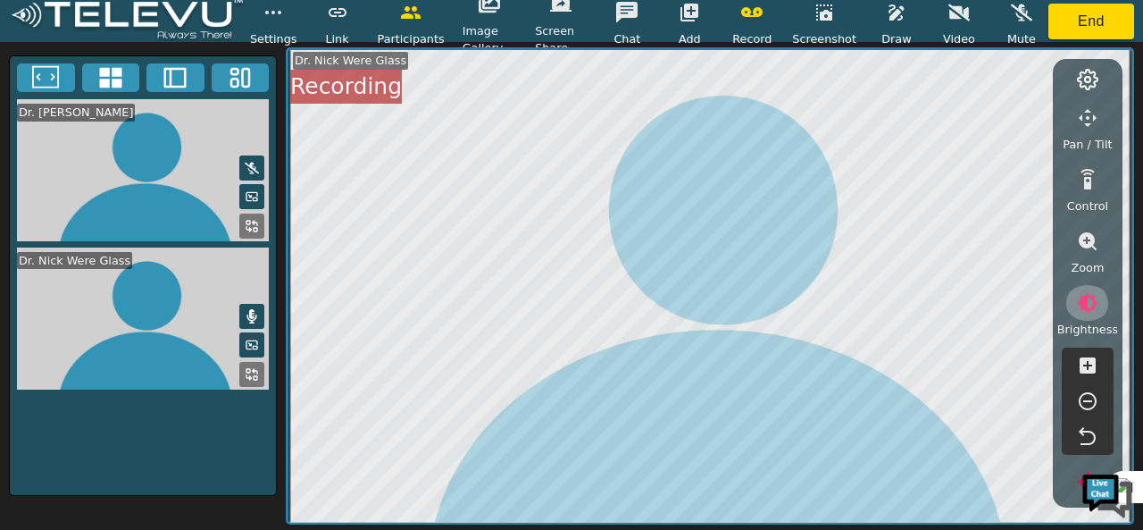
click at [1086, 298] on icon "button" at bounding box center [1088, 303] width 21 height 21
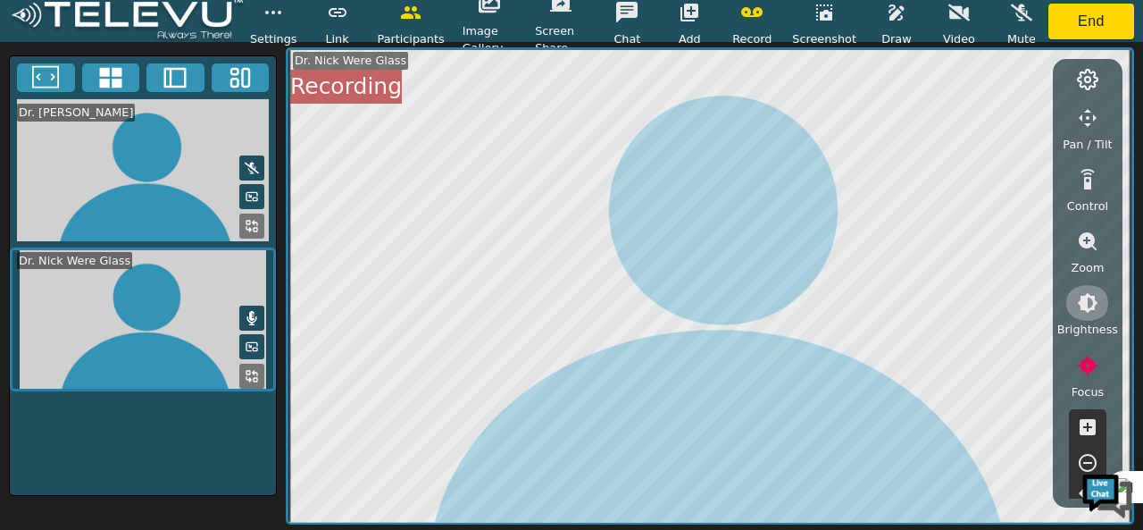
click at [1082, 305] on icon "button" at bounding box center [1088, 303] width 21 height 21
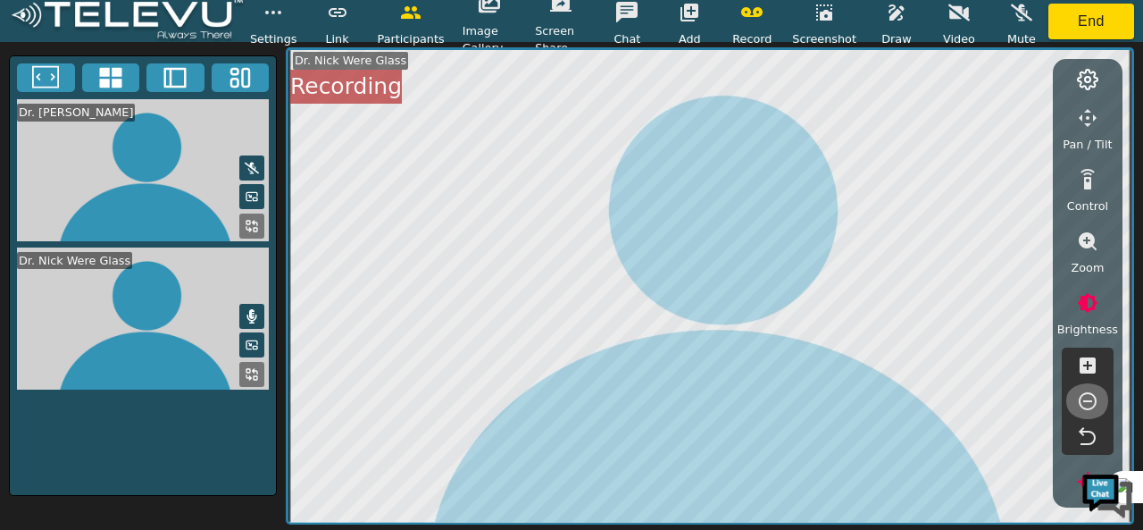
click at [1088, 405] on icon "button" at bounding box center [1087, 400] width 21 height 21
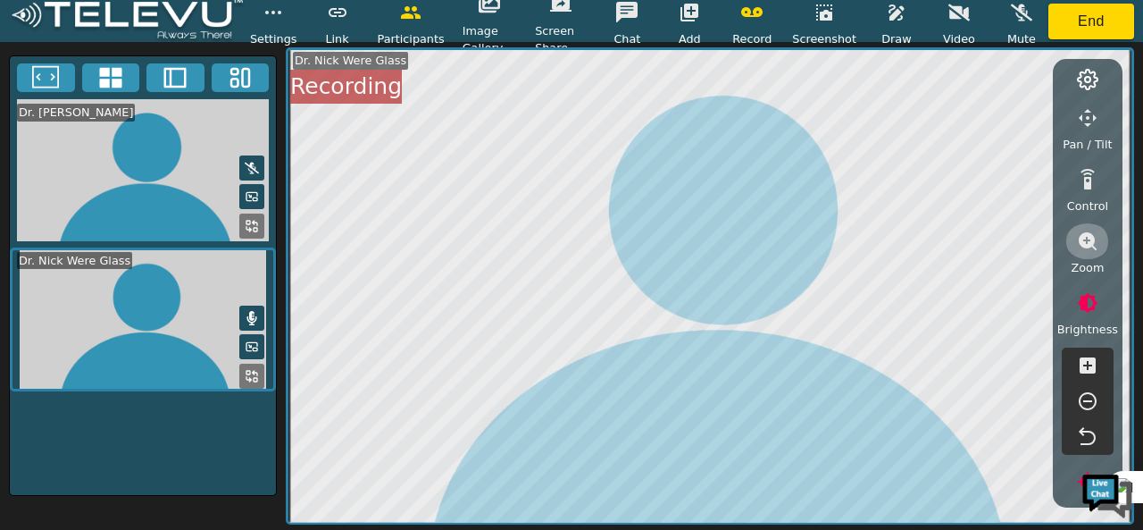
click at [1089, 237] on icon "button" at bounding box center [1088, 241] width 18 height 18
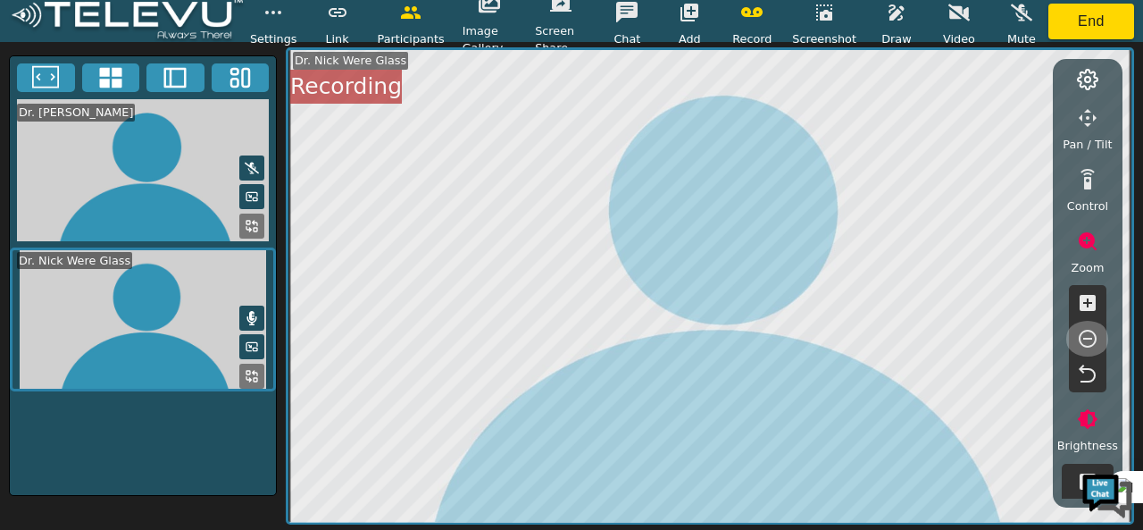
click at [1090, 340] on icon "button" at bounding box center [1087, 338] width 21 height 21
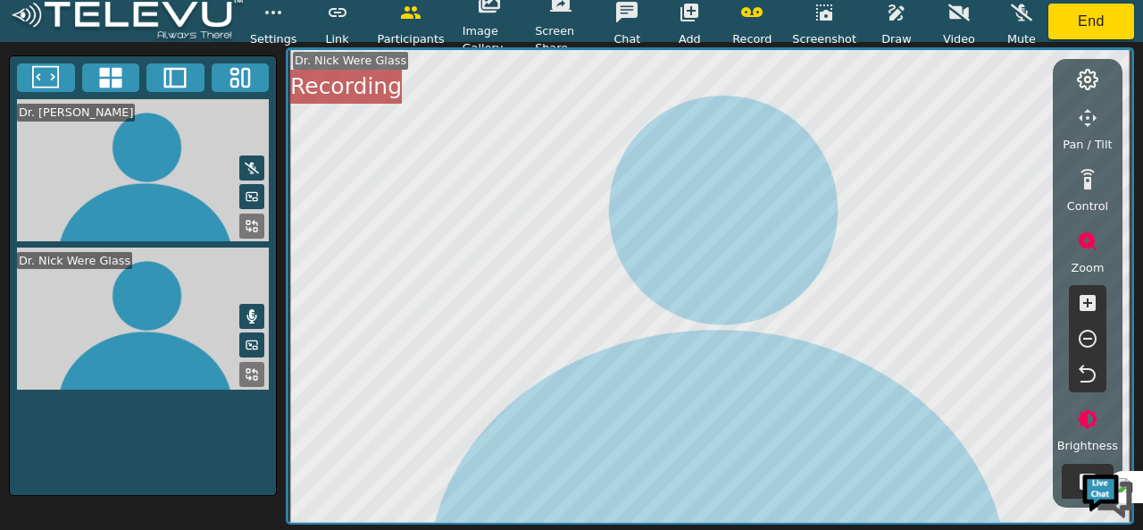
click at [1081, 243] on icon "button" at bounding box center [1088, 241] width 18 height 18
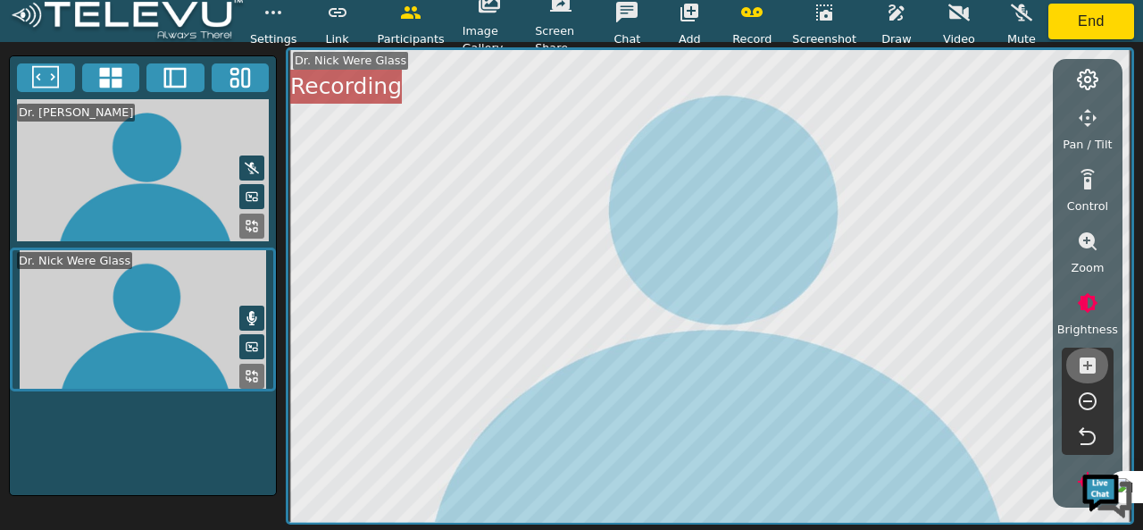
click at [1089, 369] on icon "button" at bounding box center [1088, 365] width 16 height 16
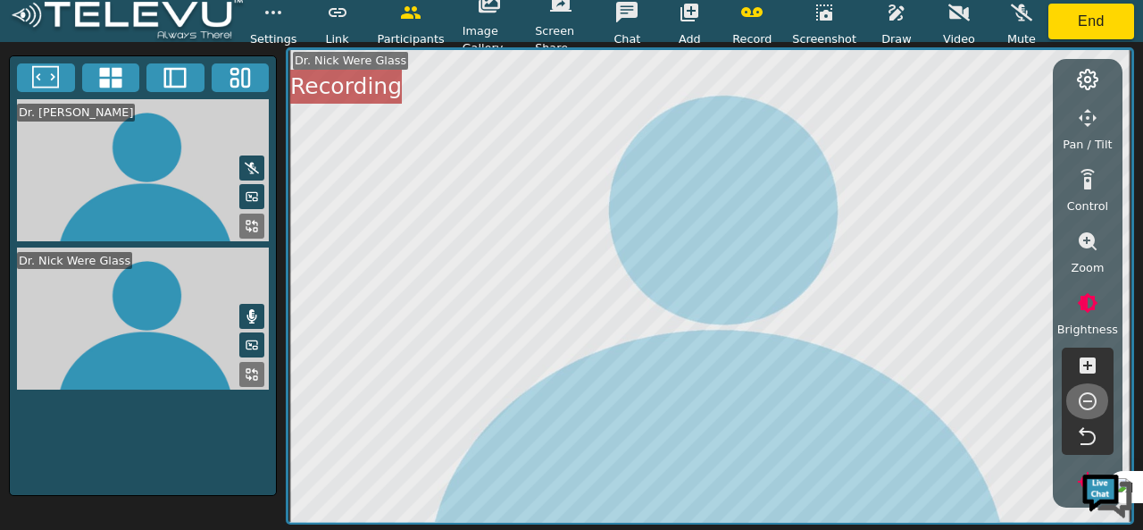
click at [1088, 401] on icon "button" at bounding box center [1087, 400] width 21 height 21
click at [1082, 248] on icon "button" at bounding box center [1087, 240] width 21 height 21
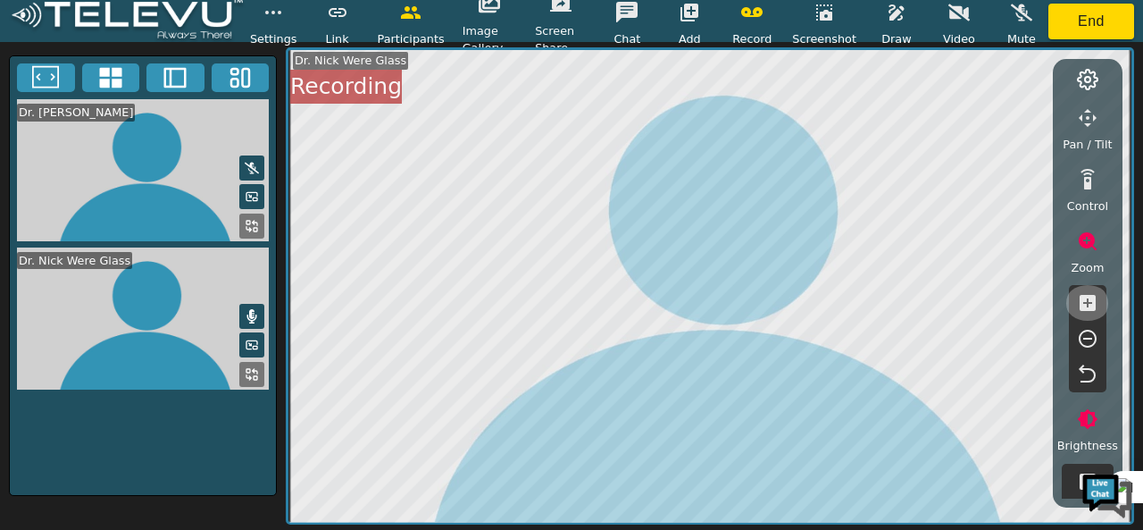
click at [1088, 297] on icon "button" at bounding box center [1088, 303] width 16 height 16
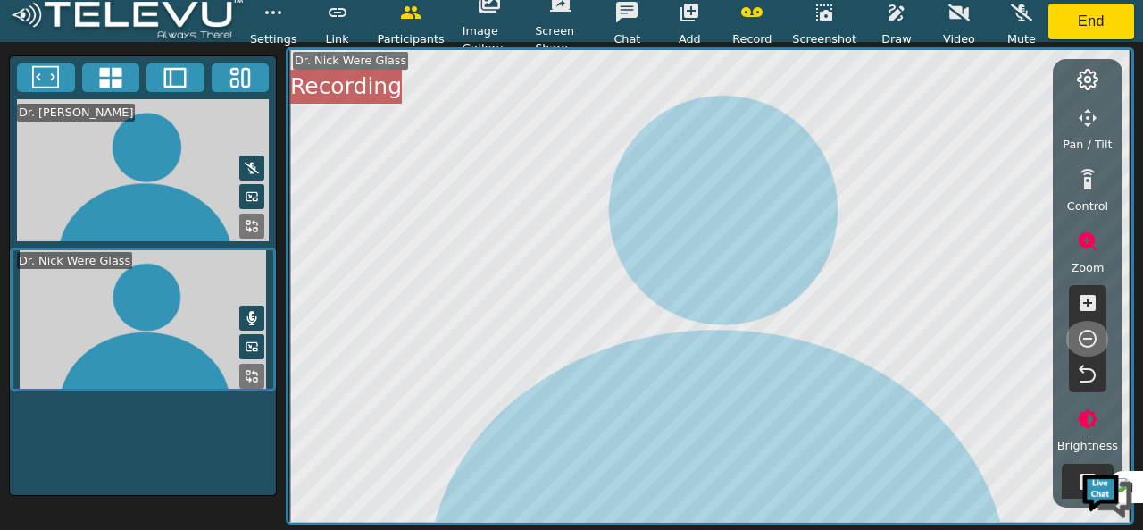
click at [1091, 337] on icon "button" at bounding box center [1087, 338] width 21 height 21
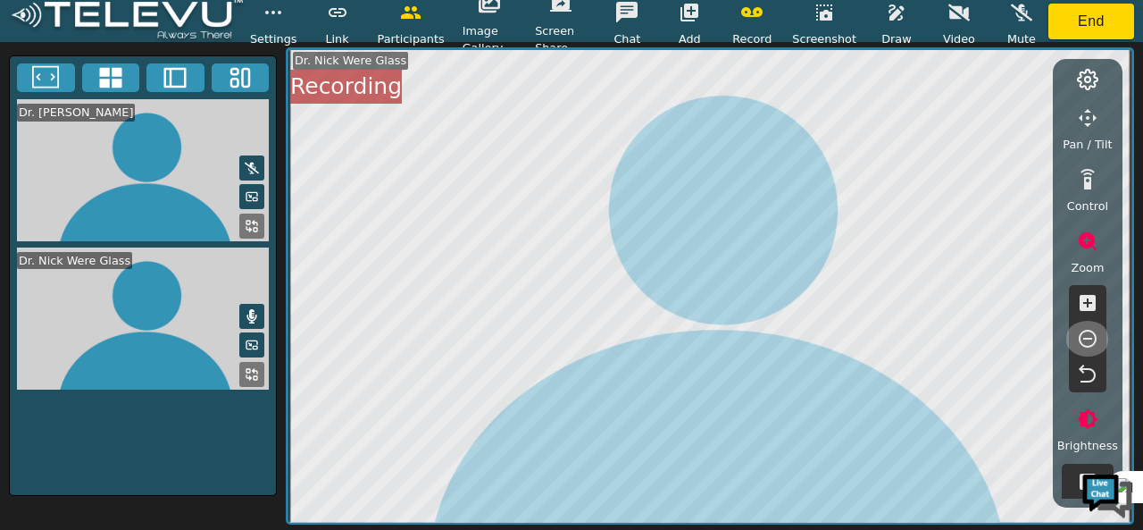
click at [1091, 337] on icon "button" at bounding box center [1087, 338] width 21 height 21
click at [1084, 335] on icon "button" at bounding box center [1087, 338] width 21 height 21
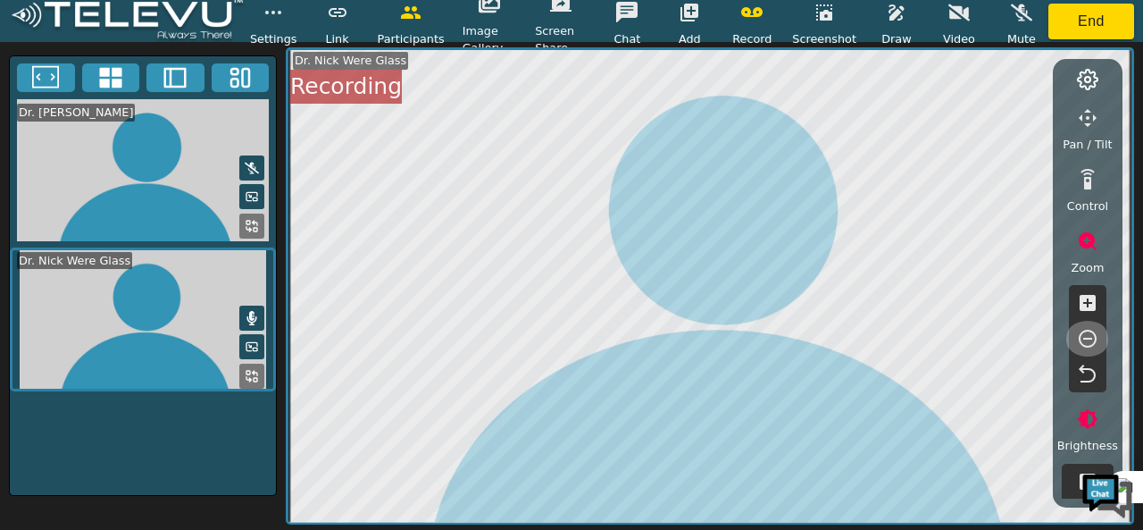
click at [1084, 335] on icon "button" at bounding box center [1087, 338] width 21 height 21
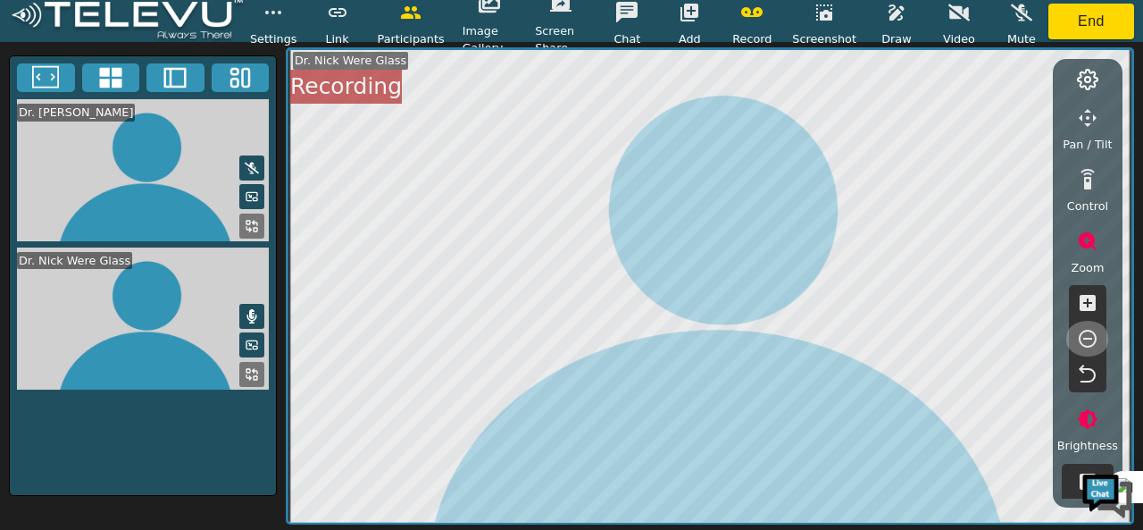
click at [1084, 335] on icon "button" at bounding box center [1087, 338] width 21 height 21
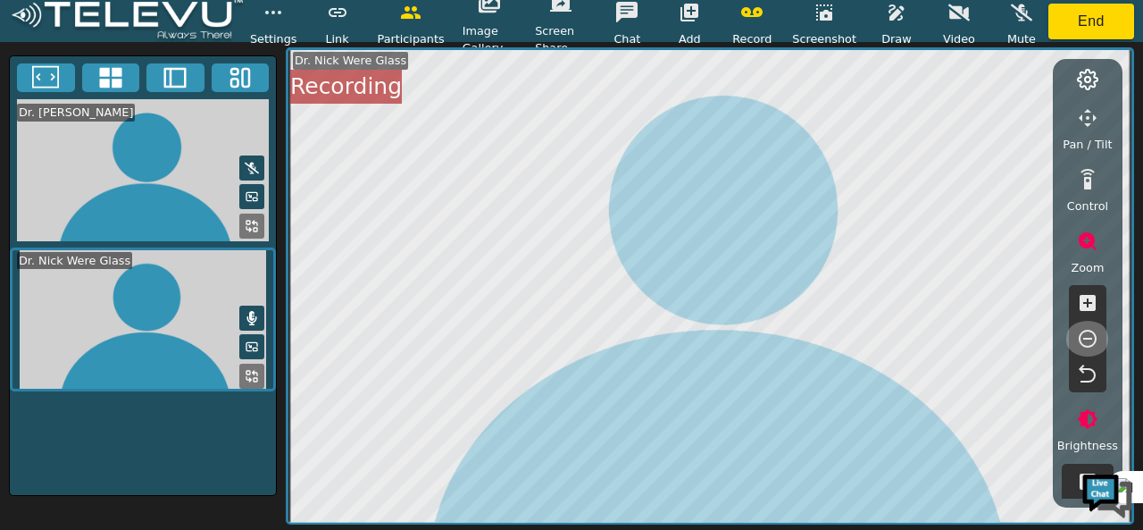
click at [1084, 335] on icon "button" at bounding box center [1087, 338] width 21 height 21
click at [1079, 342] on icon "button" at bounding box center [1087, 338] width 21 height 21
click at [1088, 242] on icon "button" at bounding box center [1088, 241] width 18 height 18
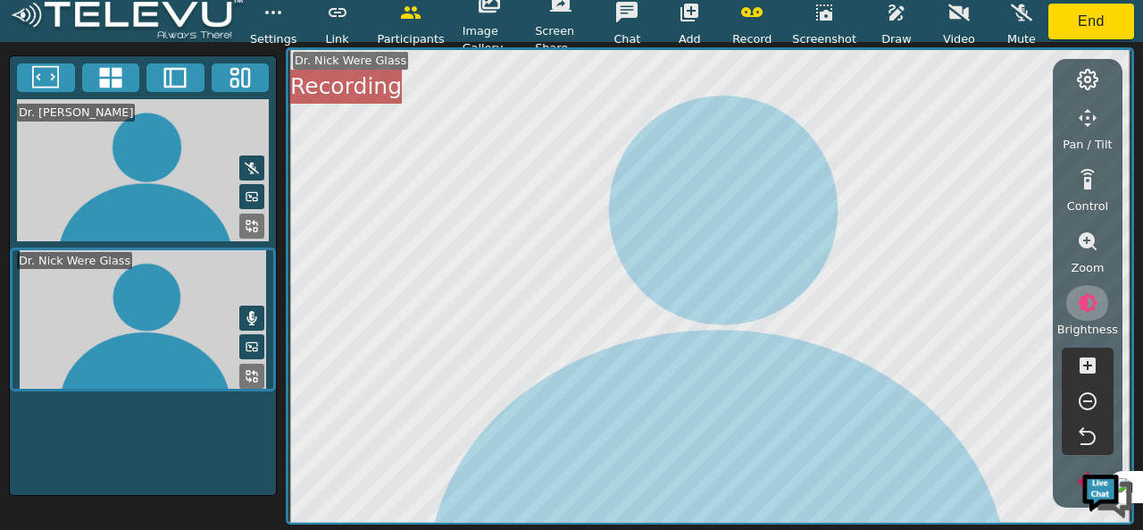
click at [1086, 312] on icon "button" at bounding box center [1087, 302] width 21 height 21
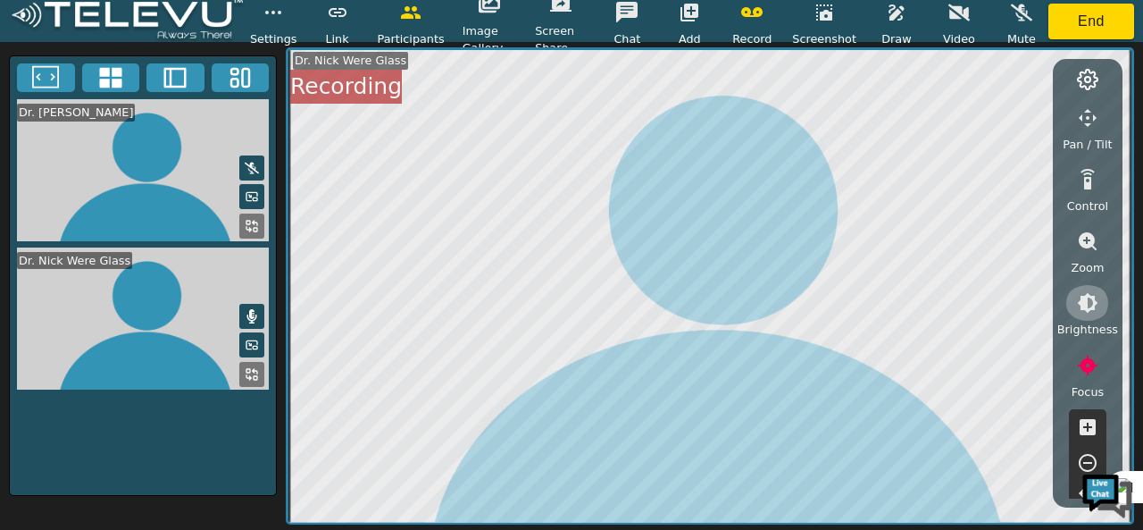
click at [1087, 305] on icon "button" at bounding box center [1088, 303] width 21 height 21
click at [1082, 305] on icon "button" at bounding box center [1088, 303] width 21 height 21
click at [1084, 245] on icon "button" at bounding box center [1088, 241] width 18 height 18
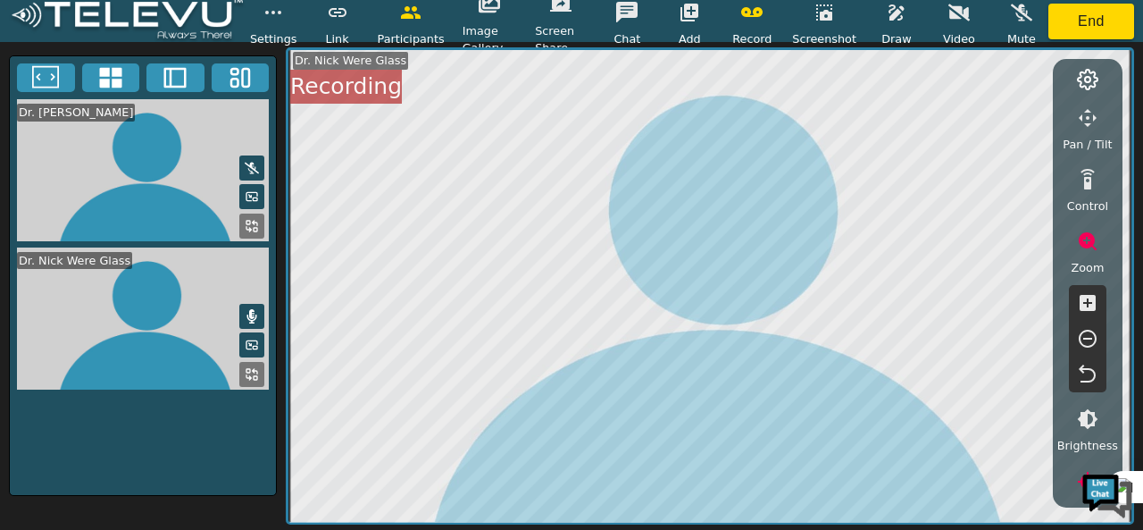
click at [1088, 338] on icon "button" at bounding box center [1088, 339] width 18 height 18
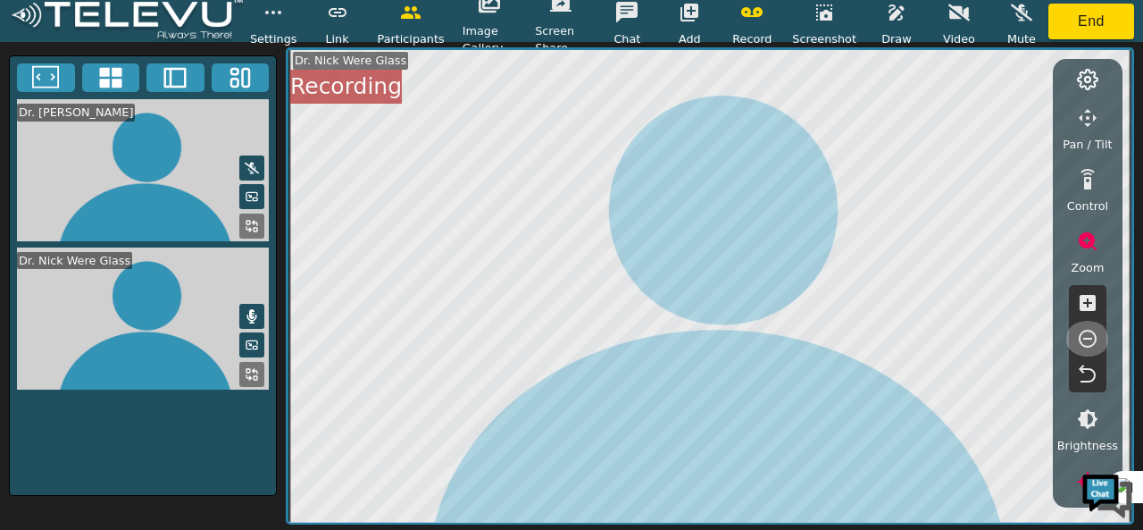
click at [1088, 338] on icon "button" at bounding box center [1088, 339] width 18 height 18
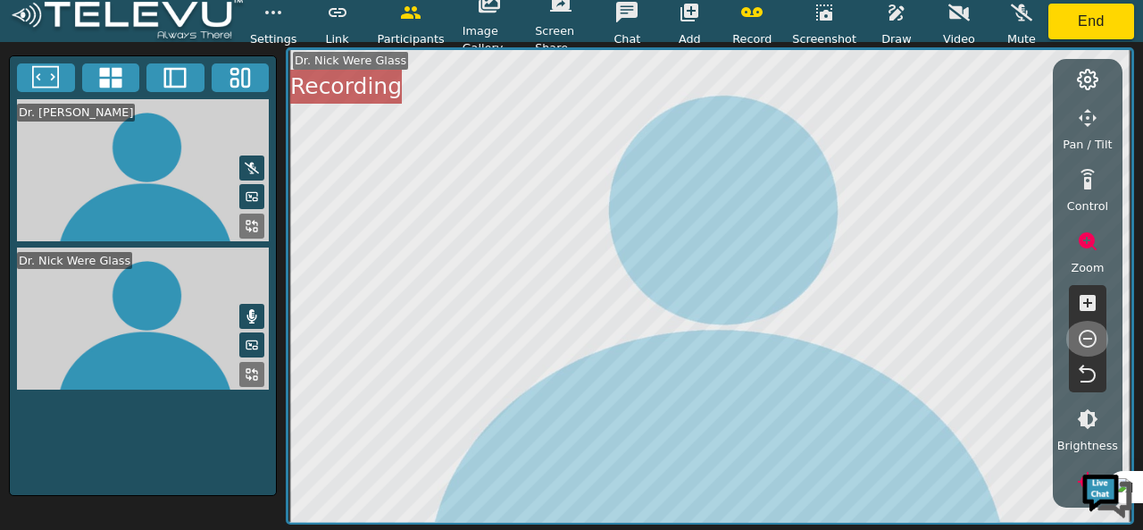
click at [1088, 338] on icon "button" at bounding box center [1088, 339] width 18 height 18
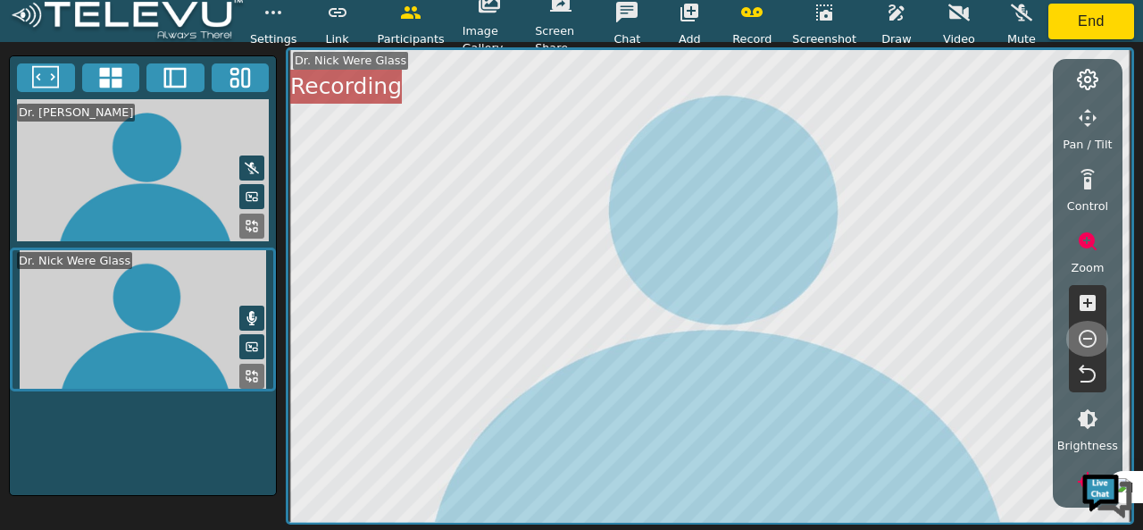
click at [1088, 338] on icon "button" at bounding box center [1088, 339] width 18 height 18
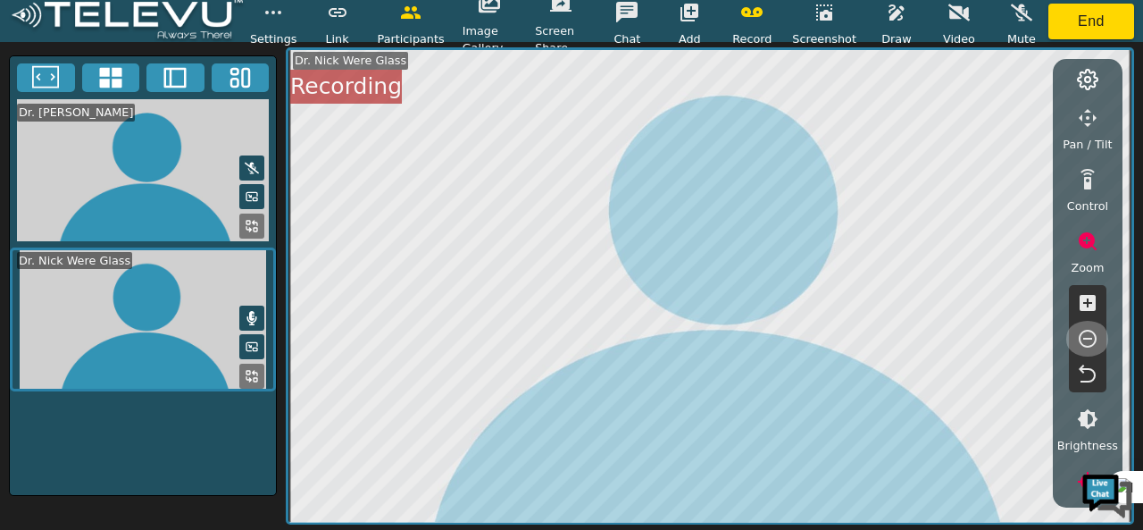
click at [1088, 338] on icon "button" at bounding box center [1088, 339] width 18 height 18
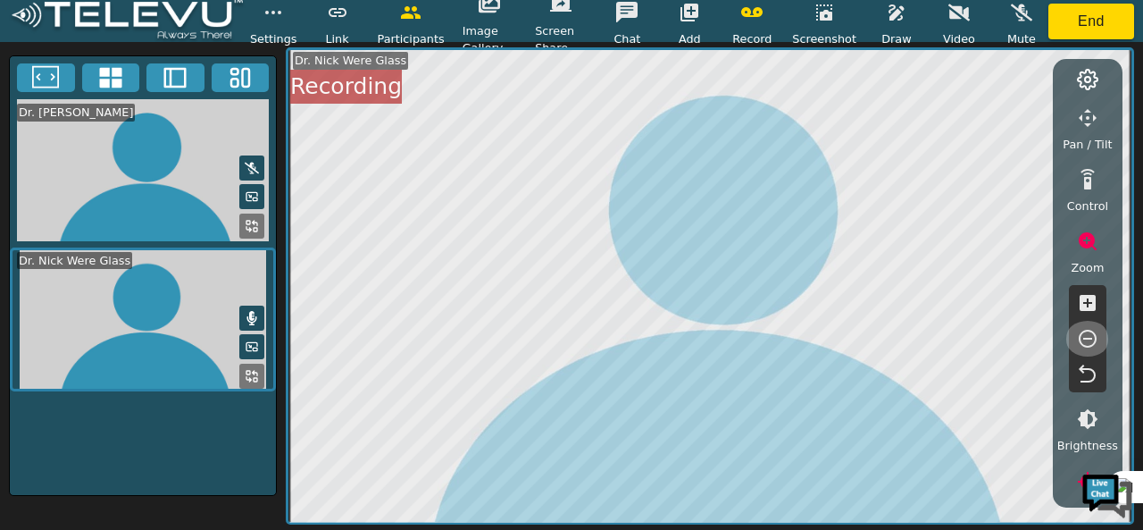
click at [1088, 338] on icon "button" at bounding box center [1088, 339] width 18 height 18
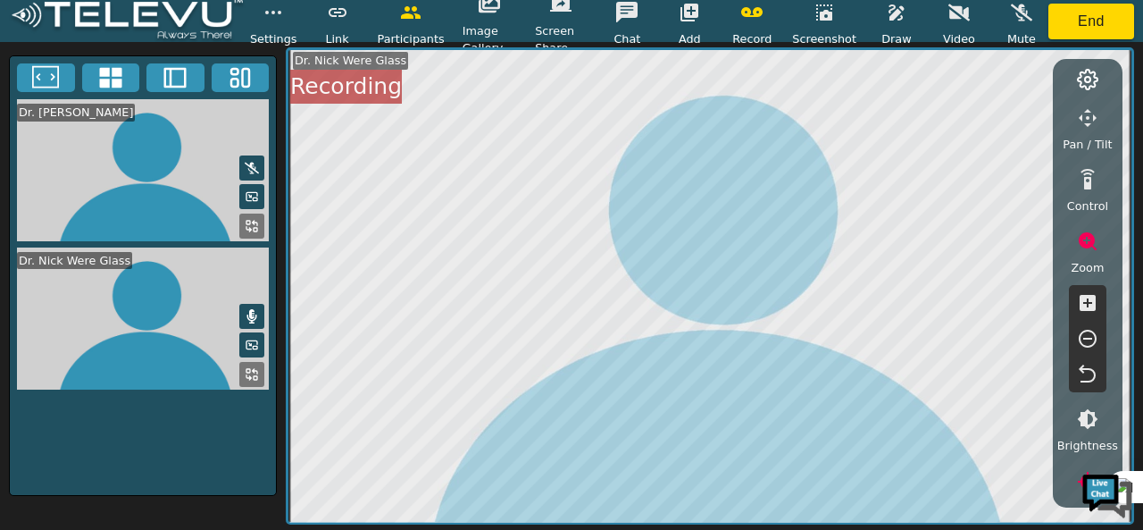
click at [1087, 241] on icon "button" at bounding box center [1087, 240] width 21 height 21
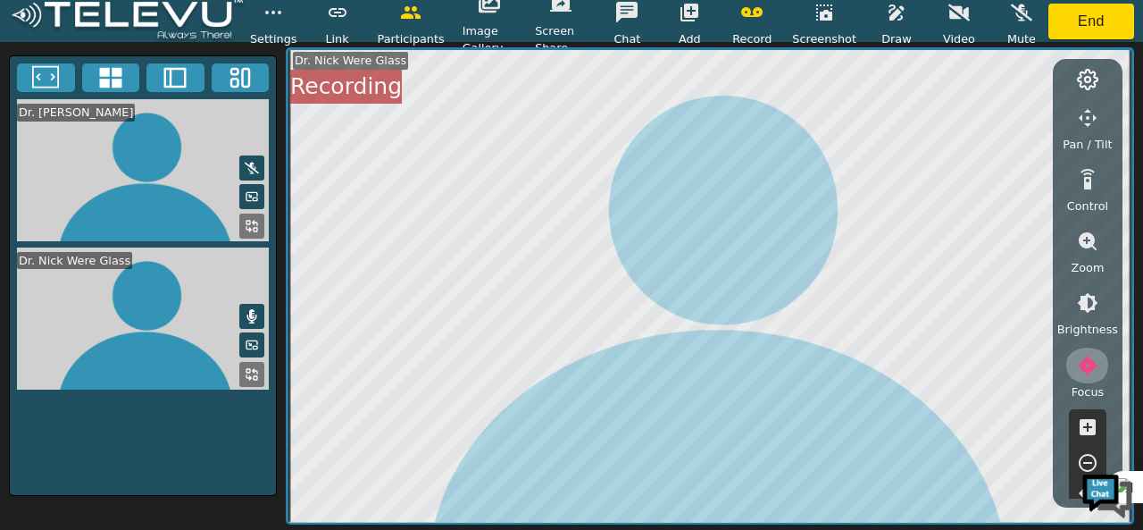
click at [1084, 368] on icon "button" at bounding box center [1088, 365] width 20 height 20
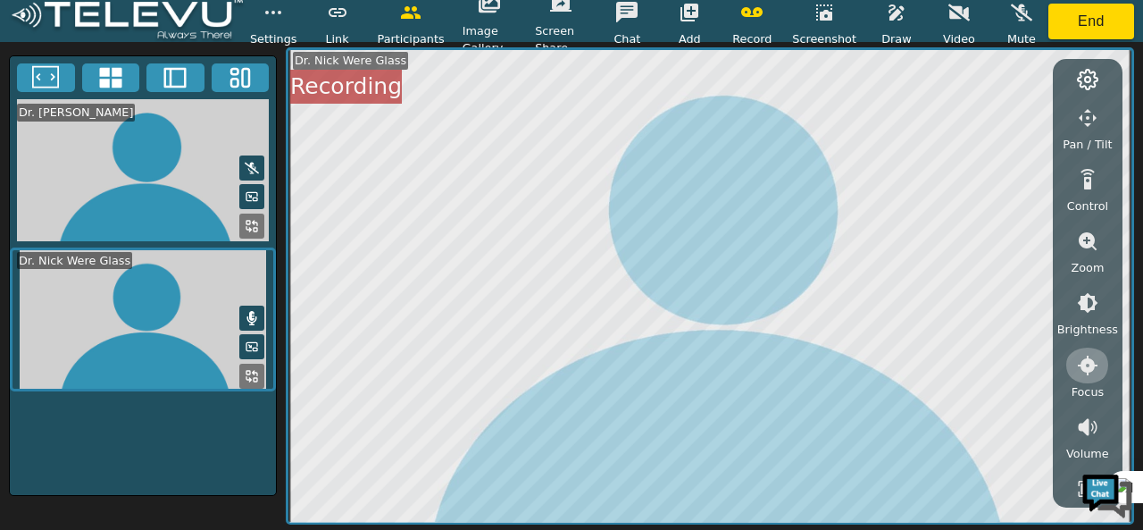
click at [1086, 359] on icon "button" at bounding box center [1088, 365] width 20 height 20
click at [1086, 369] on icon "button" at bounding box center [1088, 365] width 20 height 20
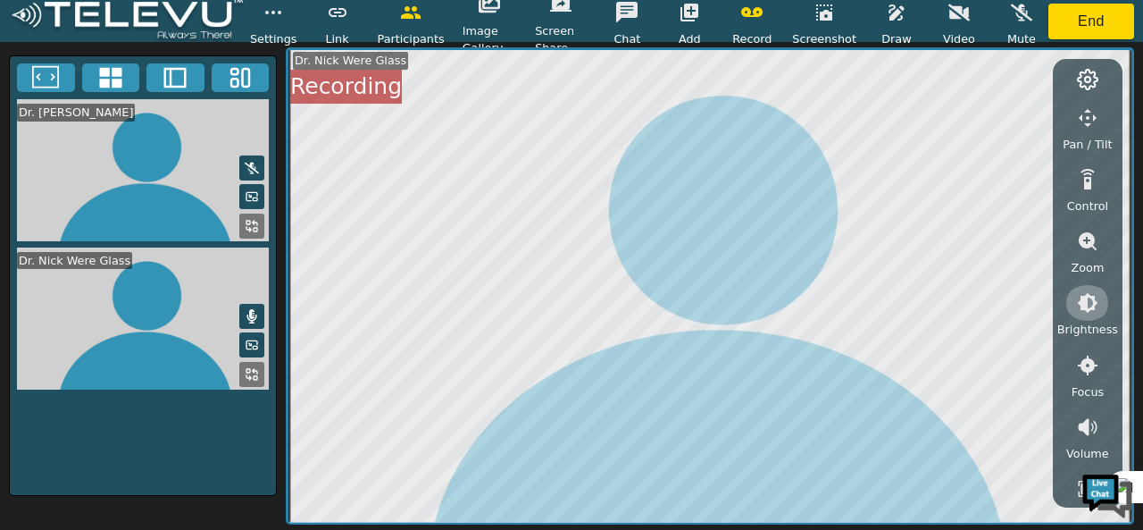
click at [1088, 312] on icon "button" at bounding box center [1087, 302] width 21 height 21
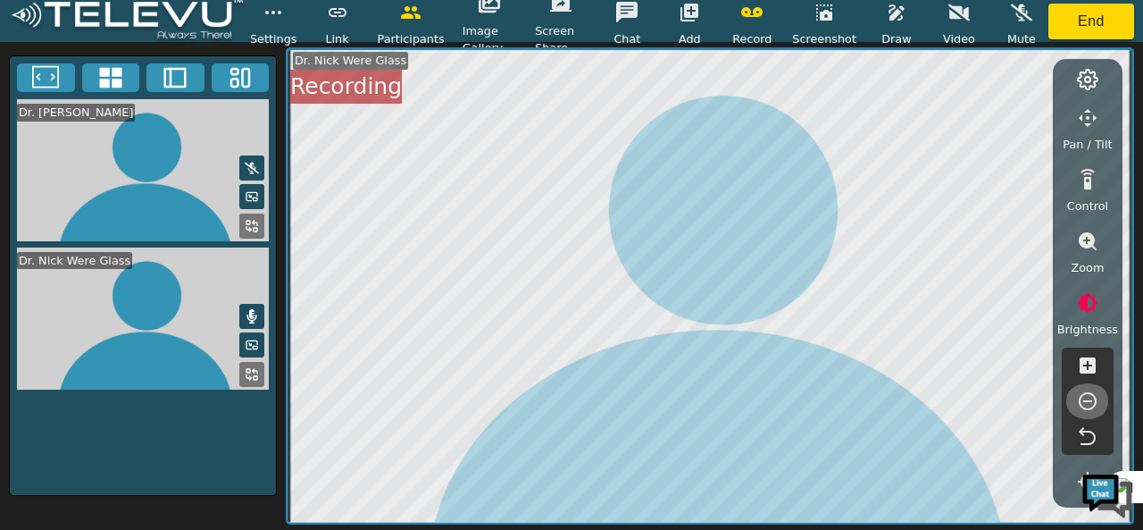
click at [1088, 398] on icon "button" at bounding box center [1087, 400] width 21 height 21
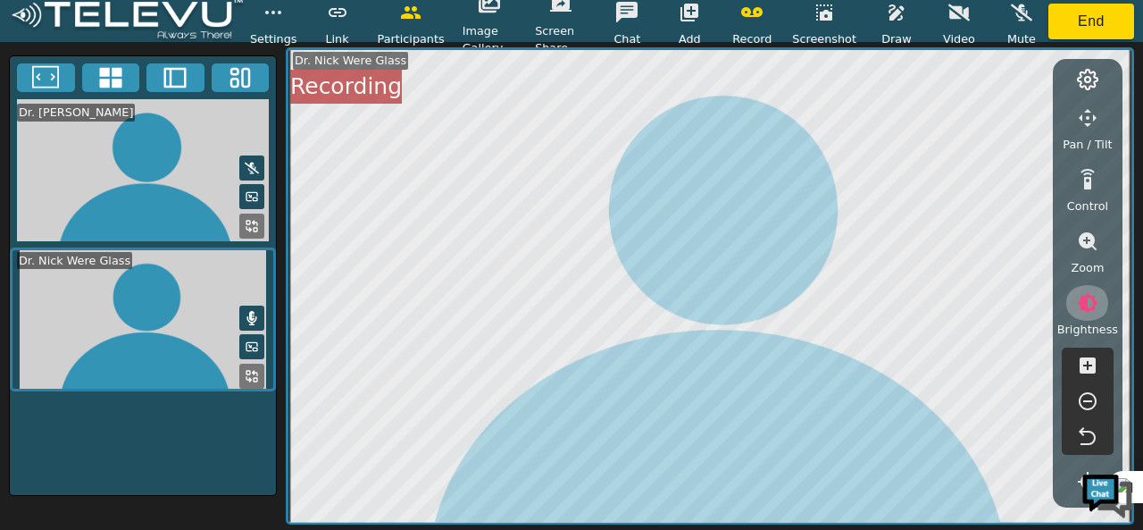
click at [1084, 306] on icon "button" at bounding box center [1088, 303] width 21 height 21
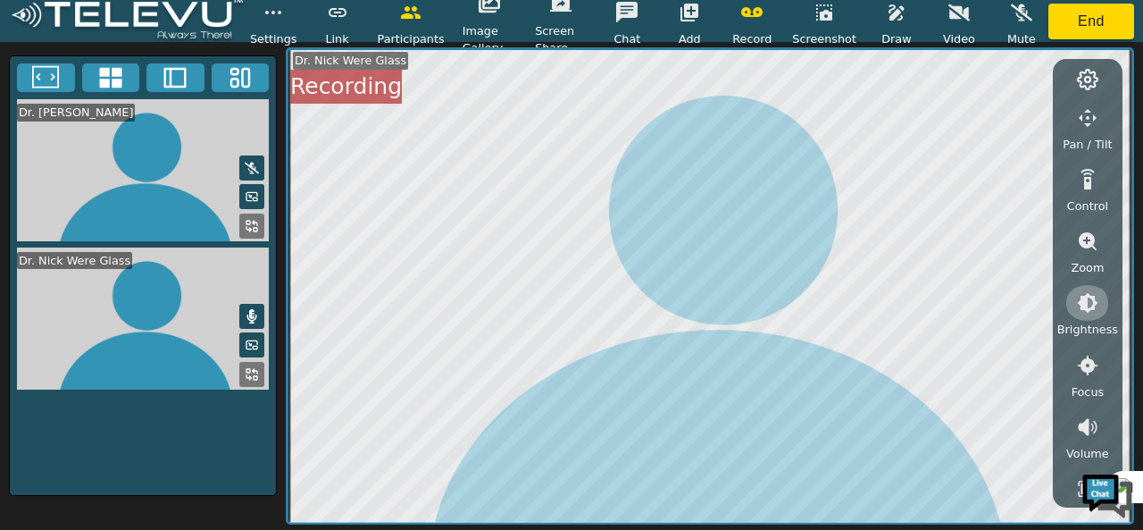
click at [1087, 307] on icon "button" at bounding box center [1088, 303] width 21 height 21
click at [1088, 369] on icon "button" at bounding box center [1088, 365] width 16 height 16
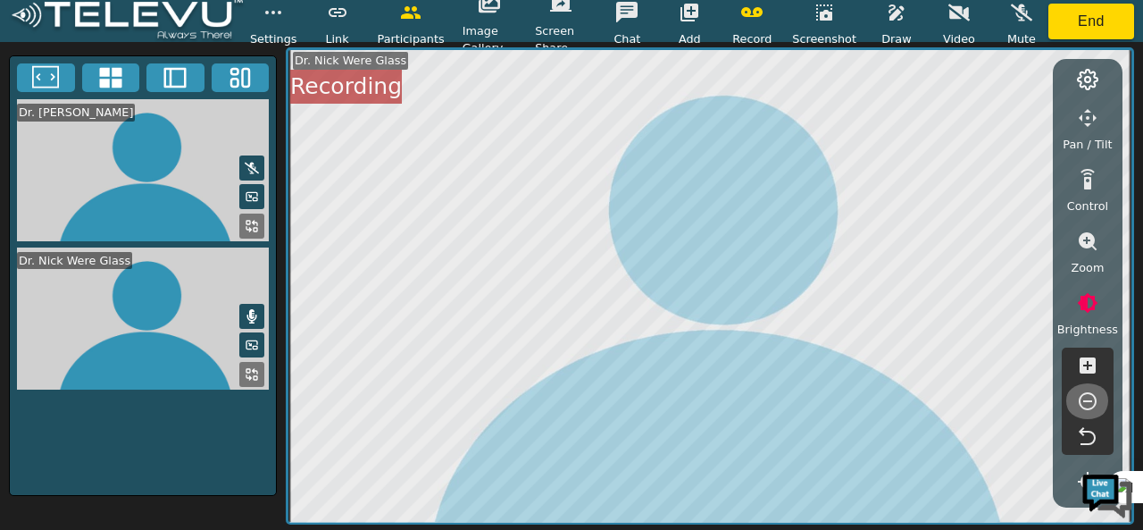
click at [1086, 399] on icon "button" at bounding box center [1088, 401] width 18 height 18
